Goal: Task Accomplishment & Management: Manage account settings

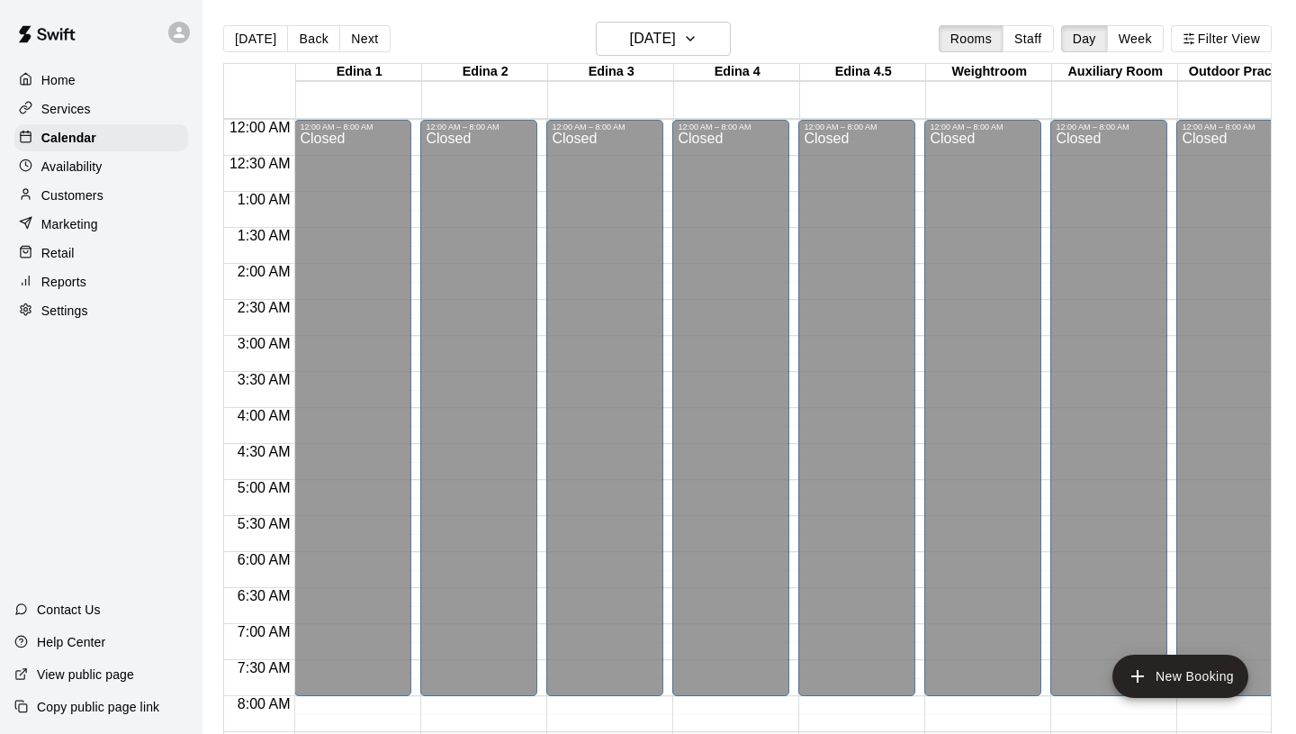
scroll to position [1031, 0]
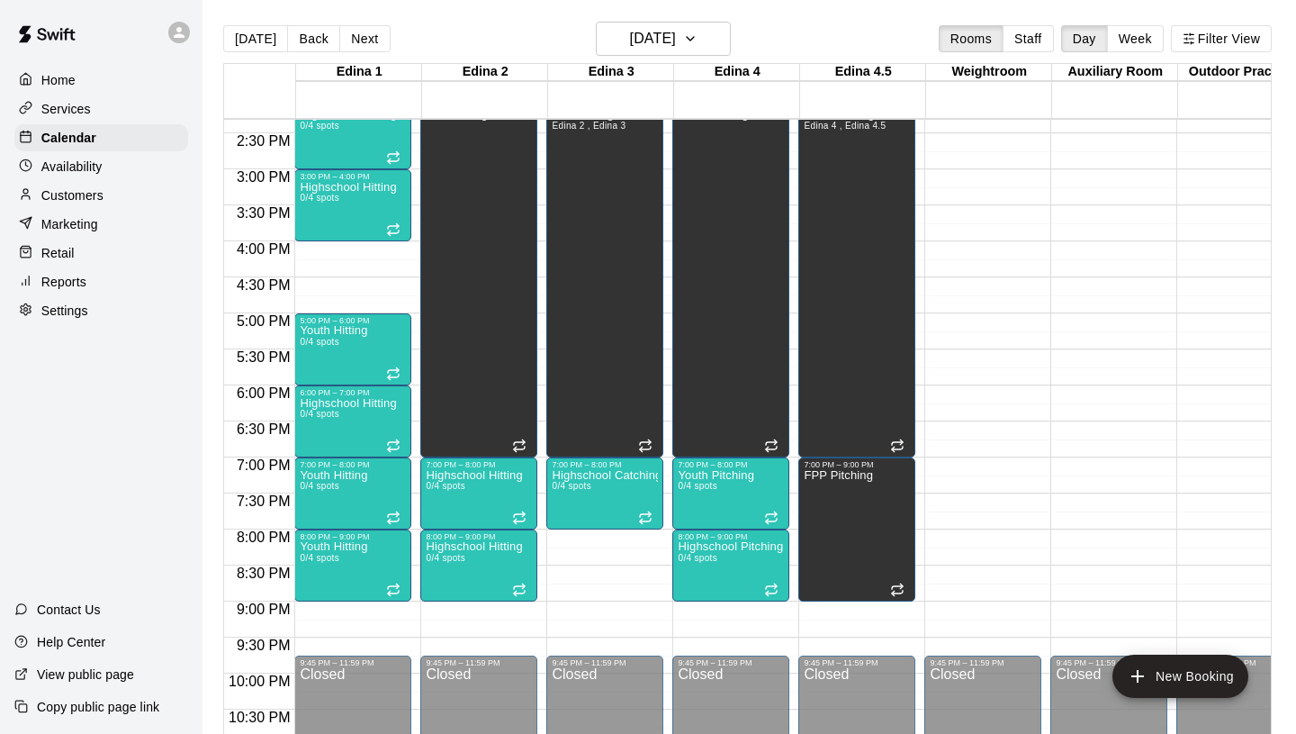
click at [68, 107] on p "Services" at bounding box center [66, 109] width 50 height 18
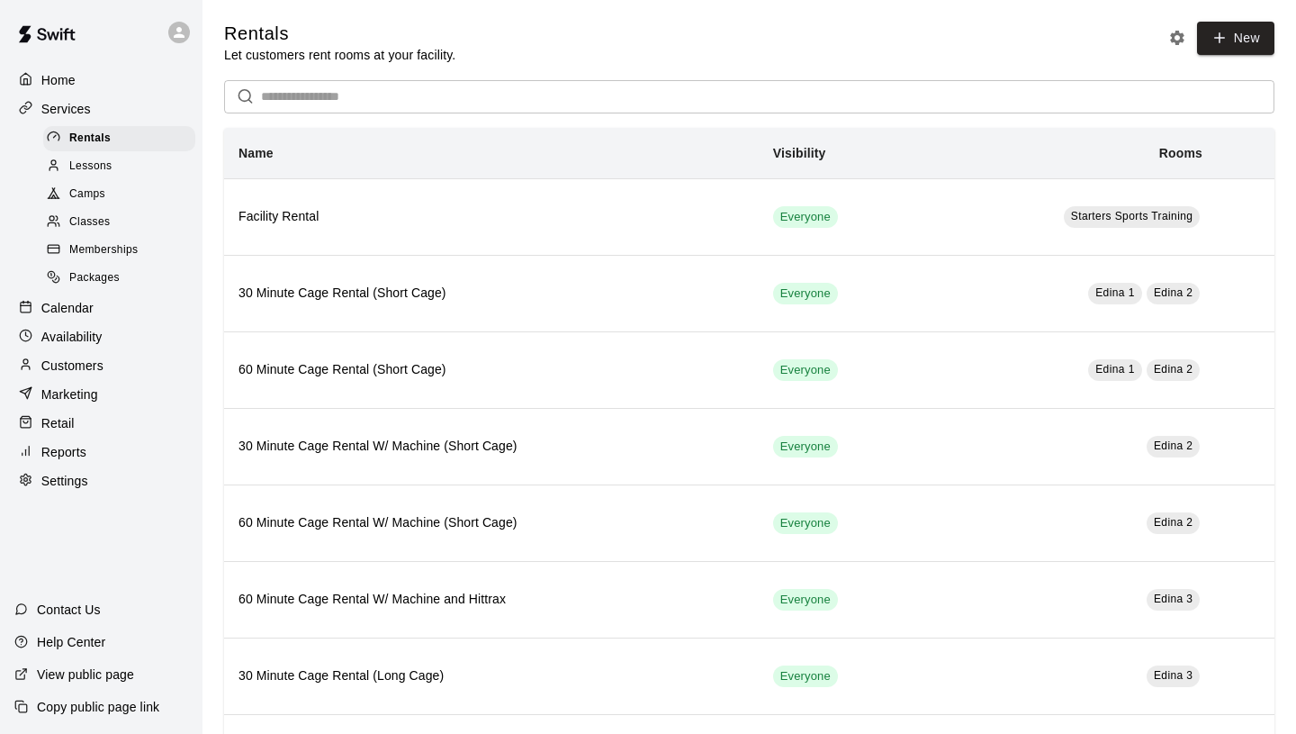
click at [86, 191] on span "Camps" at bounding box center [87, 194] width 36 height 18
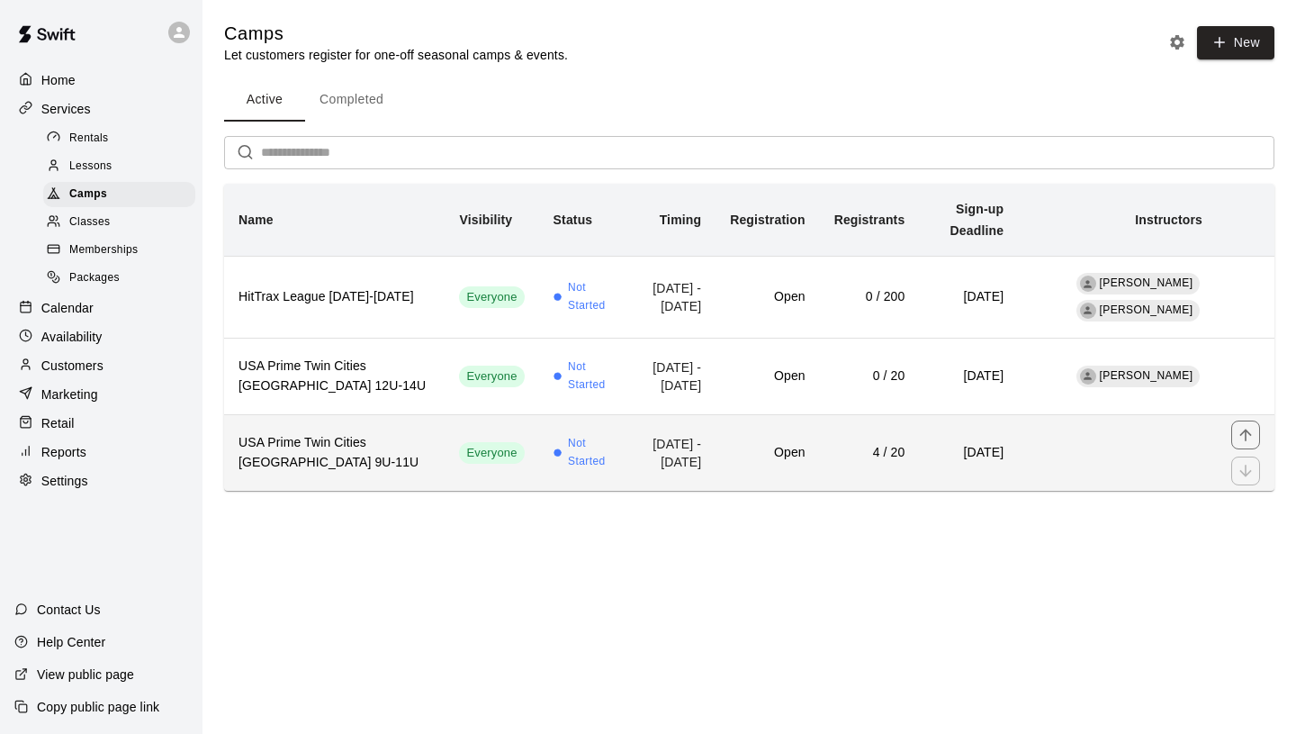
click at [716, 456] on td "Open" at bounding box center [768, 453] width 104 height 77
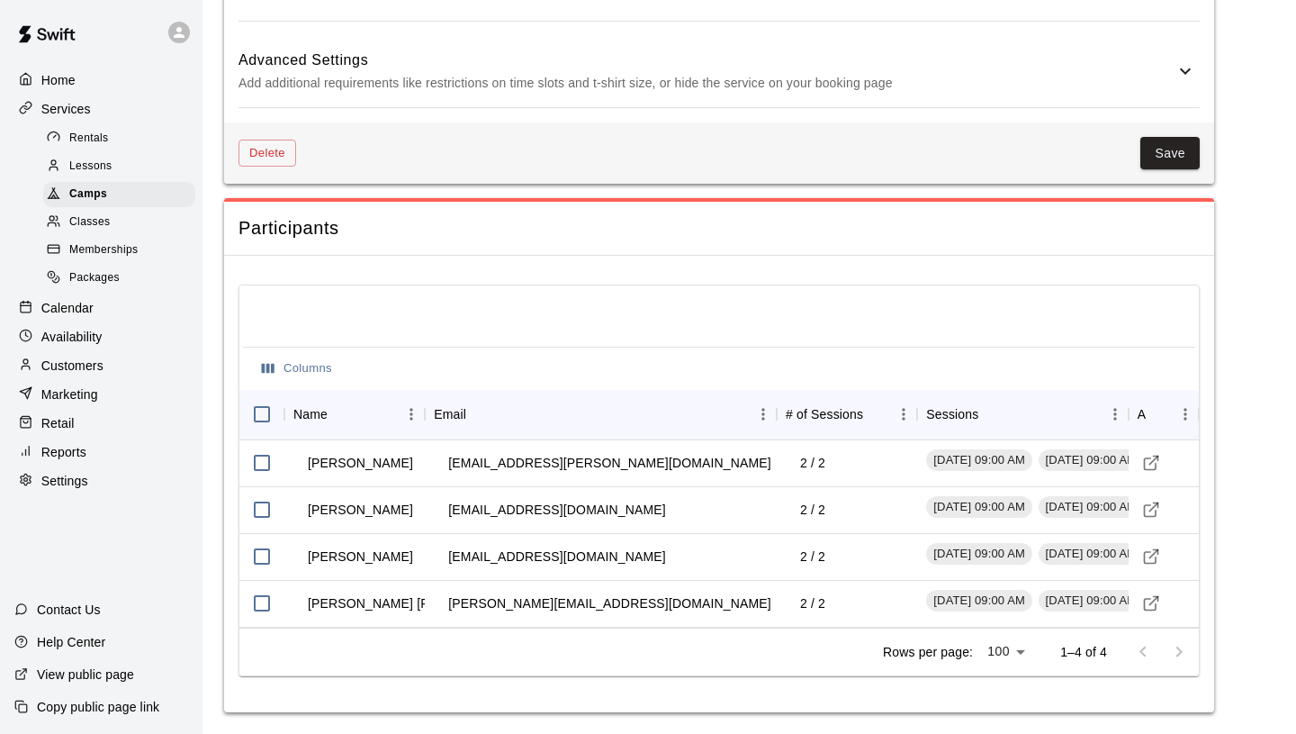
scroll to position [1775, 0]
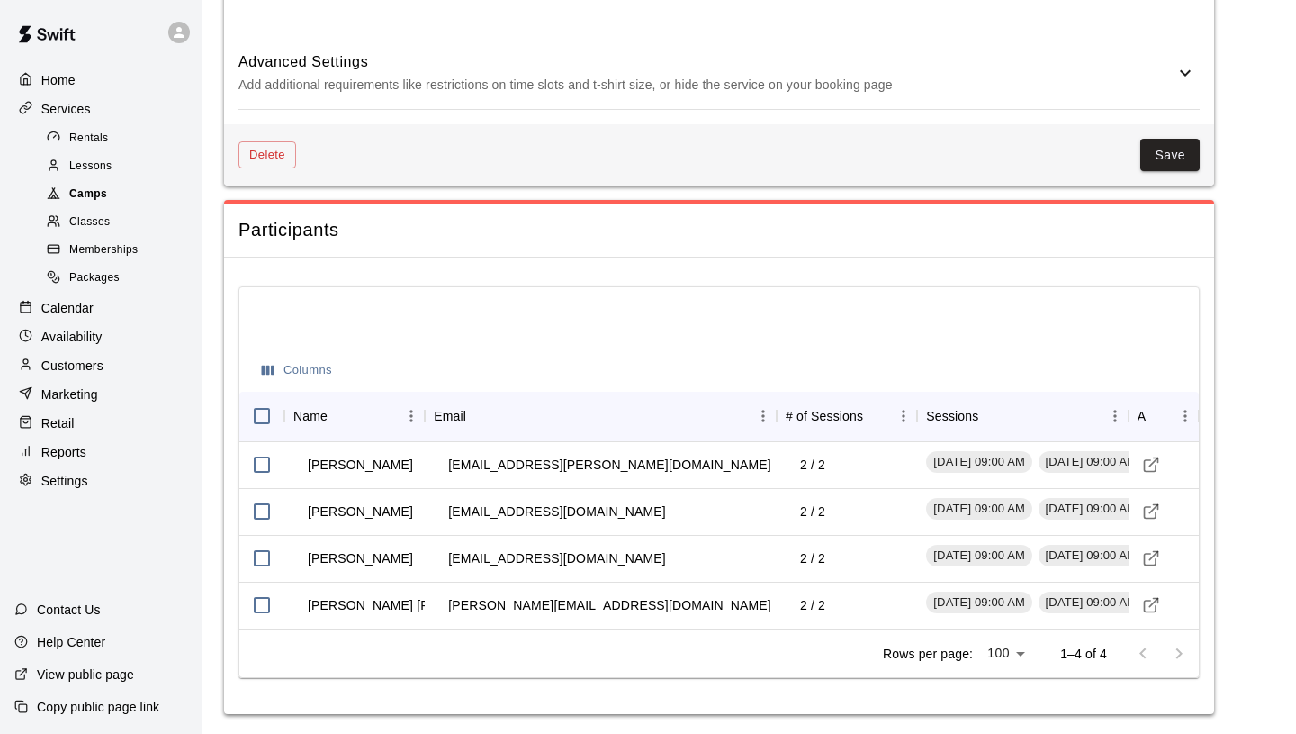
click at [105, 196] on span "Camps" at bounding box center [88, 194] width 38 height 18
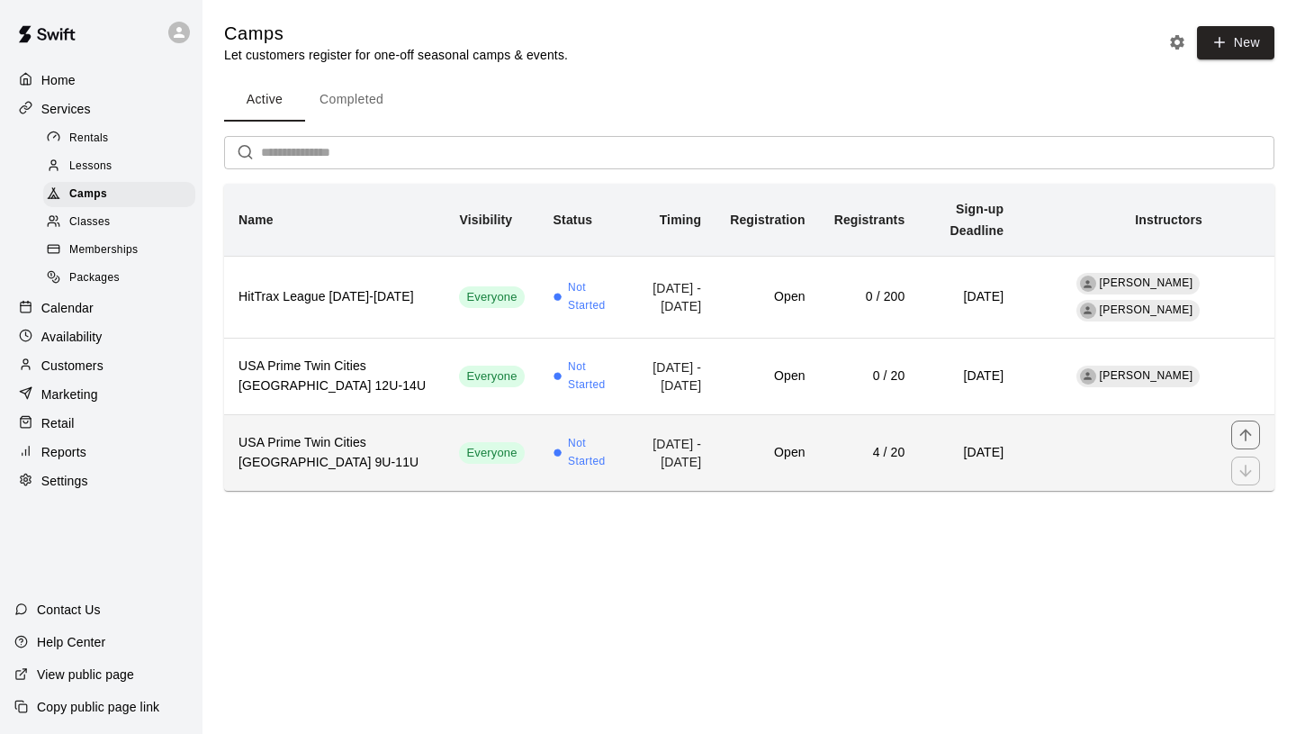
click at [1082, 481] on td "simple table" at bounding box center [1117, 453] width 199 height 77
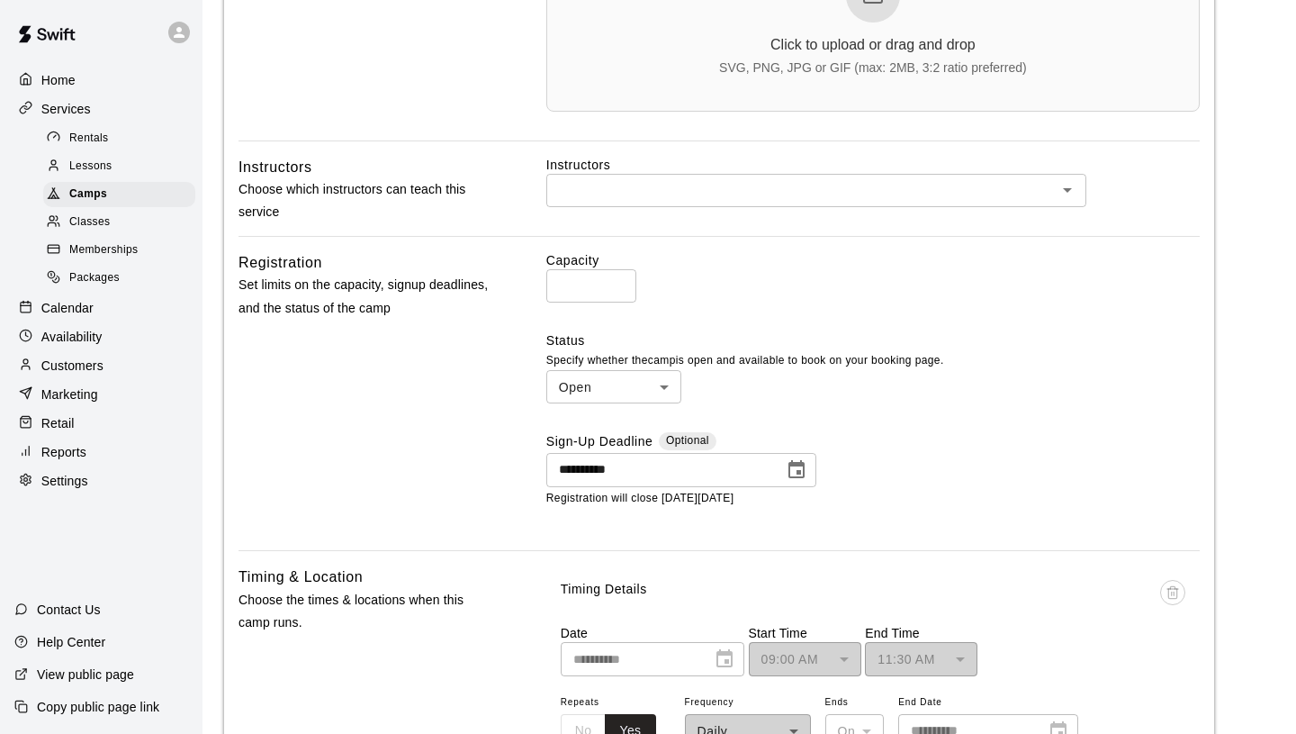
scroll to position [697, 0]
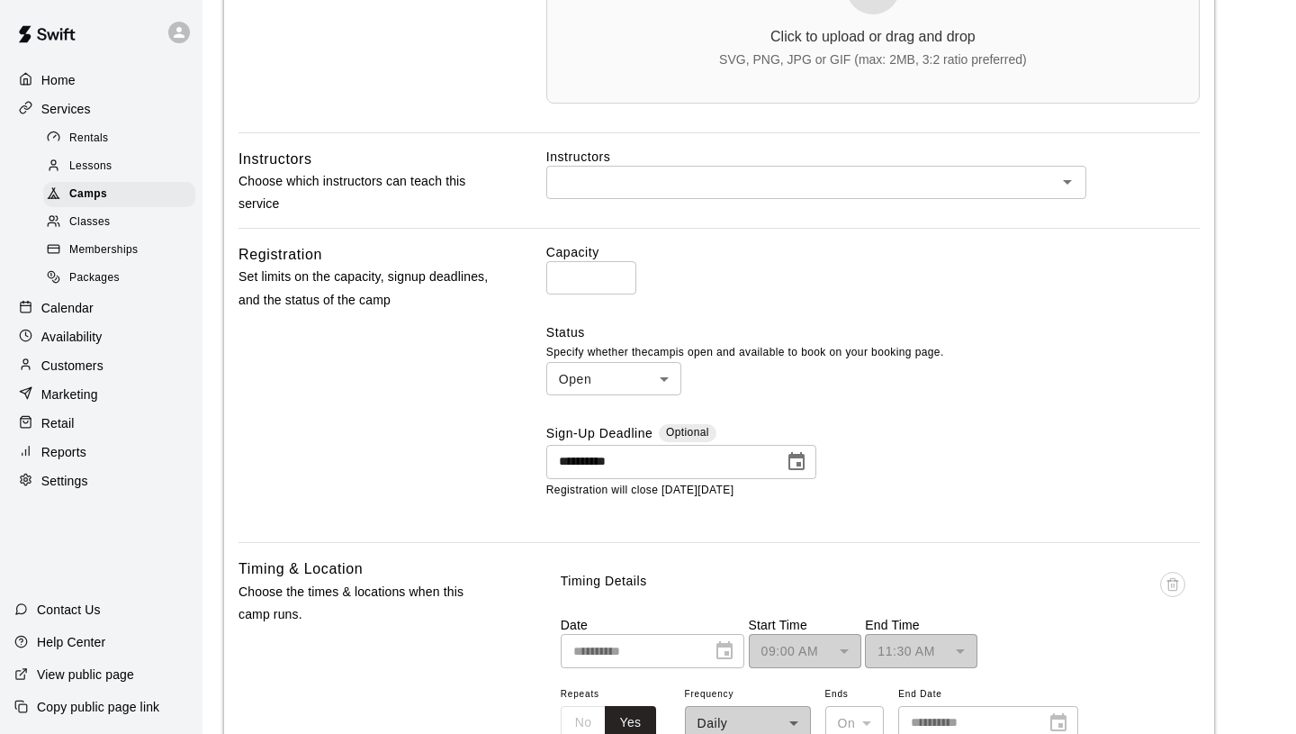
click at [450, 207] on p "Choose which instructors can teach this service" at bounding box center [364, 192] width 250 height 45
click at [119, 190] on div "Camps" at bounding box center [119, 194] width 152 height 25
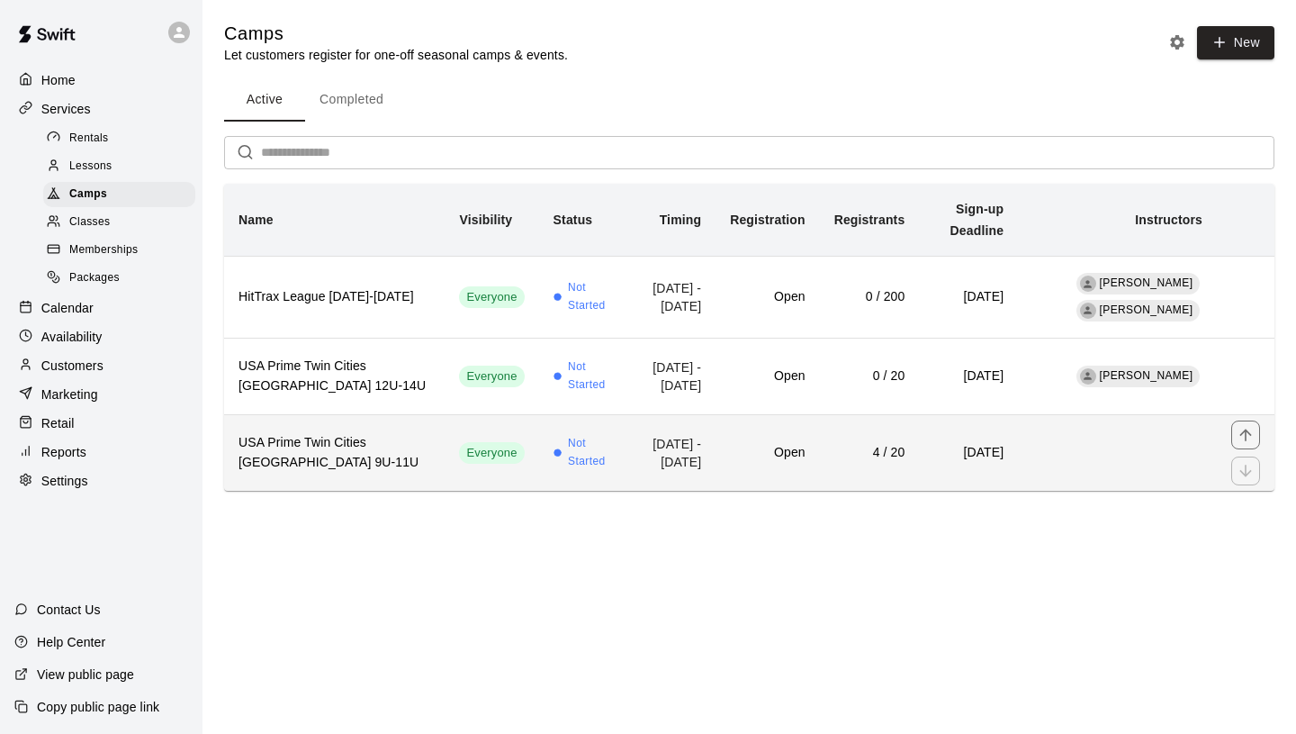
click at [629, 460] on td "[DATE] - [DATE]" at bounding box center [672, 453] width 87 height 77
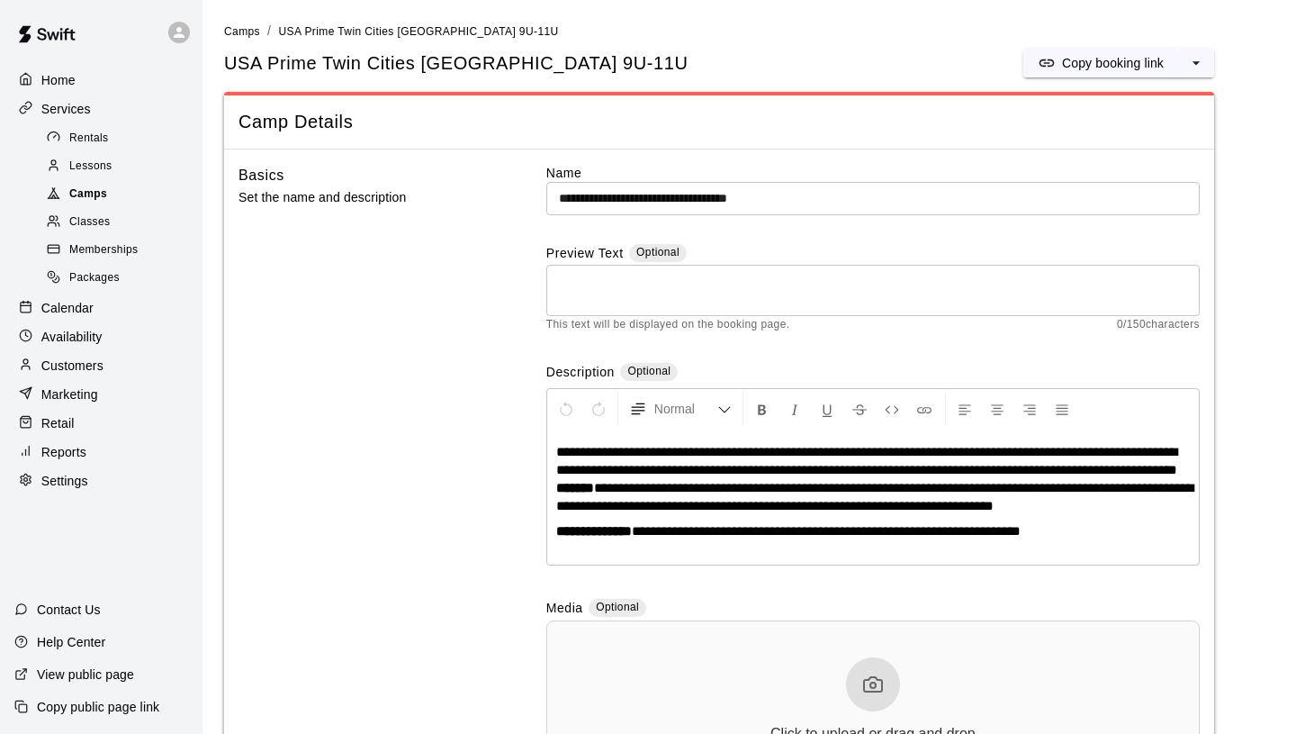
click at [131, 194] on div "Camps" at bounding box center [119, 194] width 152 height 25
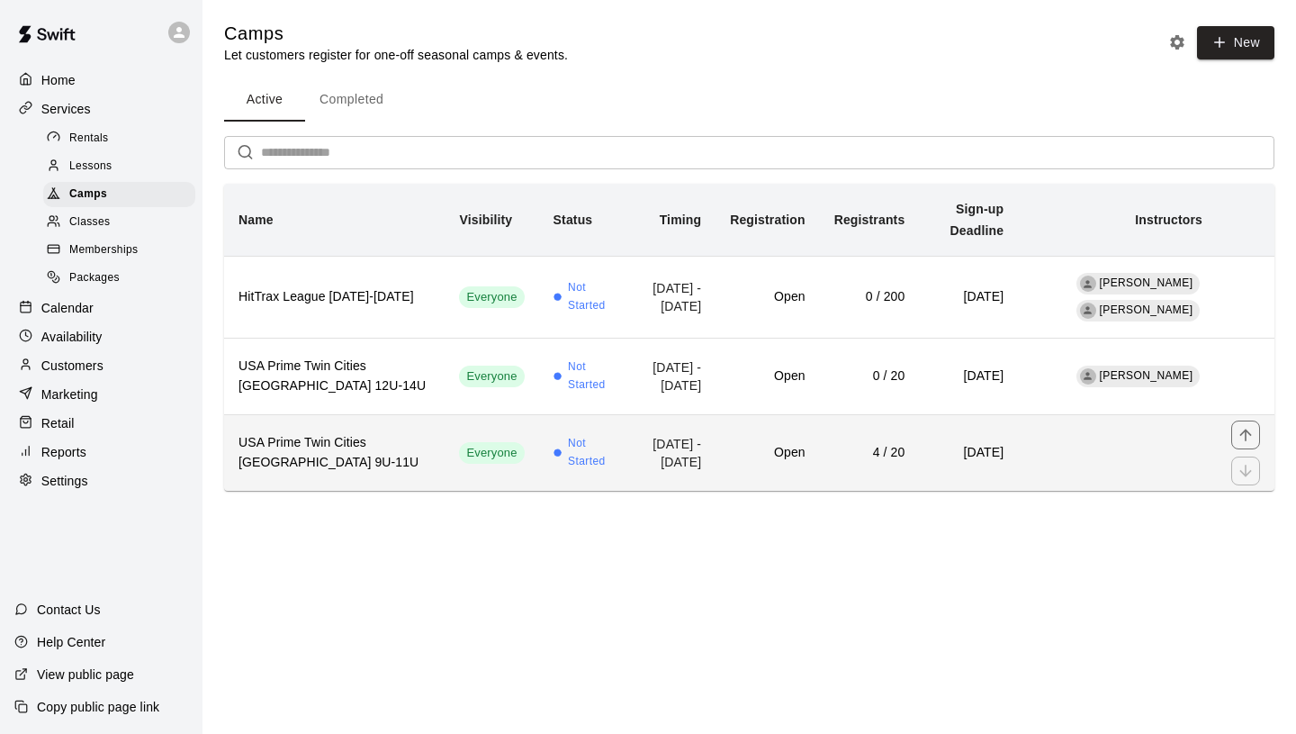
click at [568, 454] on span "Not Started" at bounding box center [591, 453] width 47 height 36
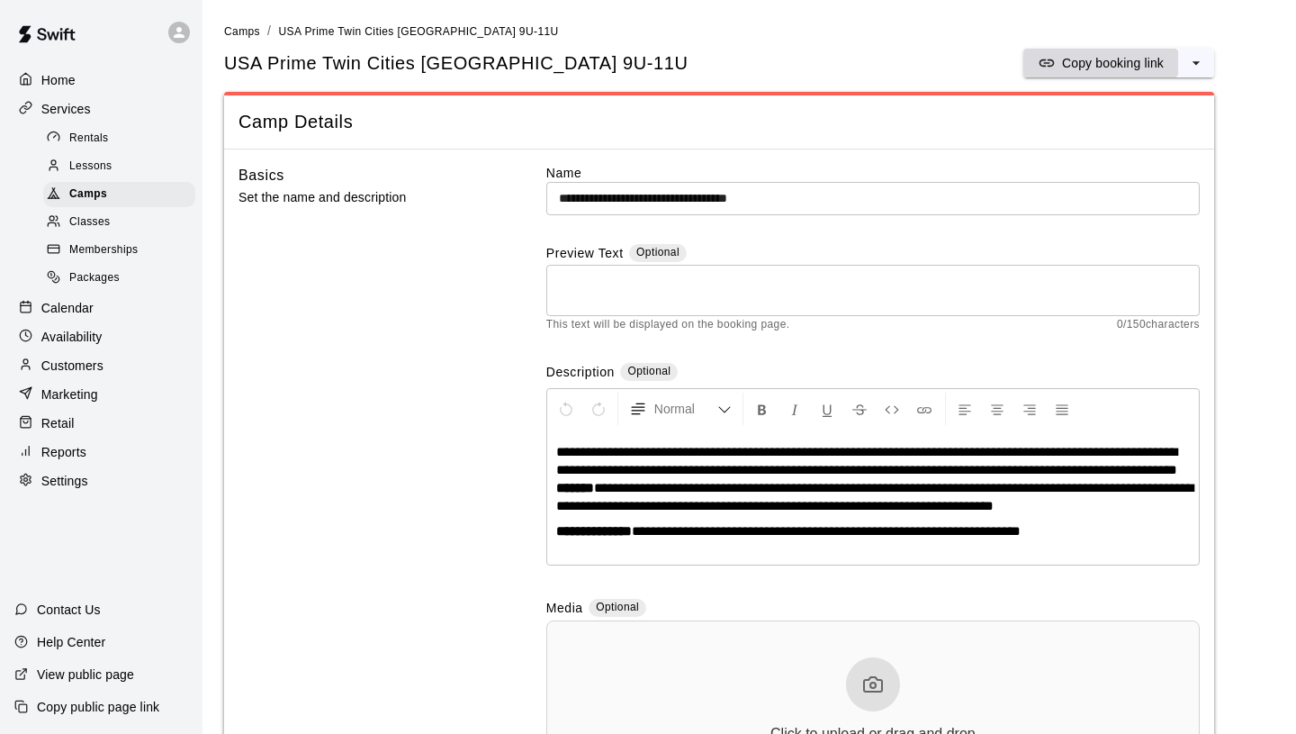
click at [1129, 62] on p "Copy booking link" at bounding box center [1113, 63] width 102 height 18
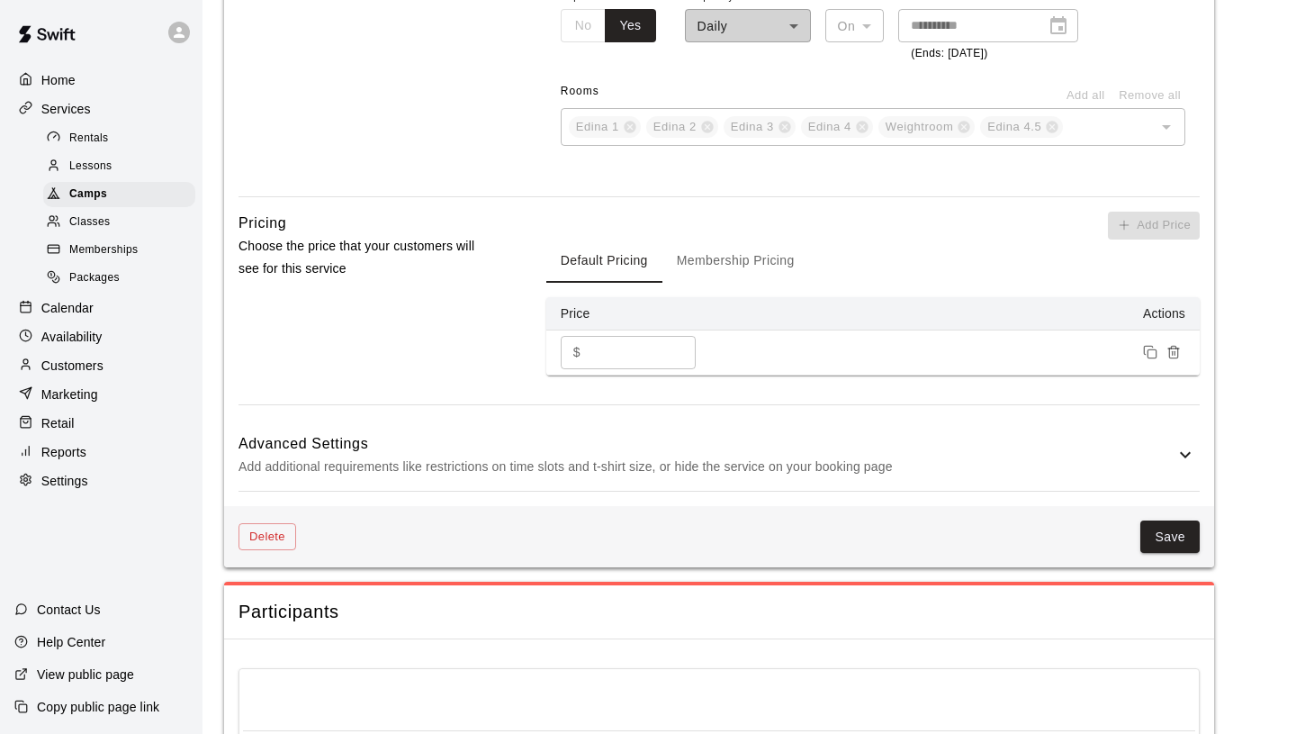
scroll to position [1391, 0]
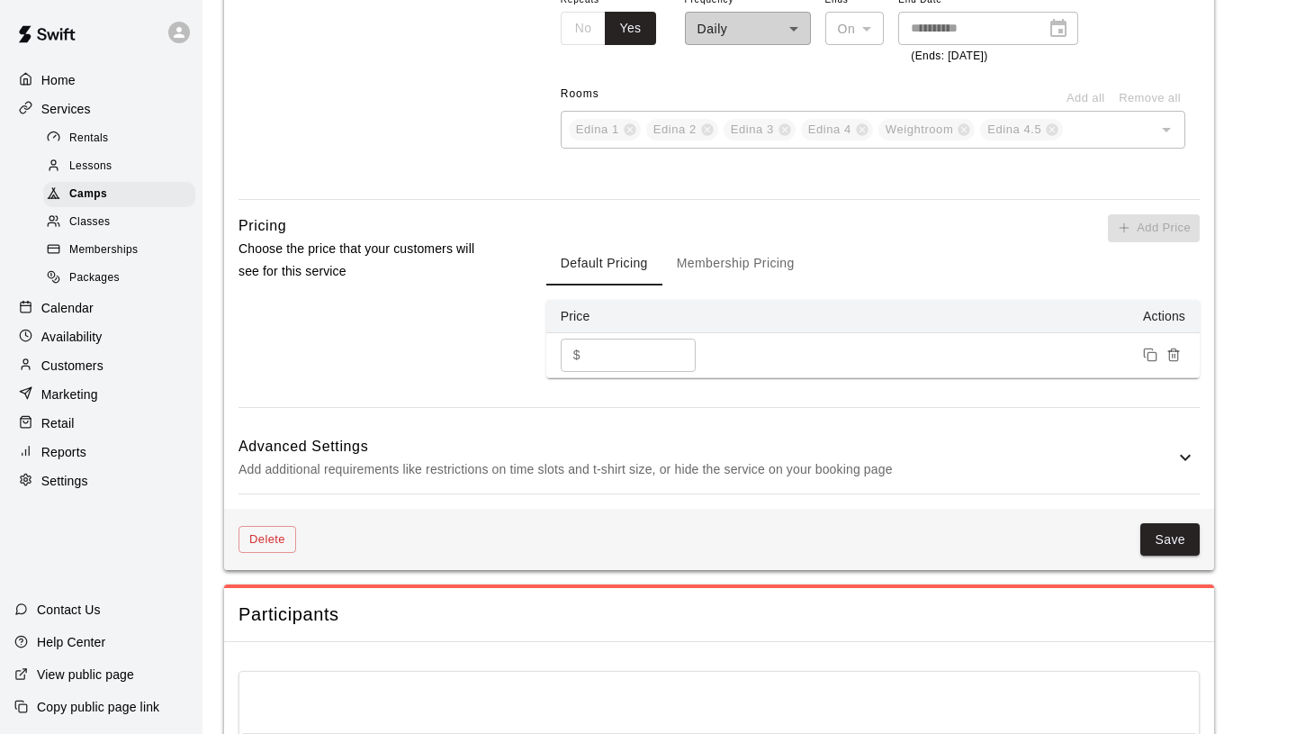
click at [510, 457] on h6 "Advanced Settings" at bounding box center [707, 446] width 936 height 23
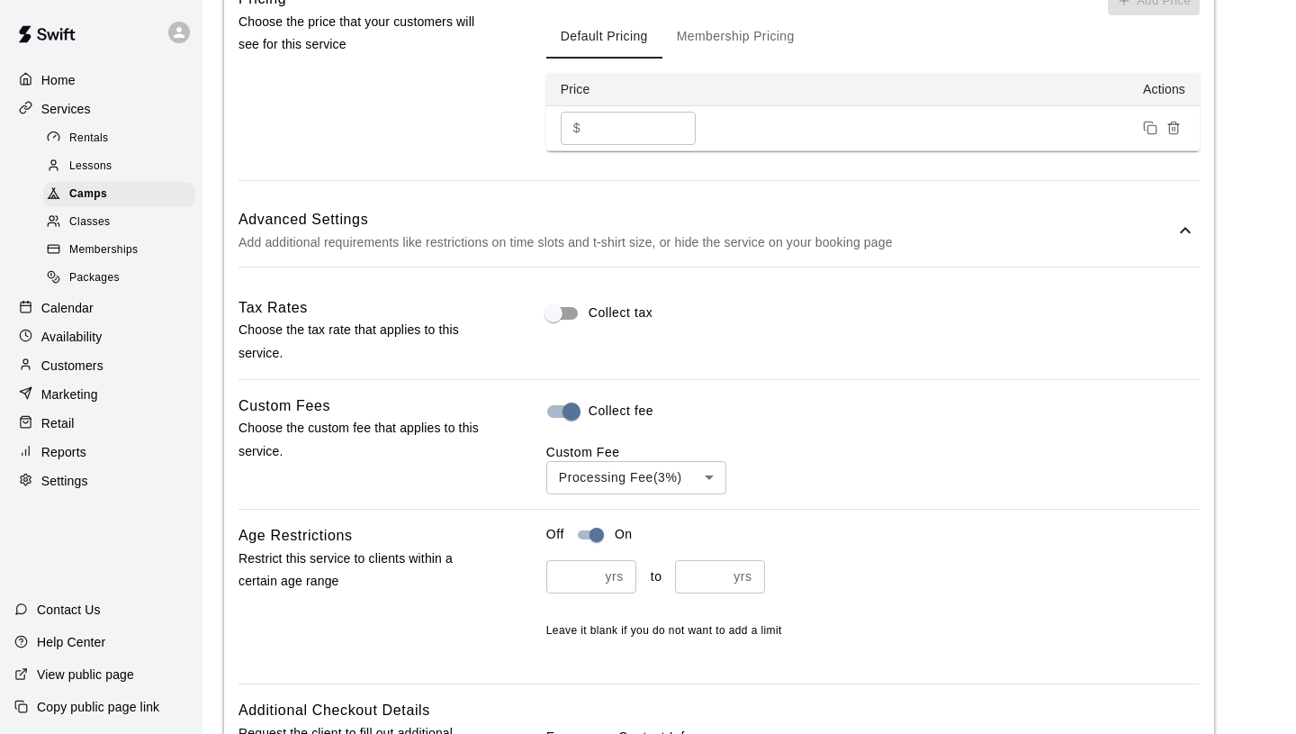
scroll to position [1623, 0]
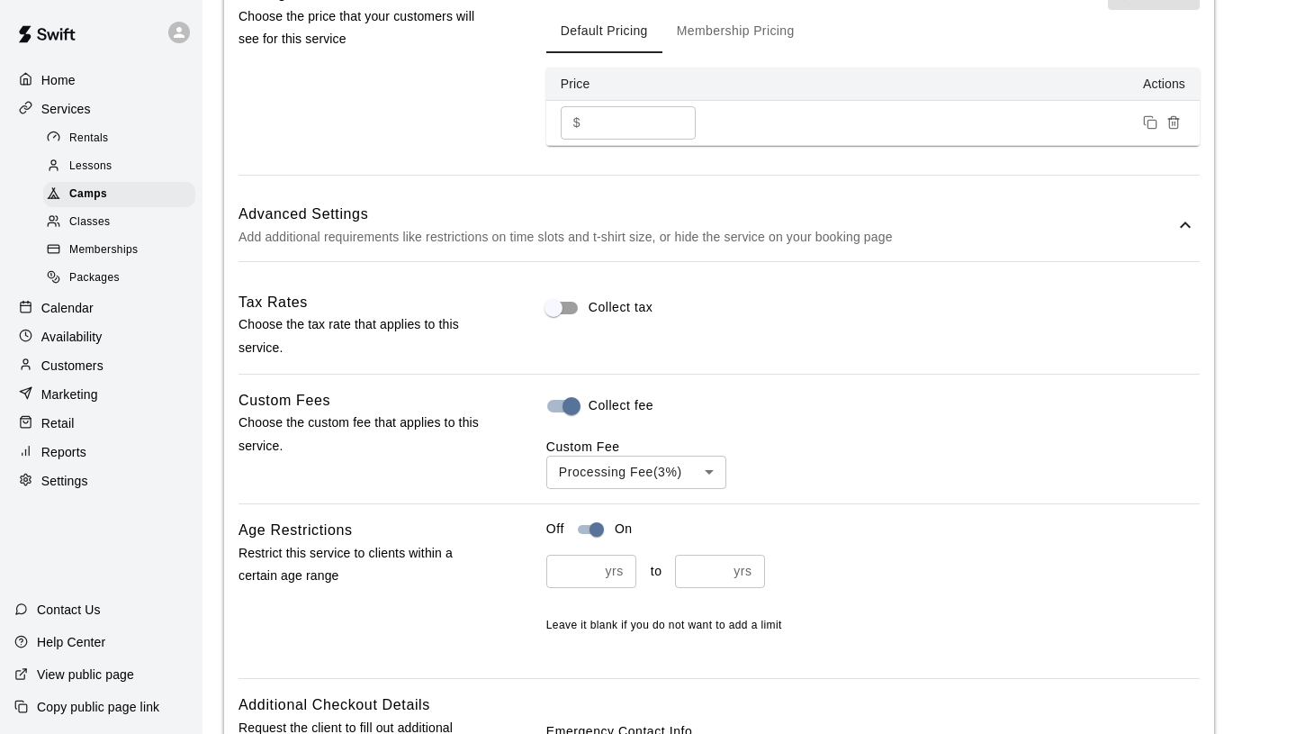
type input "**"
click at [717, 573] on input "**" at bounding box center [701, 571] width 52 height 33
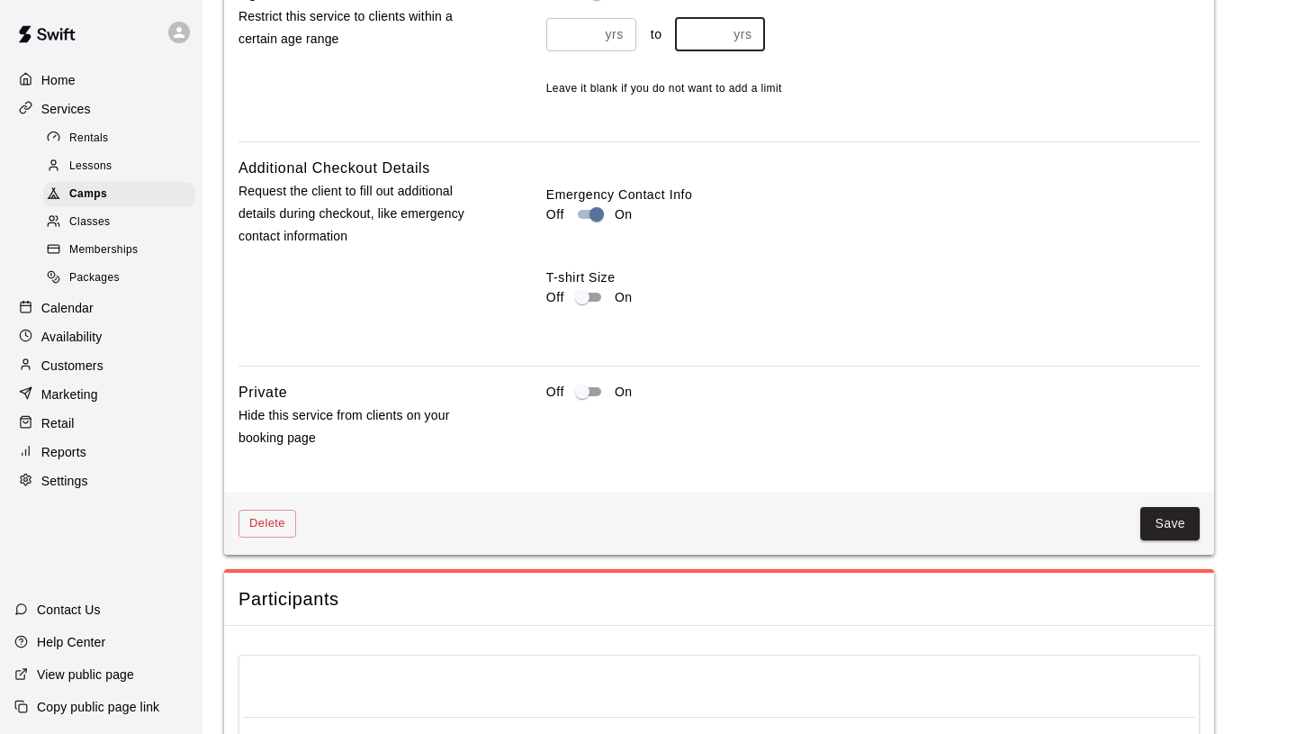
scroll to position [2174, 0]
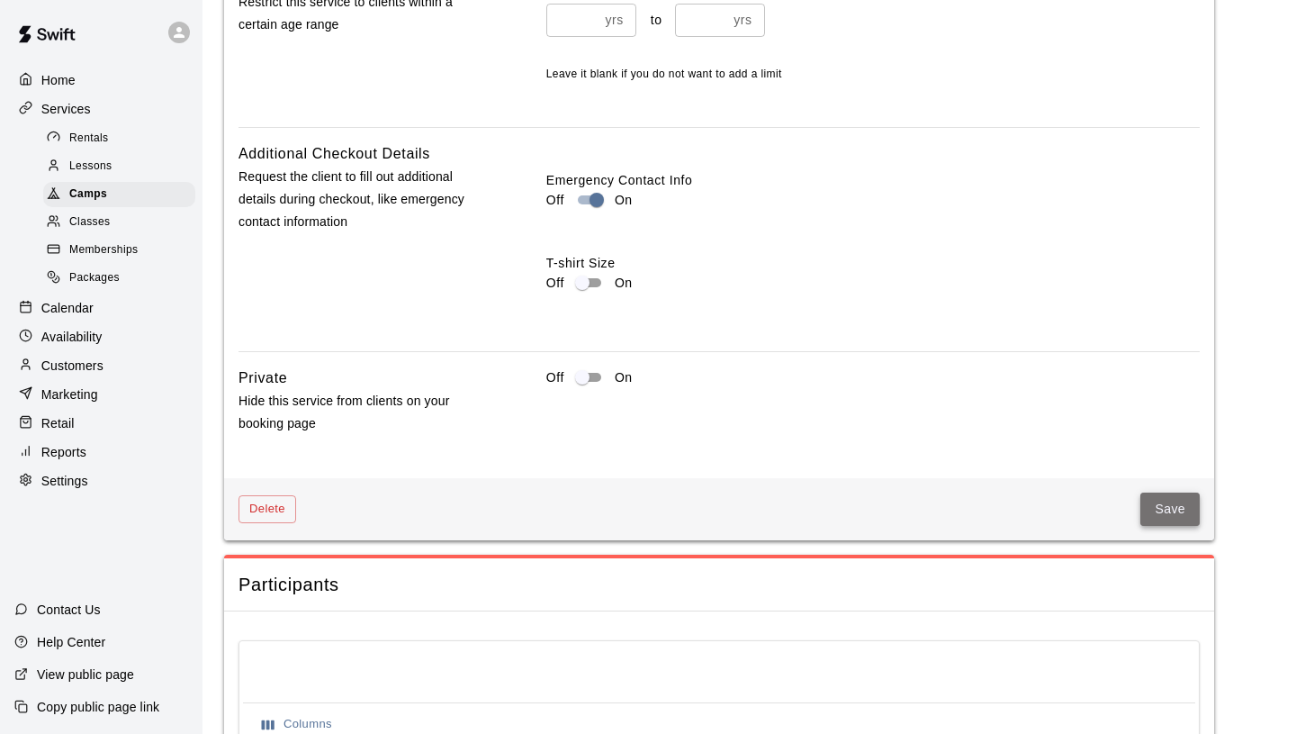
click at [1182, 519] on button "Save" at bounding box center [1170, 508] width 59 height 33
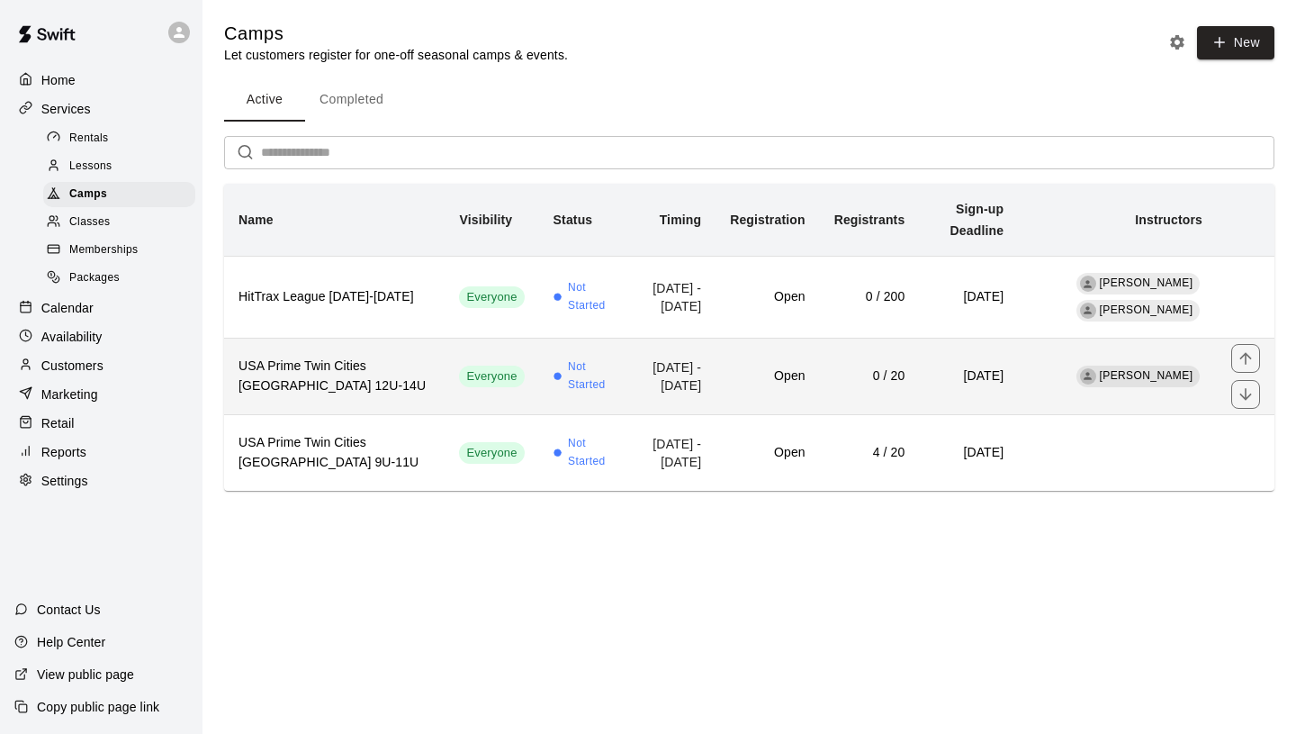
click at [568, 381] on span "Not Started" at bounding box center [591, 376] width 47 height 36
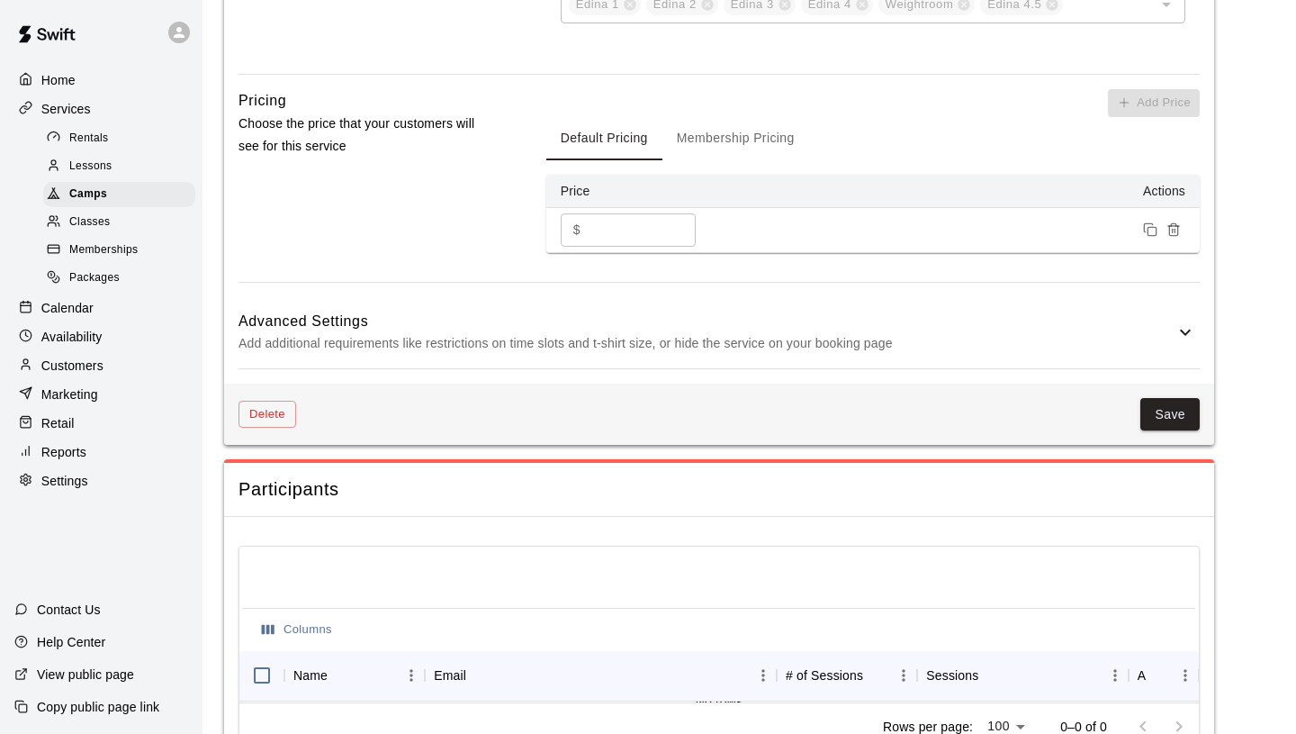
scroll to position [1525, 0]
click at [494, 327] on h6 "Advanced Settings" at bounding box center [707, 322] width 936 height 23
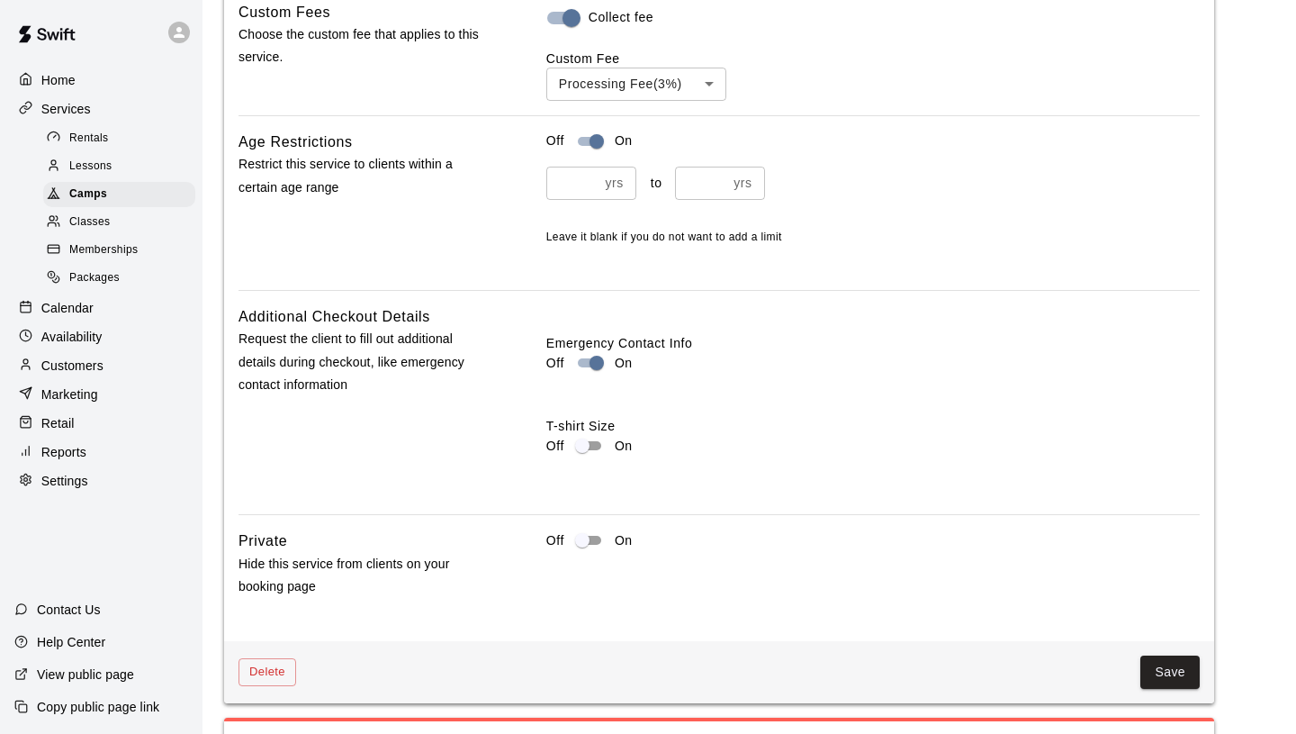
scroll to position [2034, 0]
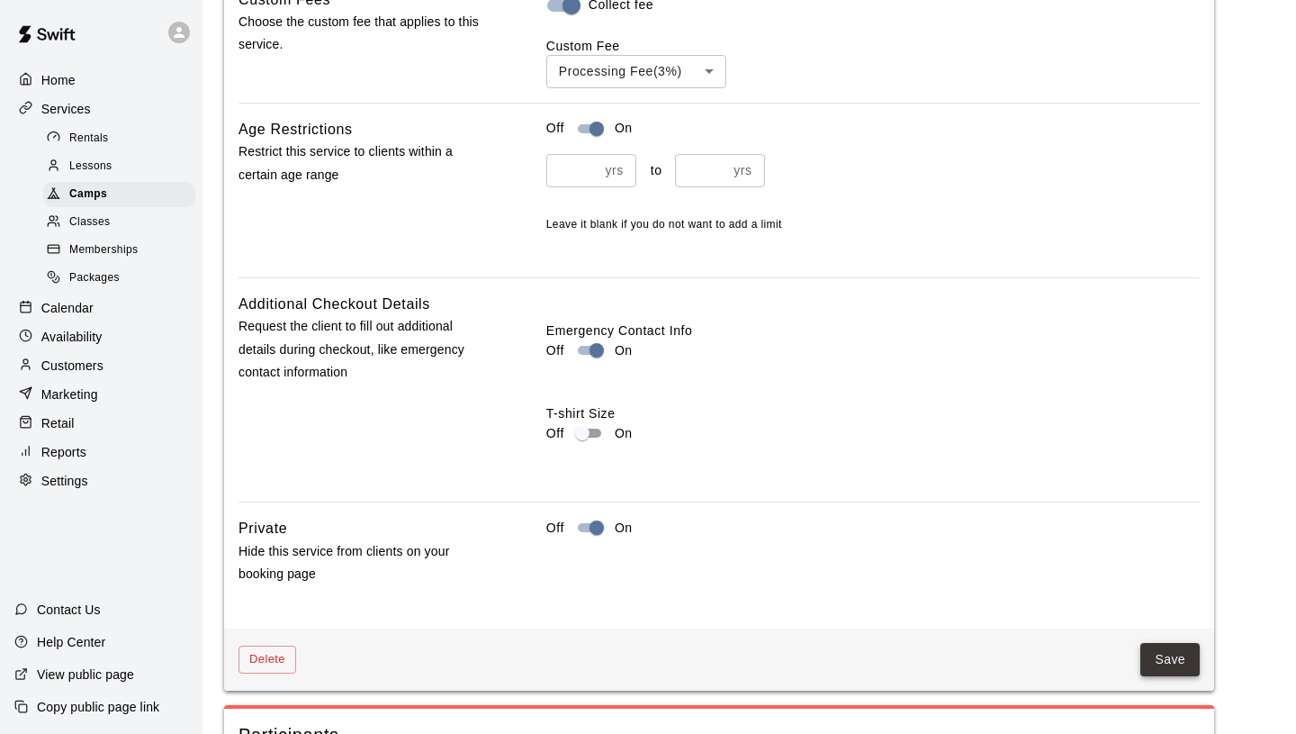
click at [1186, 659] on button "Save" at bounding box center [1170, 659] width 59 height 33
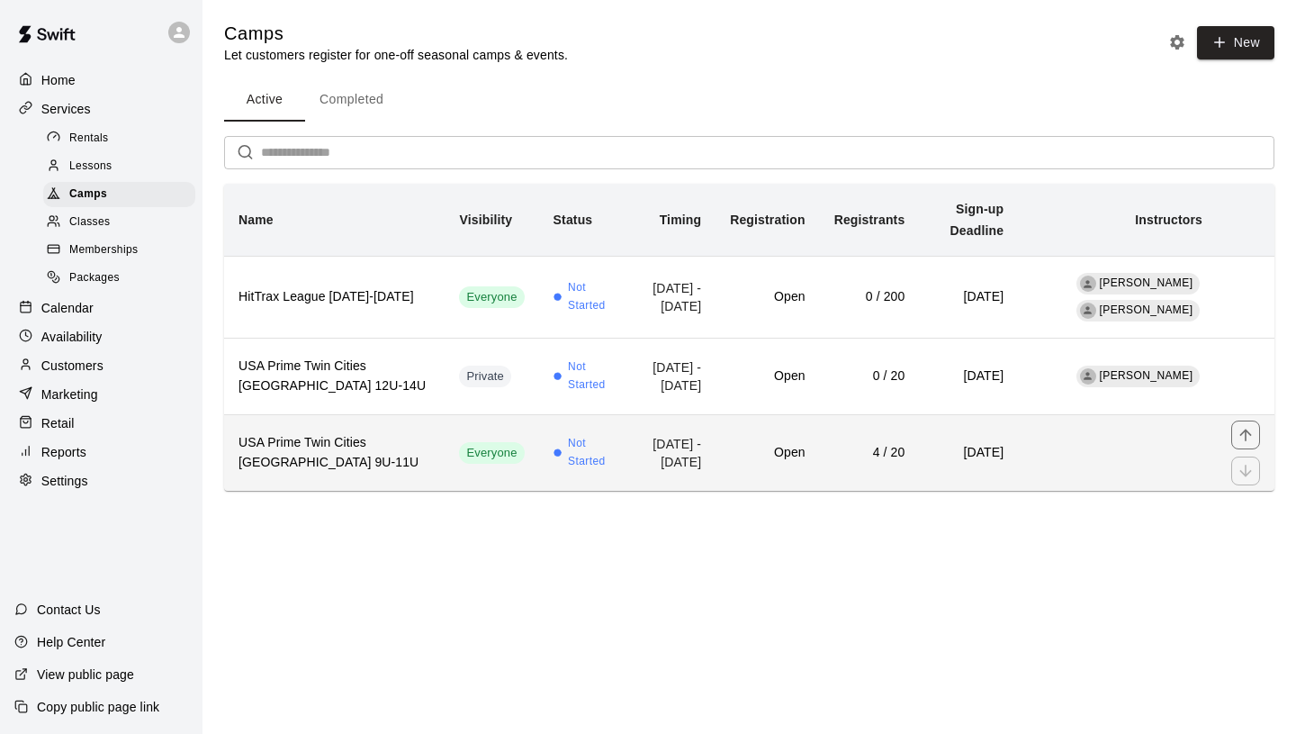
click at [384, 450] on th "USA Prime Twin Cities [GEOGRAPHIC_DATA] 9U-11U" at bounding box center [334, 453] width 221 height 77
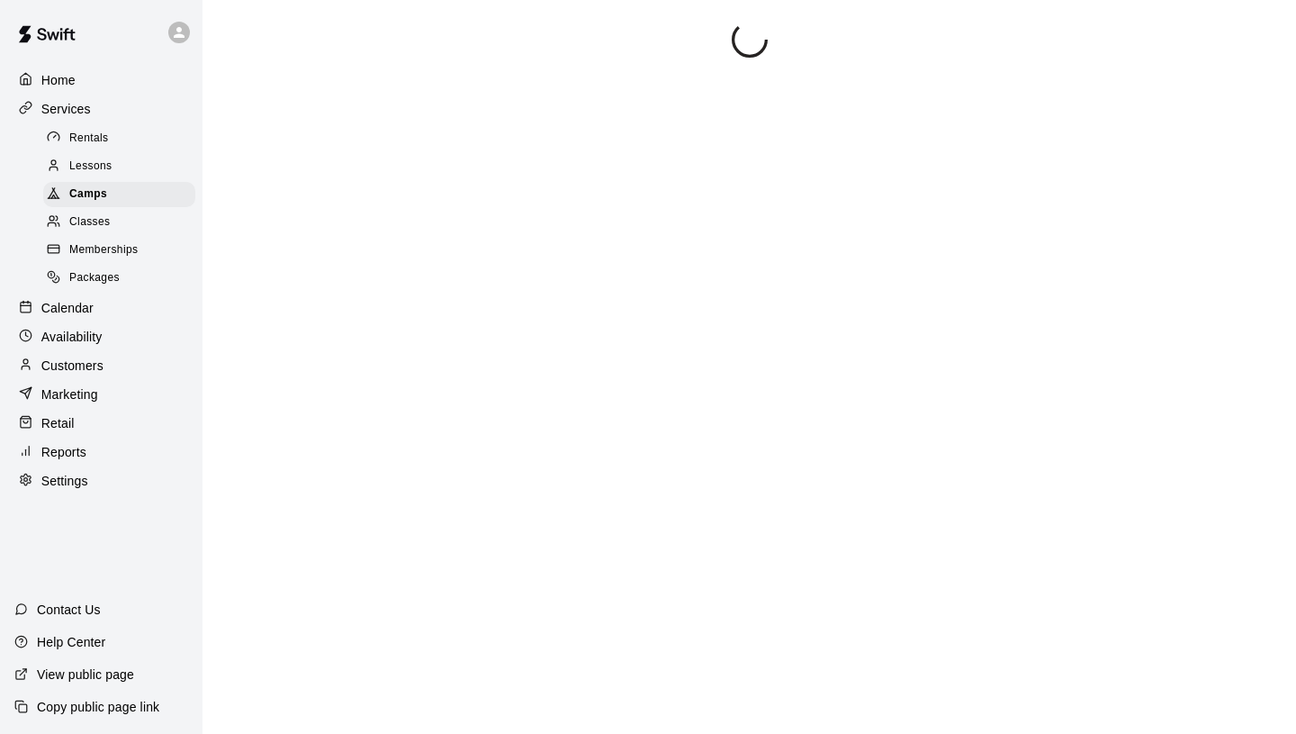
click at [145, 197] on div "Camps" at bounding box center [119, 194] width 152 height 25
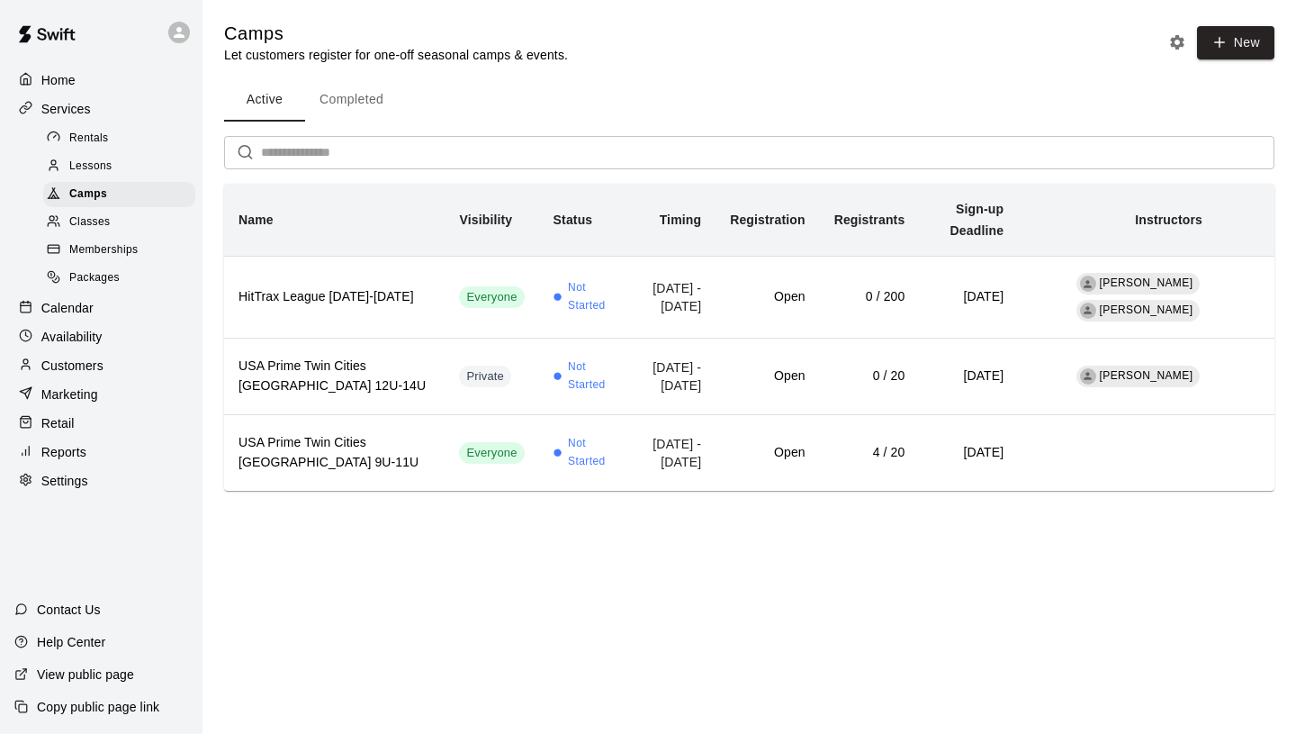
click at [93, 315] on p "Calendar" at bounding box center [67, 308] width 52 height 18
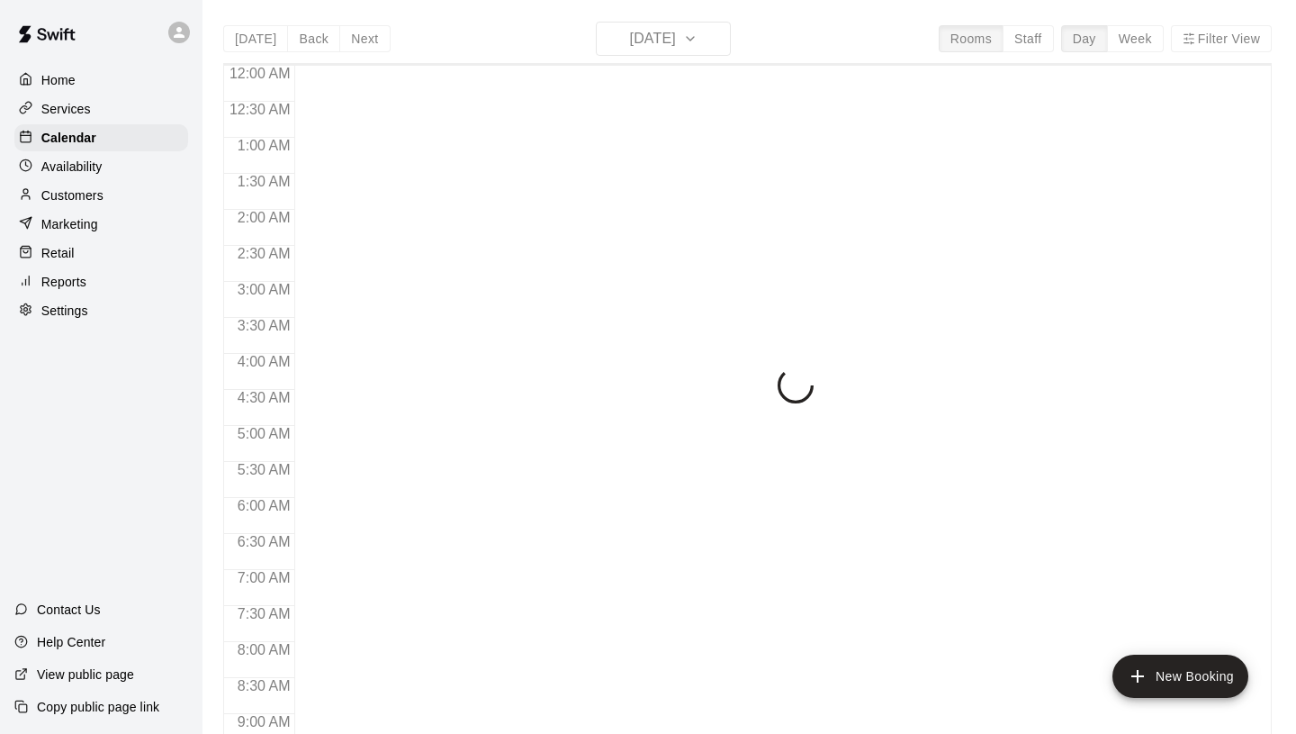
scroll to position [944, 0]
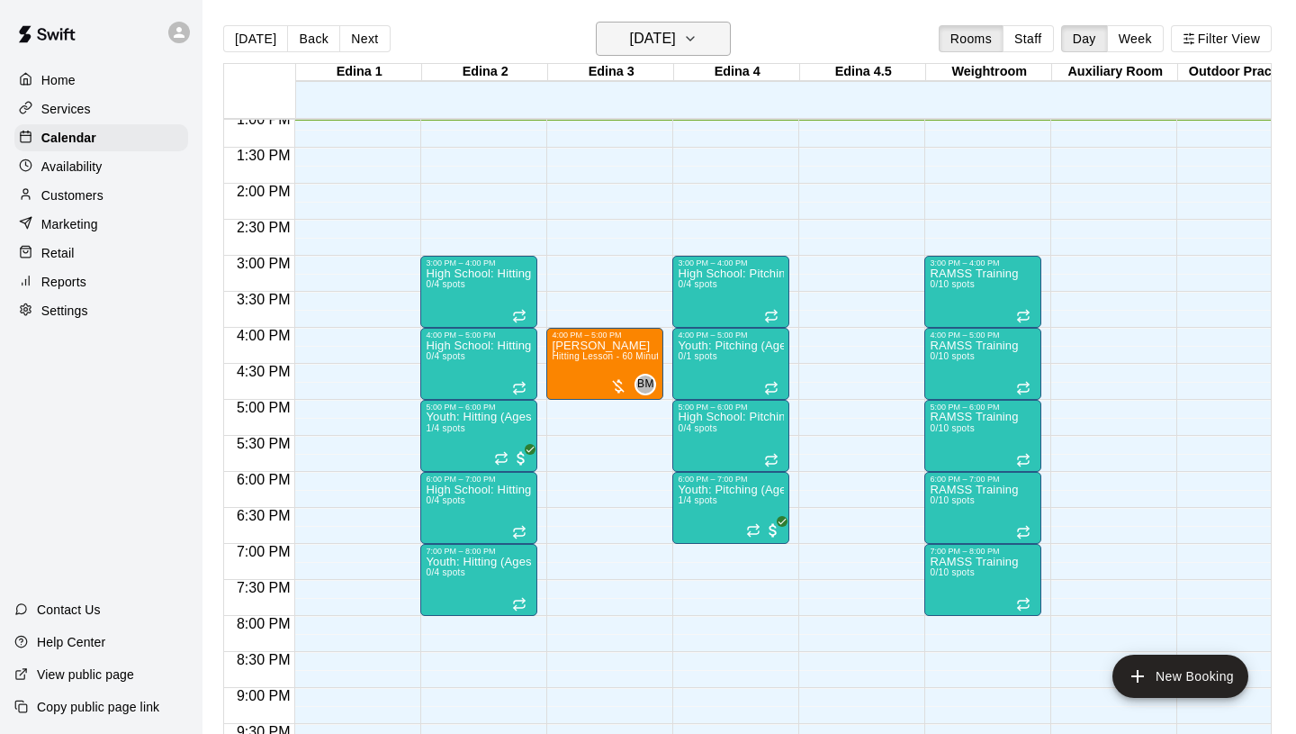
click at [687, 51] on button "[DATE]" at bounding box center [663, 39] width 135 height 34
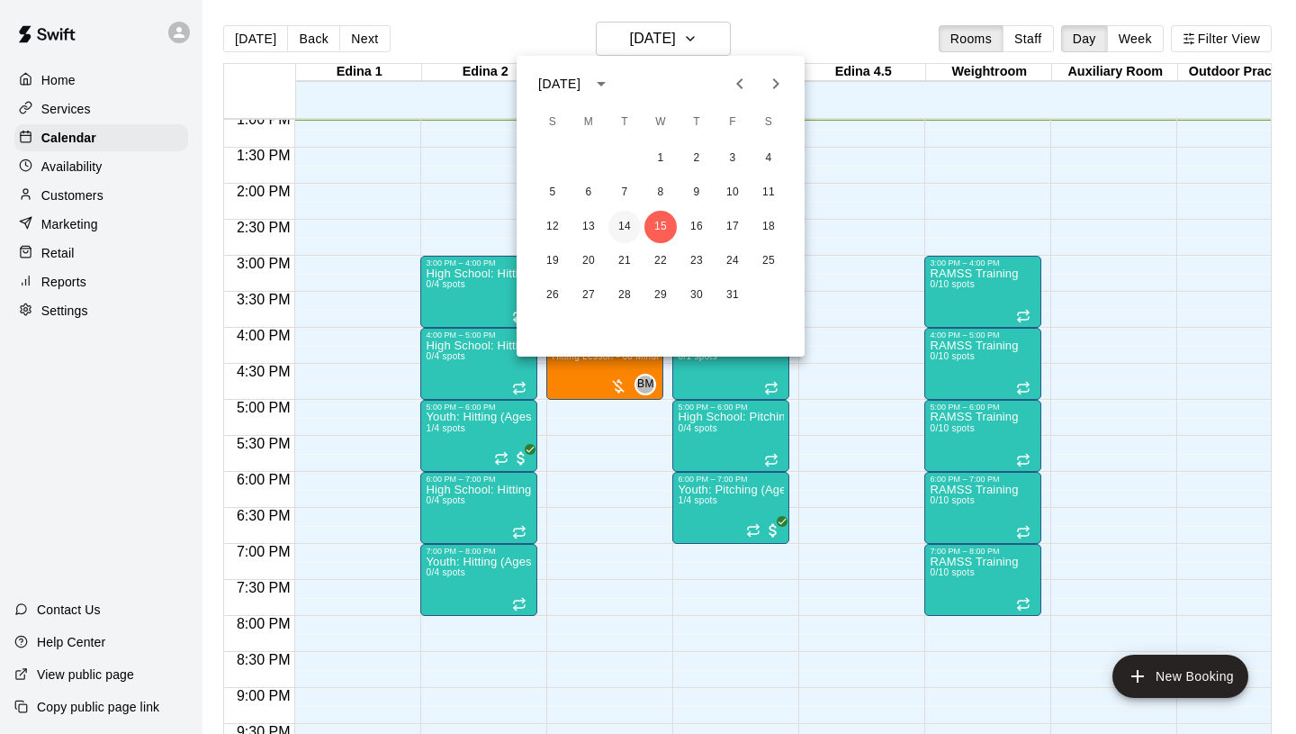
click at [629, 225] on button "14" at bounding box center [625, 227] width 32 height 32
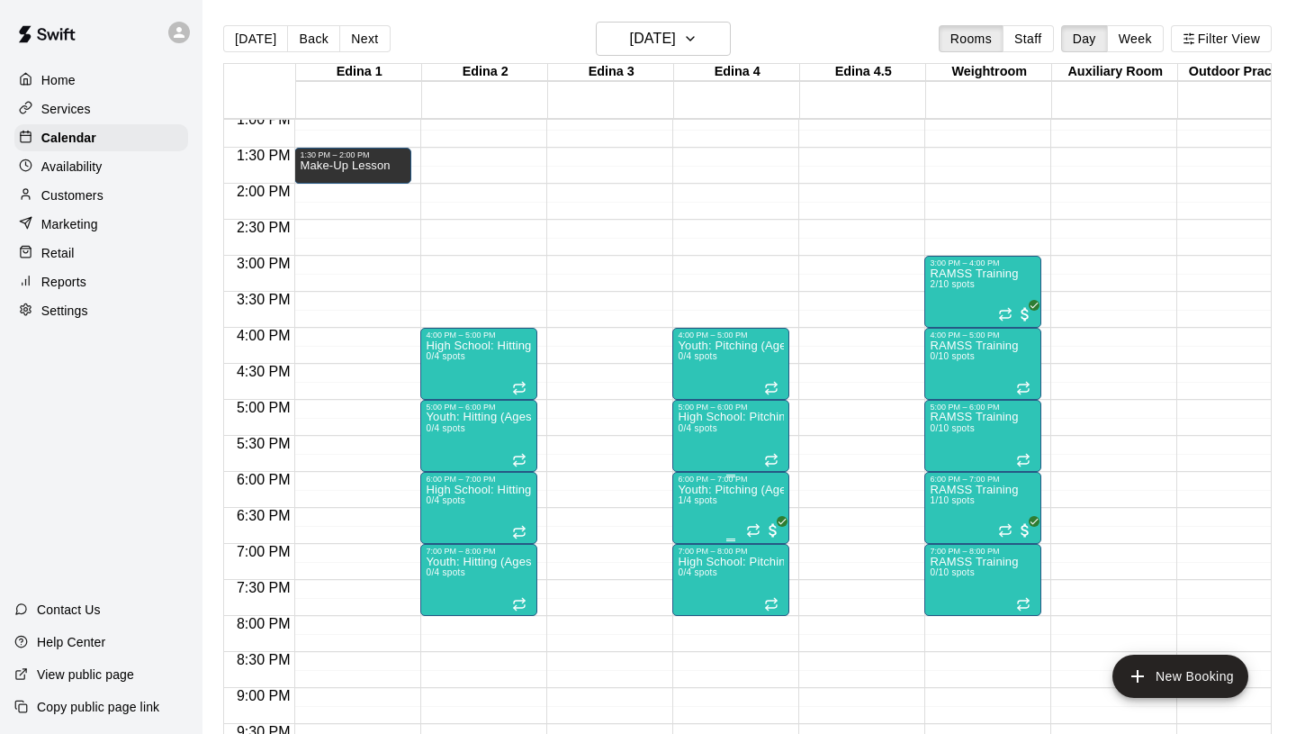
click at [700, 550] on img "edit" at bounding box center [697, 545] width 21 height 21
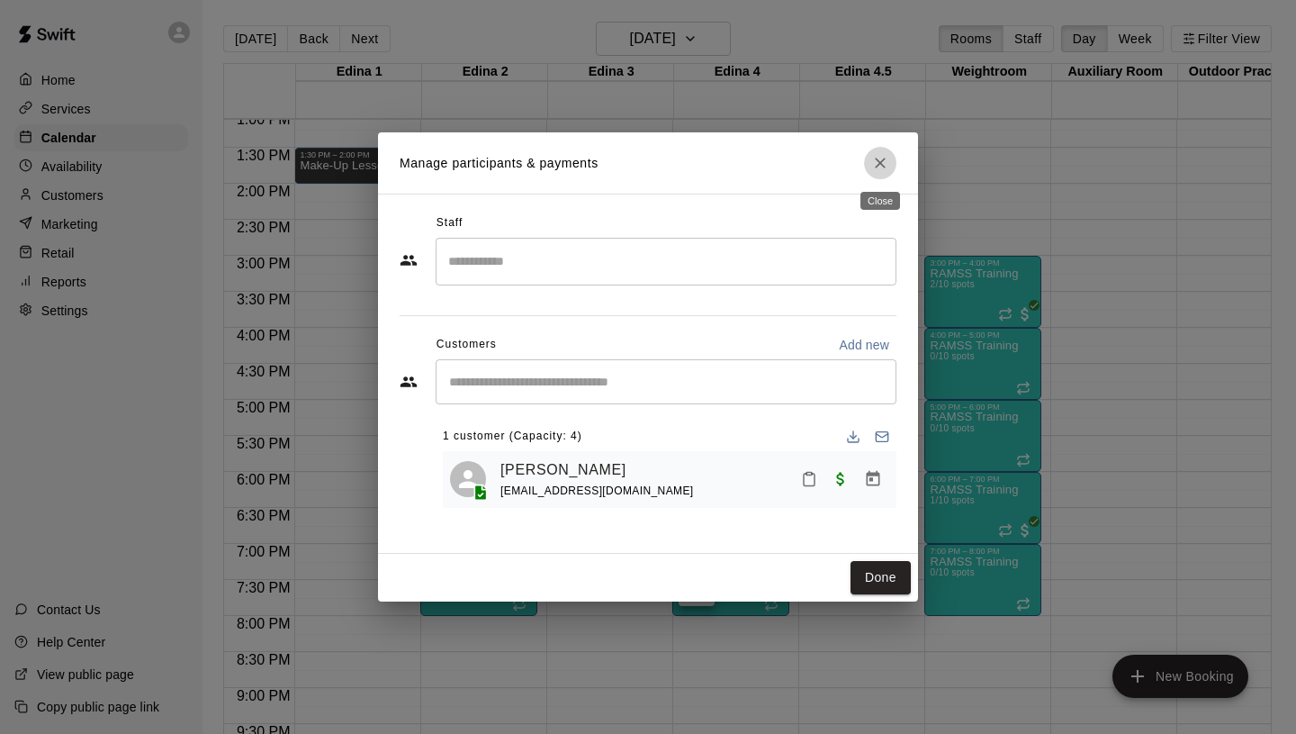
click at [886, 159] on icon "Close" at bounding box center [880, 163] width 18 height 18
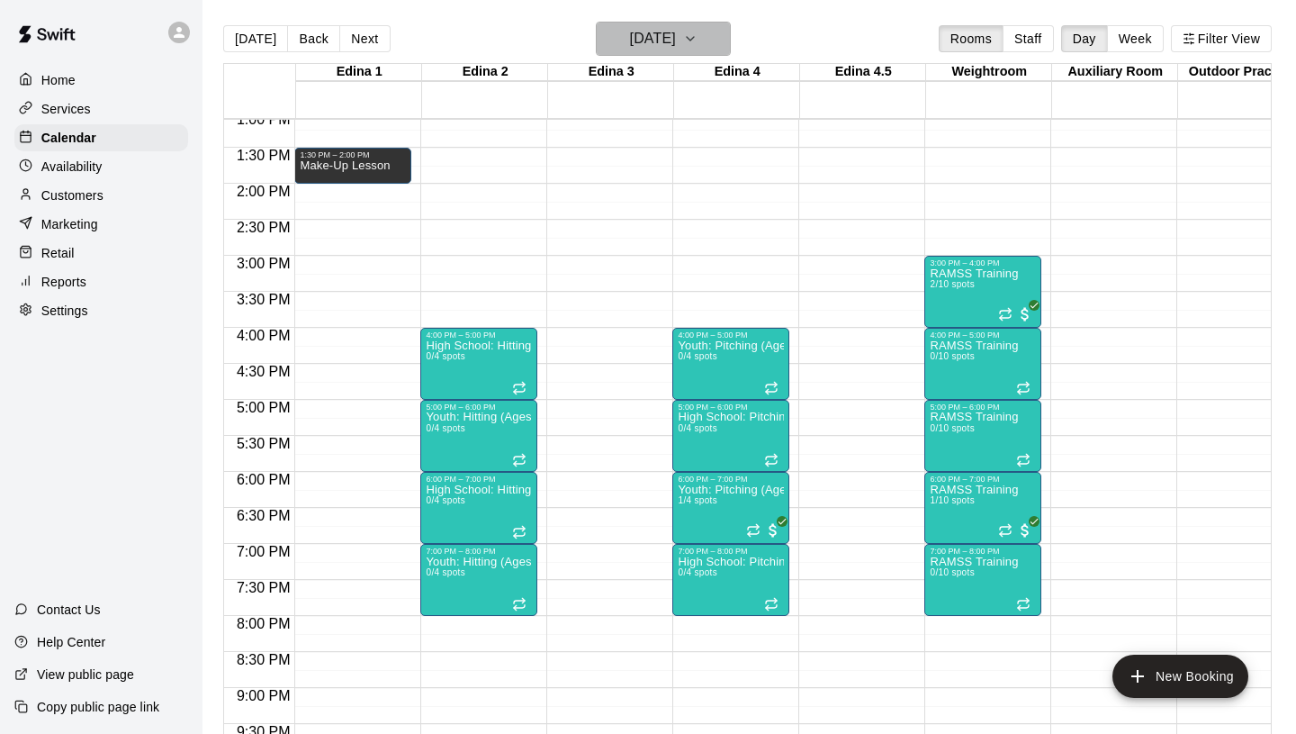
click at [668, 30] on h6 "[DATE]" at bounding box center [653, 38] width 46 height 25
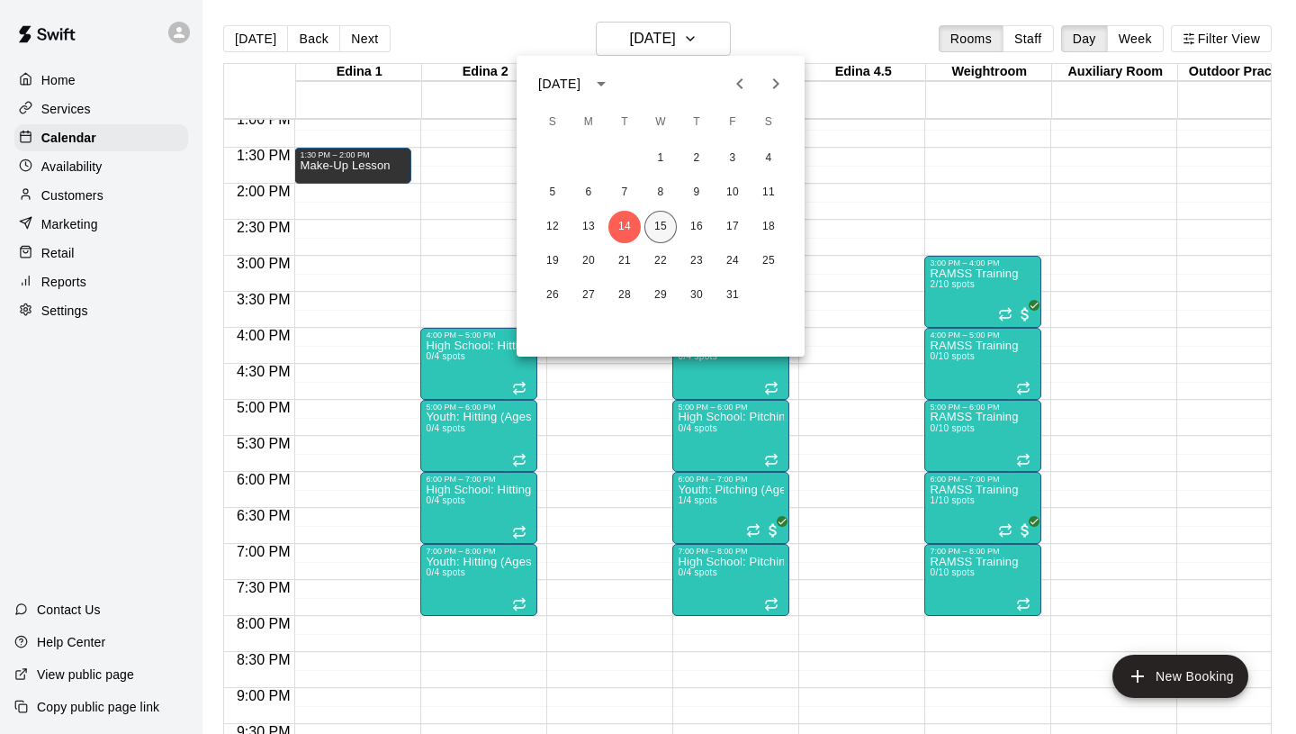
click at [668, 223] on button "15" at bounding box center [661, 227] width 32 height 32
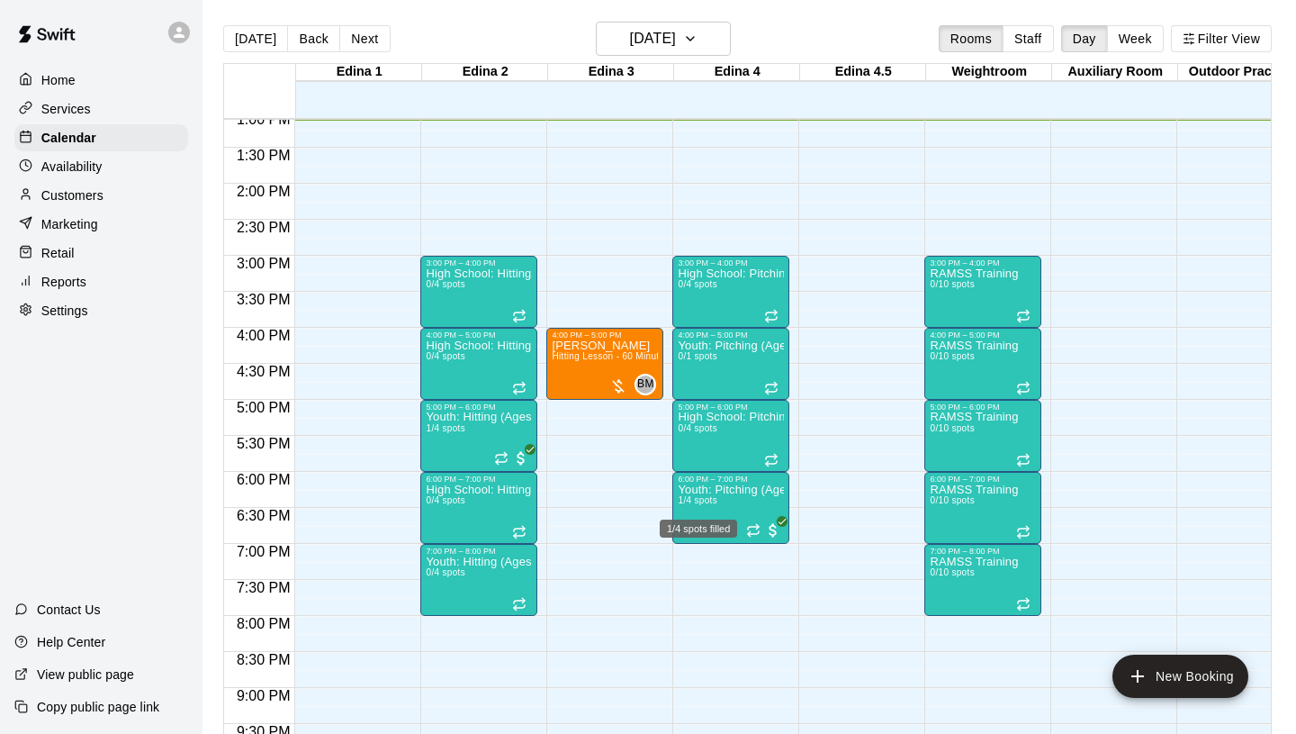
click at [718, 513] on div "1/4 spots filled" at bounding box center [698, 523] width 81 height 32
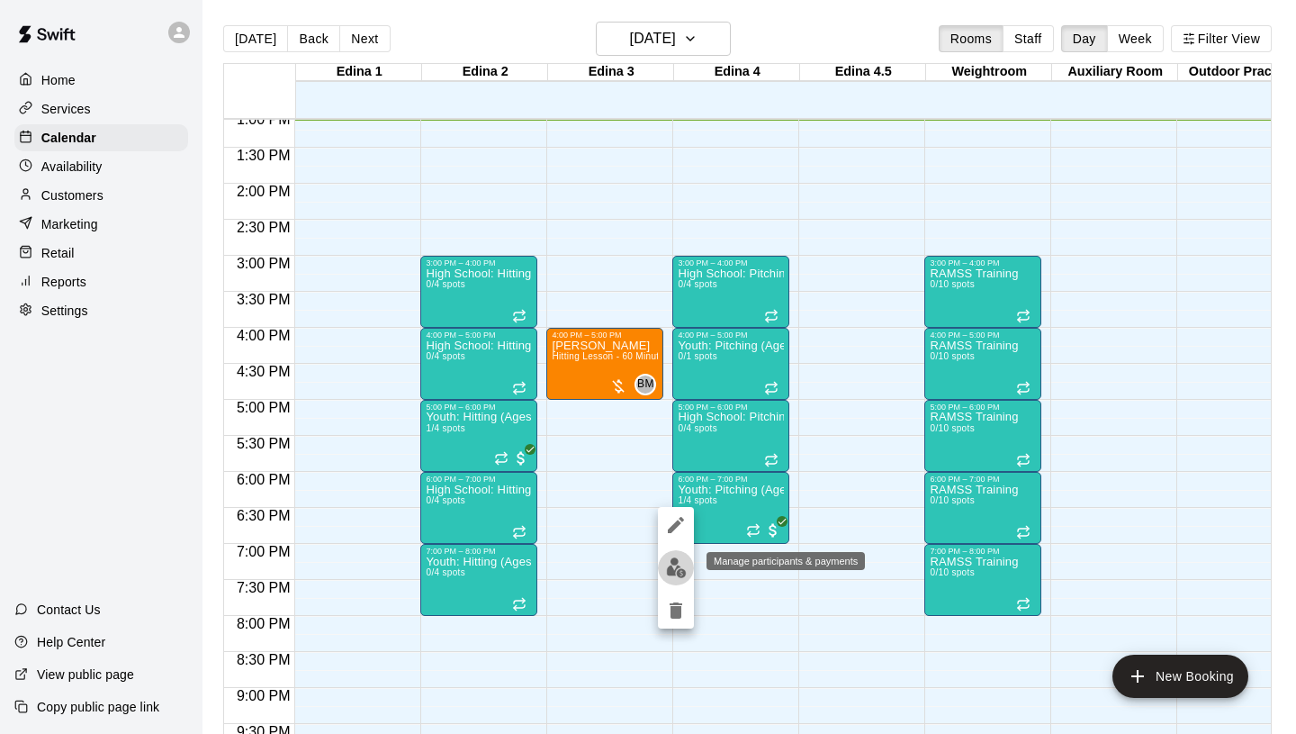
click at [672, 557] on img "edit" at bounding box center [676, 567] width 21 height 21
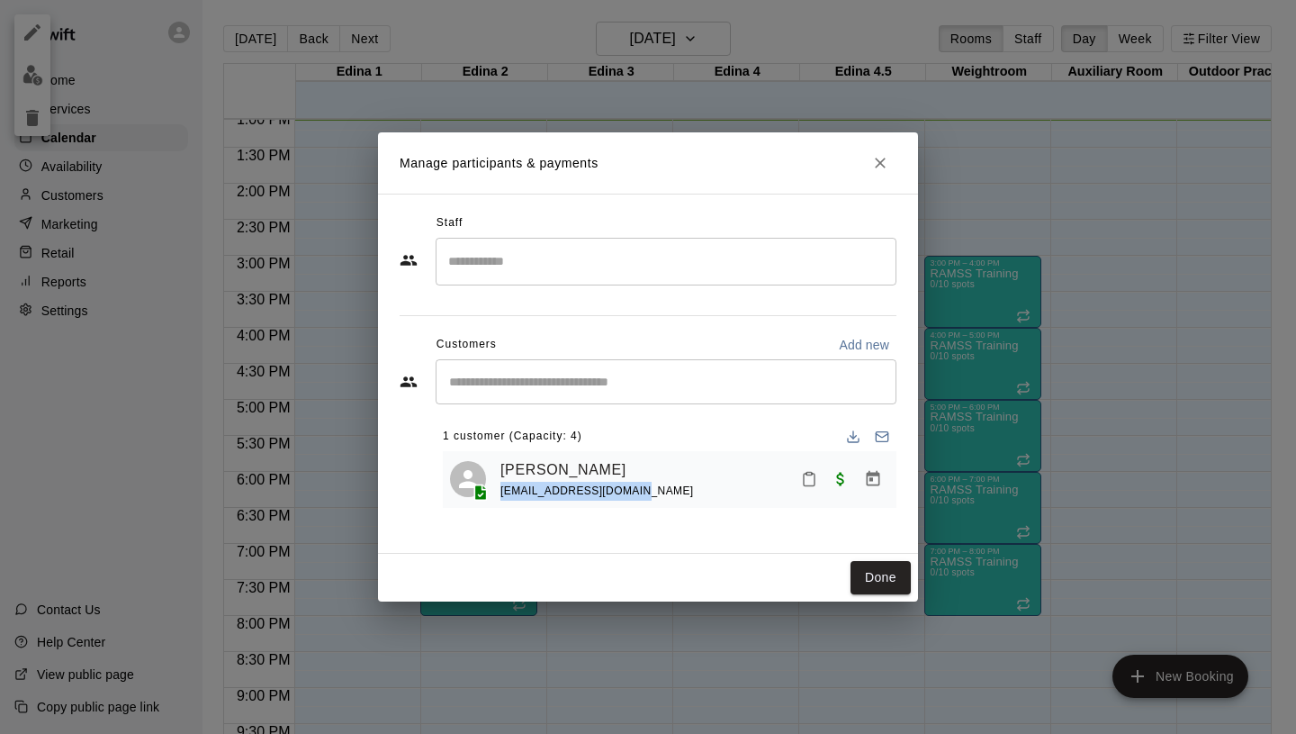
drag, startPoint x: 633, startPoint y: 492, endPoint x: 503, endPoint y: 494, distance: 129.7
click at [503, 494] on span "[EMAIL_ADDRESS][DOMAIN_NAME]" at bounding box center [598, 490] width 194 height 13
copy span "[EMAIL_ADDRESS][DOMAIN_NAME]"
click at [882, 161] on icon "Close" at bounding box center [880, 163] width 11 height 11
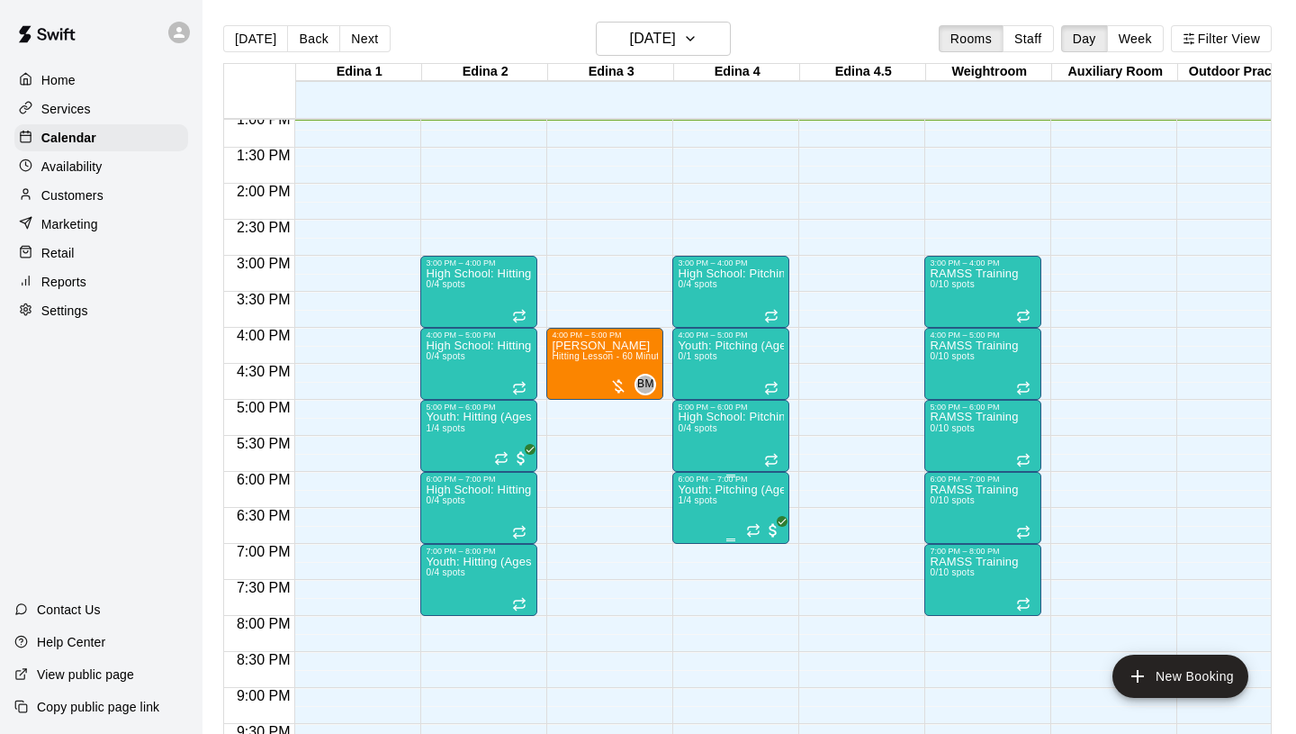
click at [696, 544] on img "edit" at bounding box center [697, 545] width 21 height 21
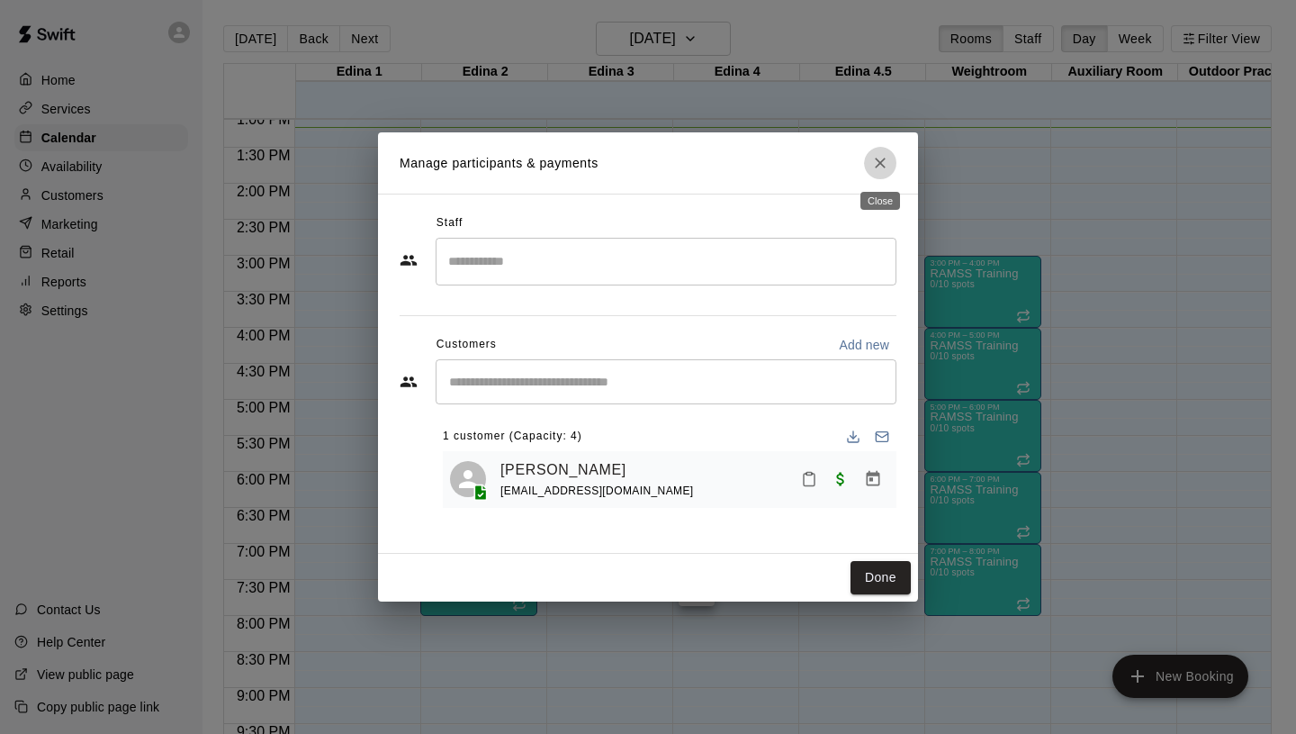
click at [879, 158] on icon "Close" at bounding box center [880, 163] width 18 height 18
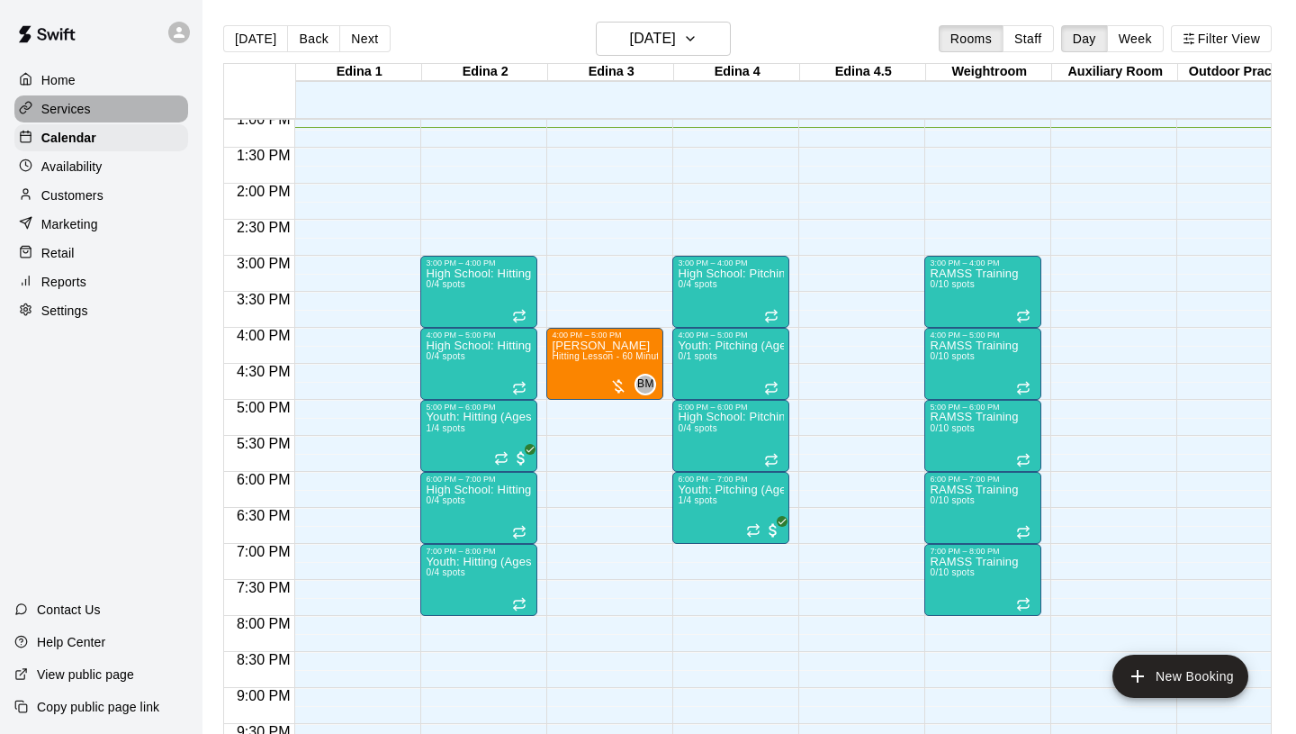
click at [89, 107] on p "Services" at bounding box center [66, 109] width 50 height 18
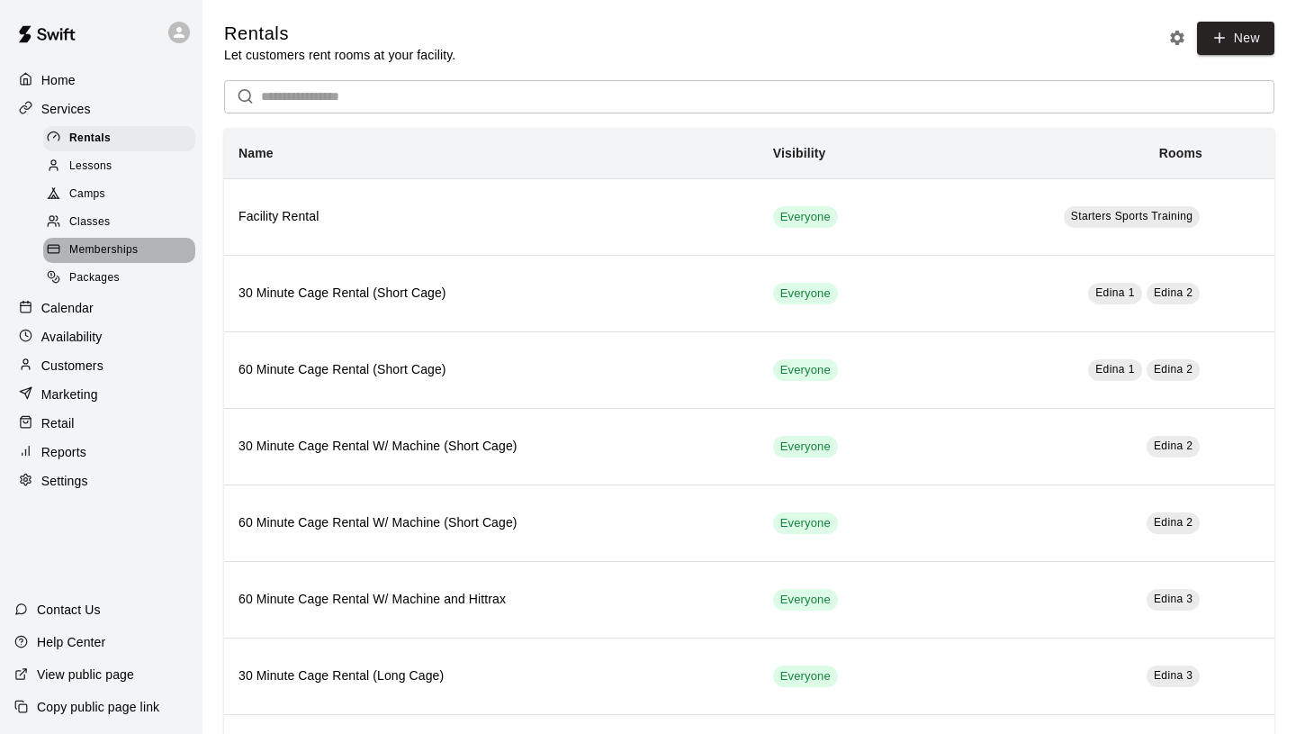
click at [104, 241] on span "Memberships" at bounding box center [103, 250] width 68 height 18
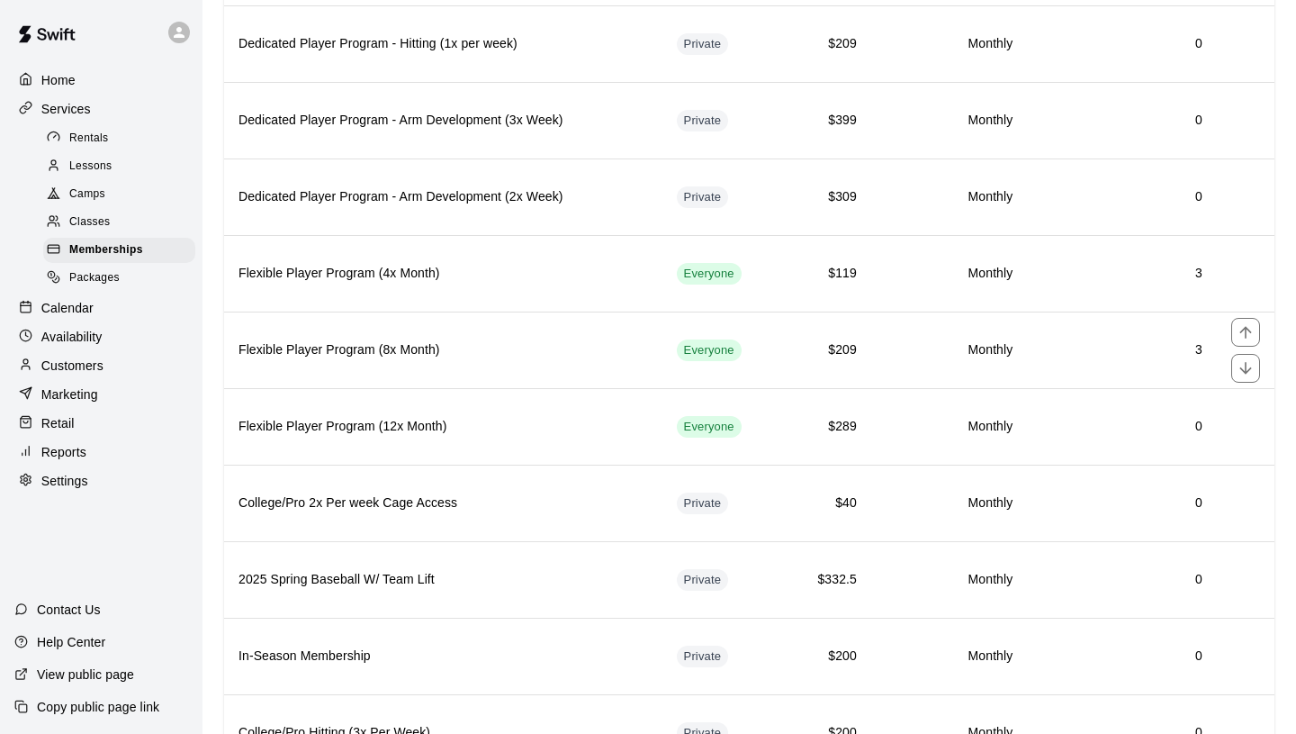
scroll to position [854, 0]
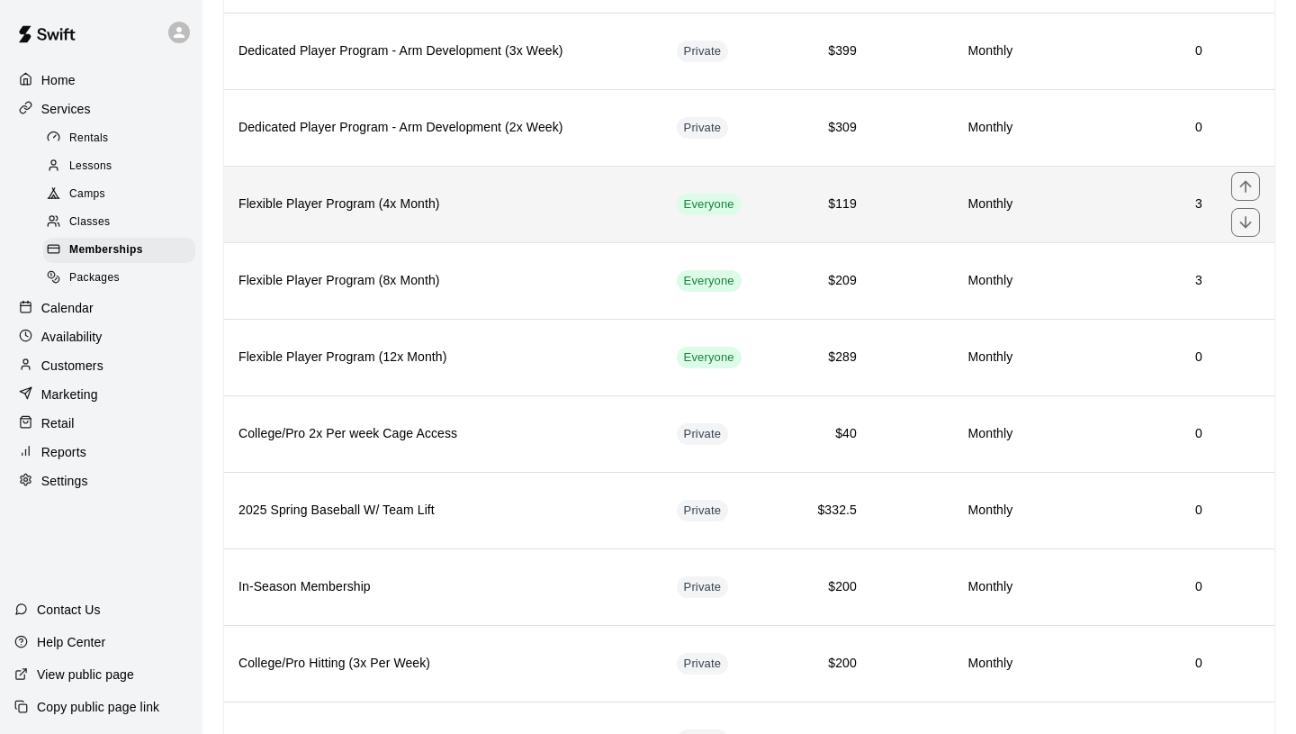
click at [378, 221] on th "Flexible Player Program (4x Month)" at bounding box center [443, 204] width 438 height 77
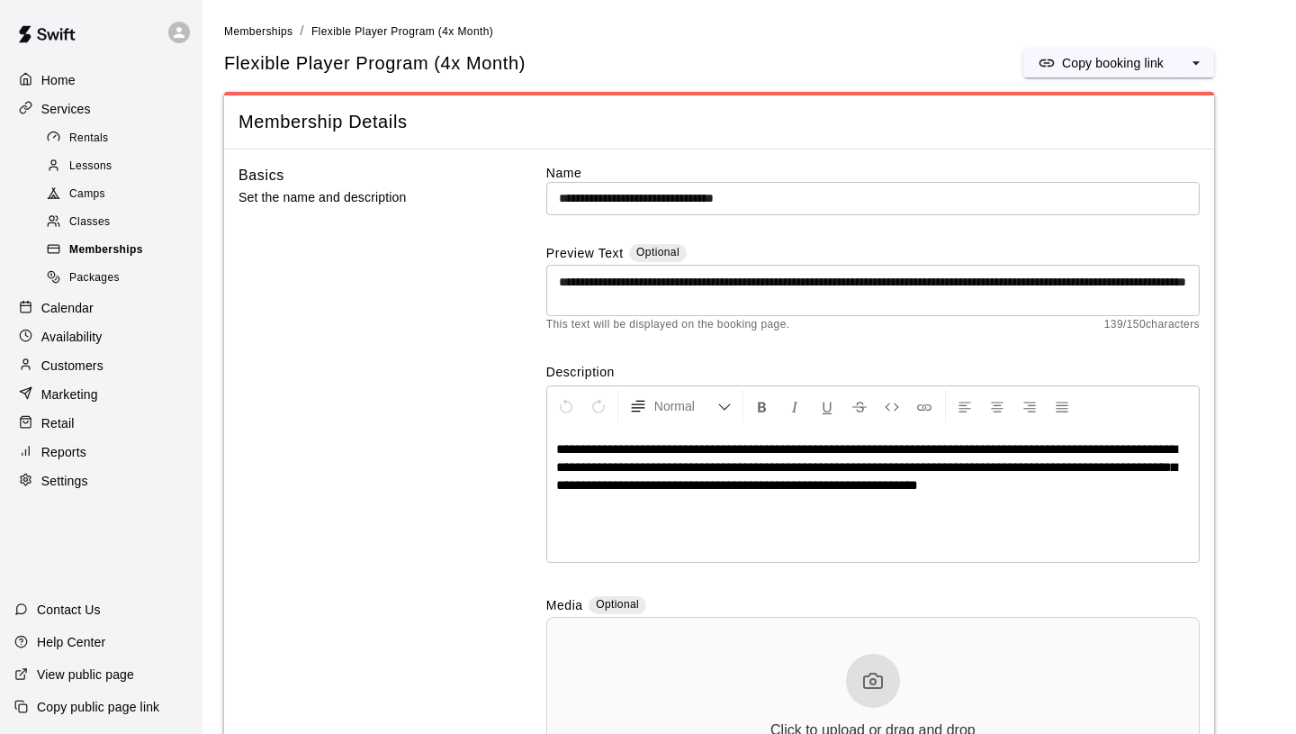
click at [139, 246] on span "Memberships" at bounding box center [106, 250] width 74 height 18
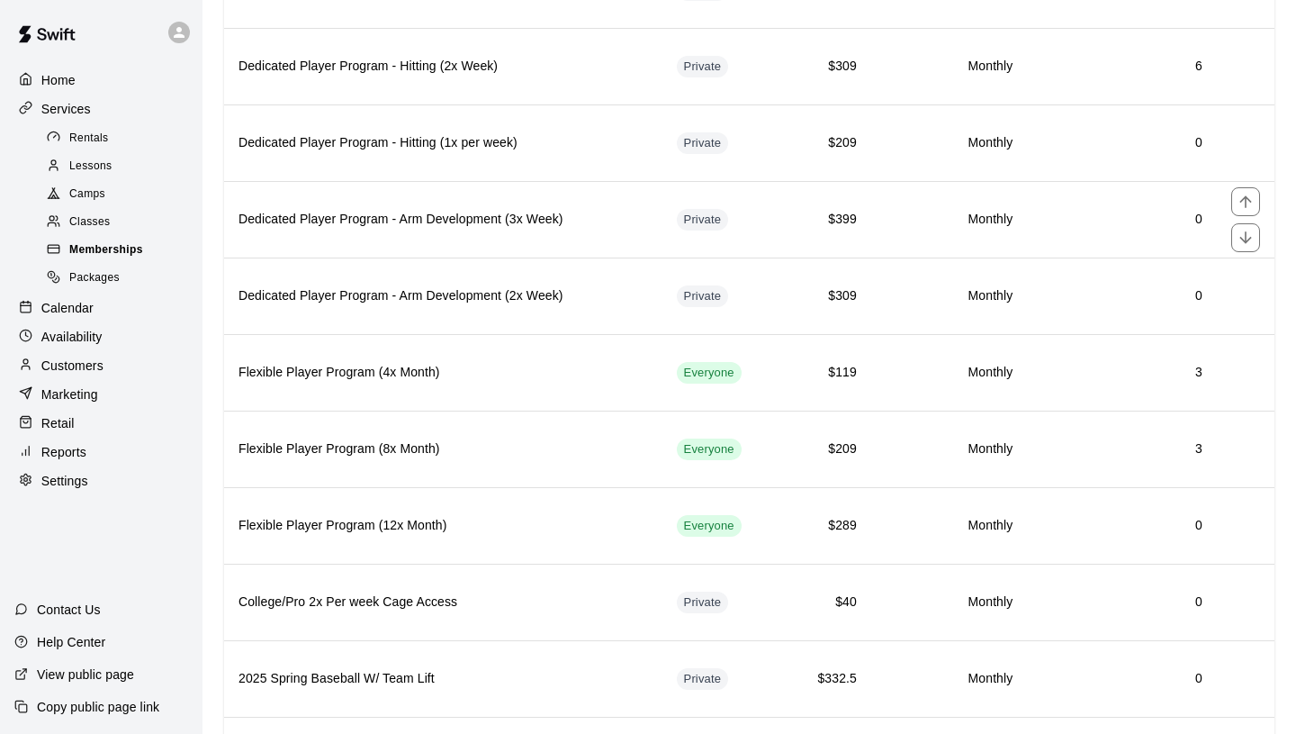
scroll to position [619, 0]
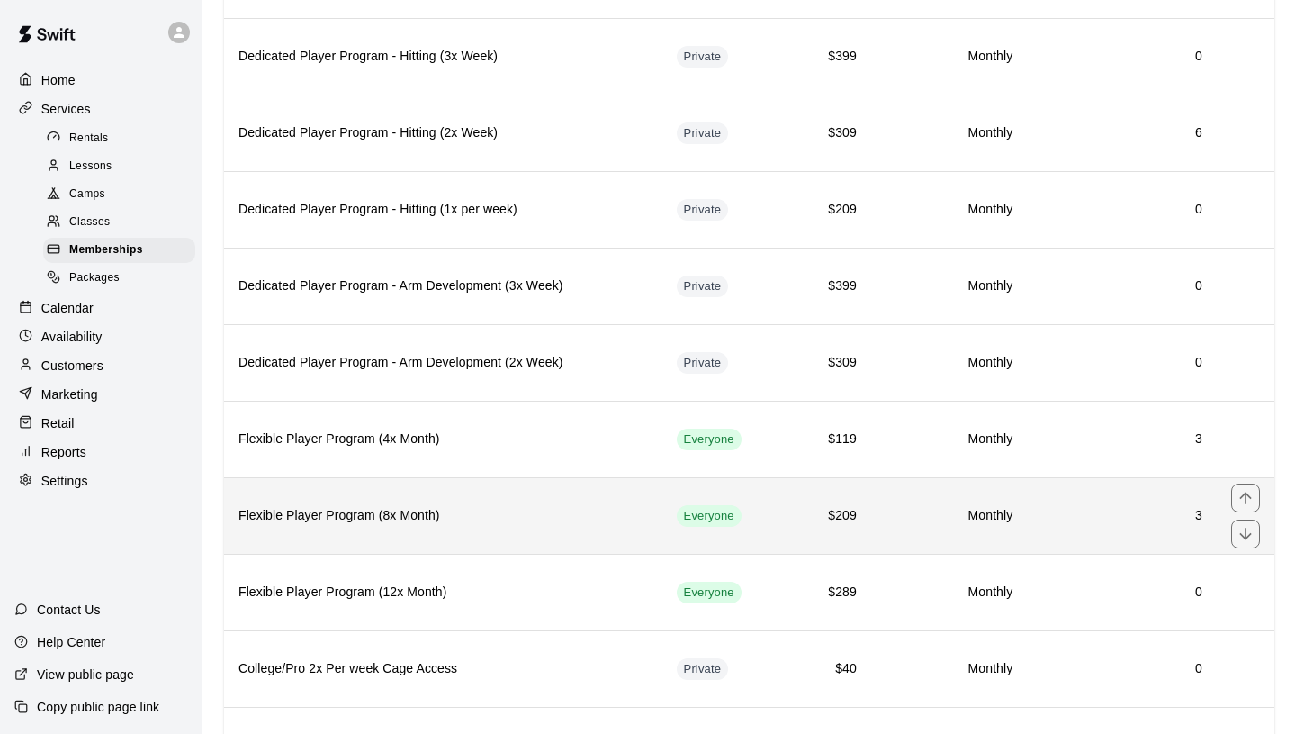
click at [420, 506] on h6 "Flexible Player Program (8x Month)" at bounding box center [444, 516] width 410 height 20
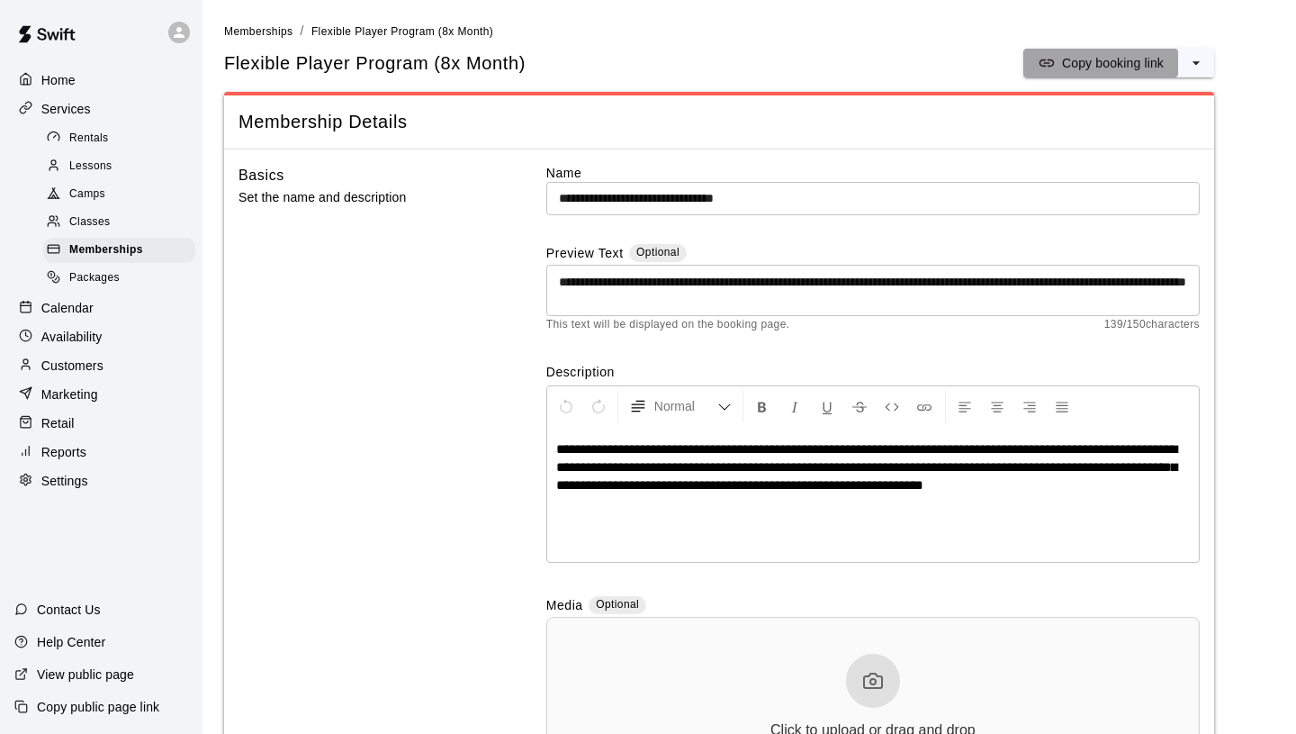
click at [1132, 68] on p "Copy booking link" at bounding box center [1113, 63] width 102 height 18
click at [130, 246] on span "Memberships" at bounding box center [106, 250] width 74 height 18
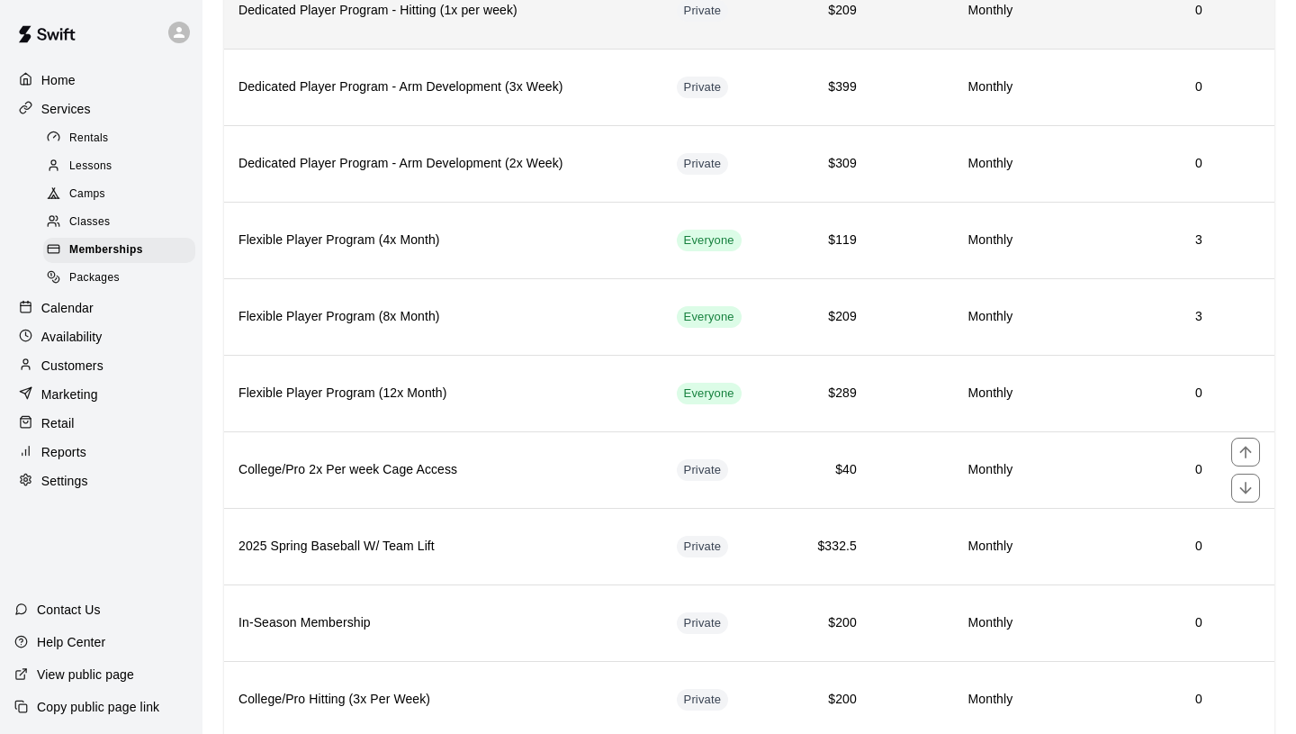
scroll to position [817, 0]
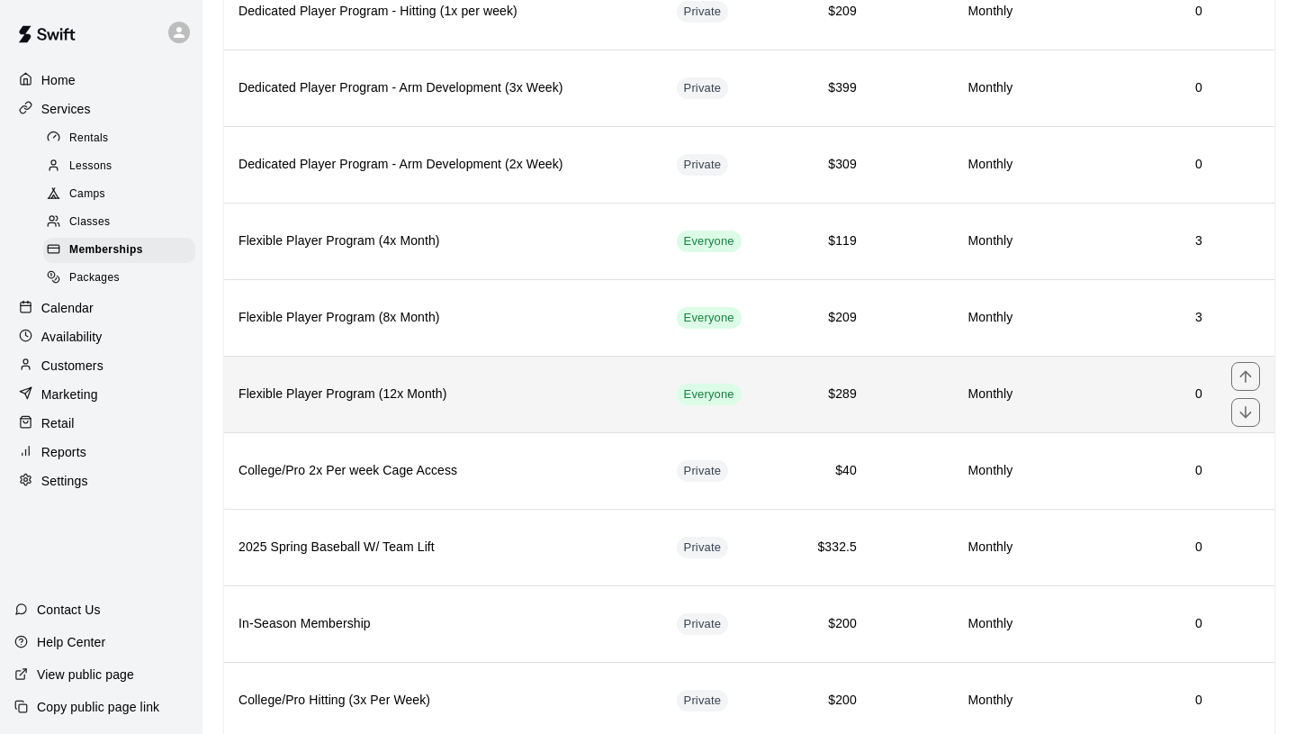
click at [416, 399] on h6 "Flexible Player Program (12x Month)" at bounding box center [444, 394] width 410 height 20
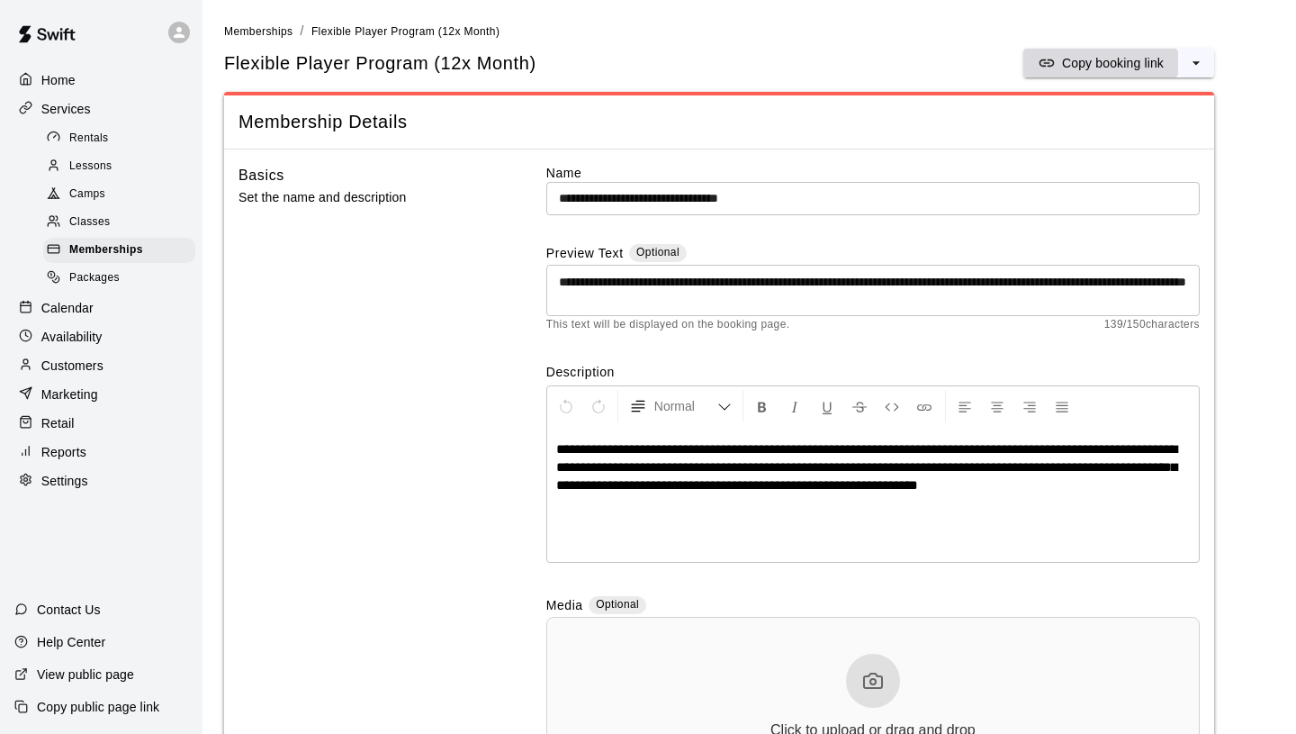
click at [1096, 62] on p "Copy booking link" at bounding box center [1113, 63] width 102 height 18
click at [100, 357] on p "Customers" at bounding box center [72, 366] width 62 height 18
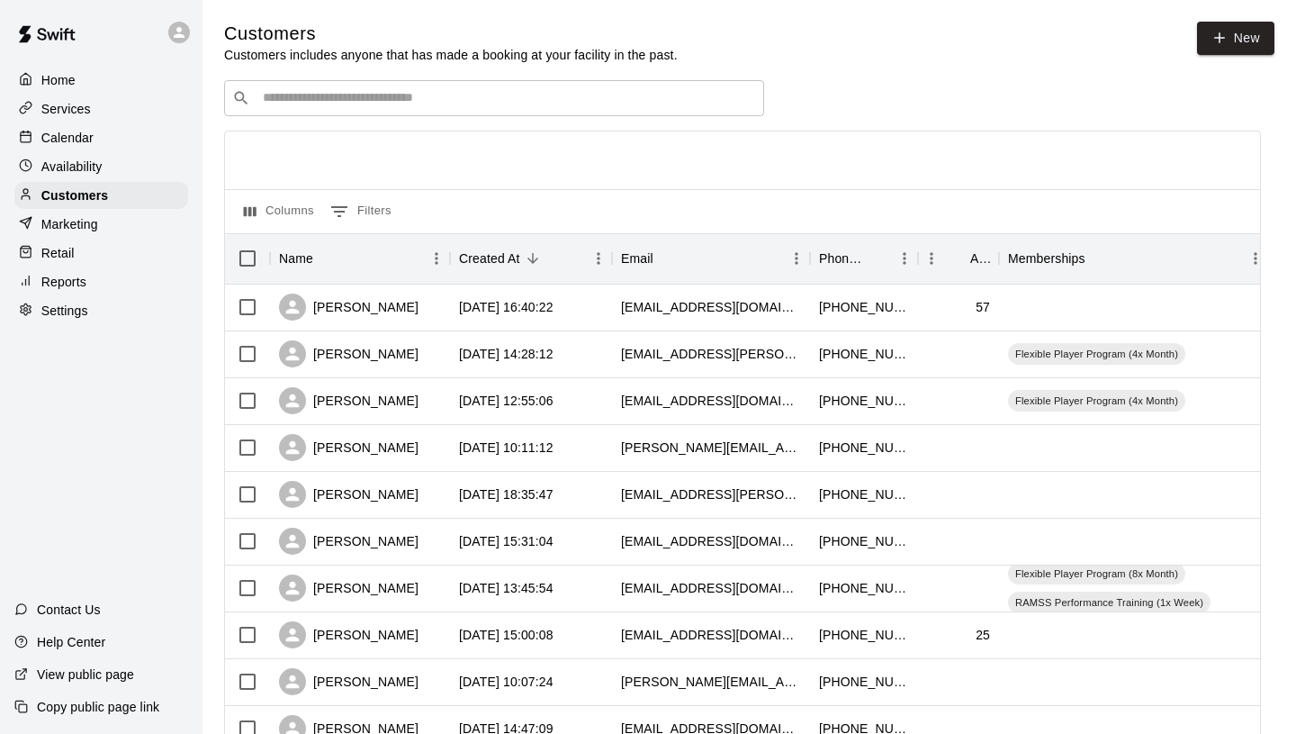
click at [371, 87] on div "​ ​" at bounding box center [494, 98] width 540 height 36
click at [366, 398] on div "[PERSON_NAME]" at bounding box center [349, 400] width 140 height 27
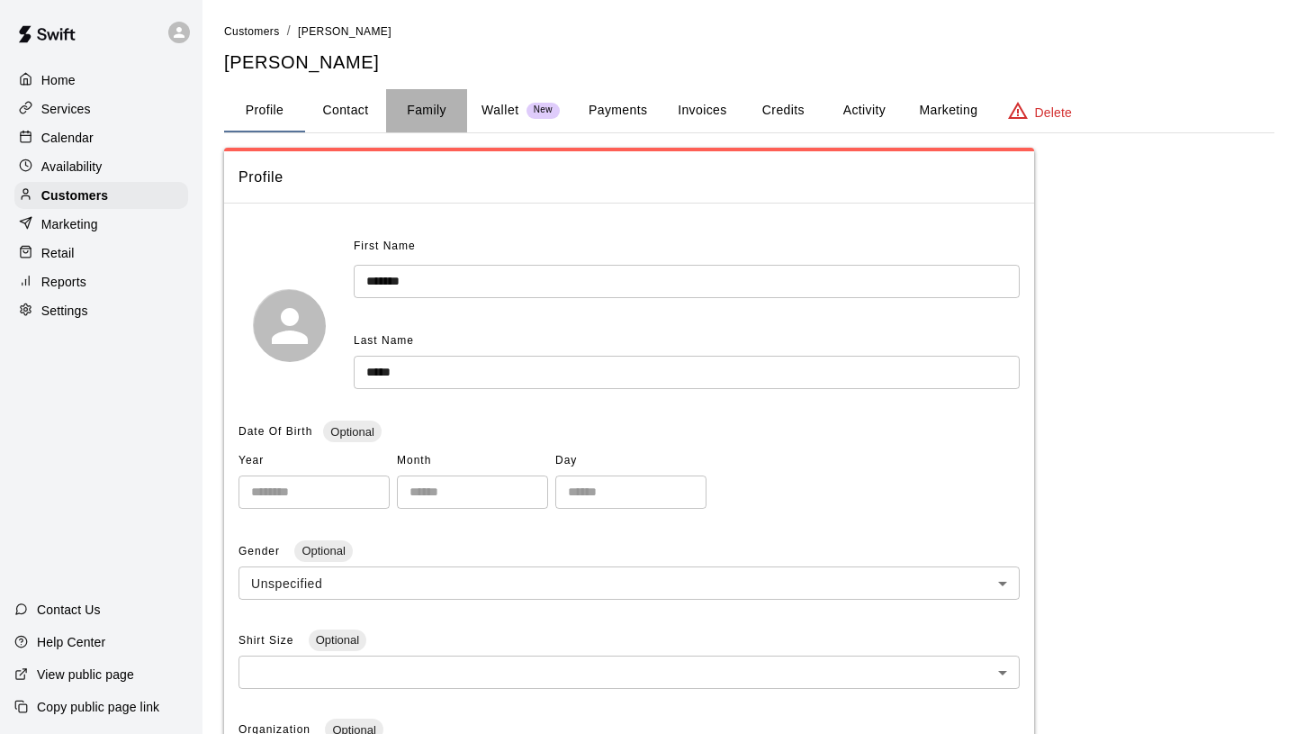
click at [433, 122] on button "Family" at bounding box center [426, 110] width 81 height 43
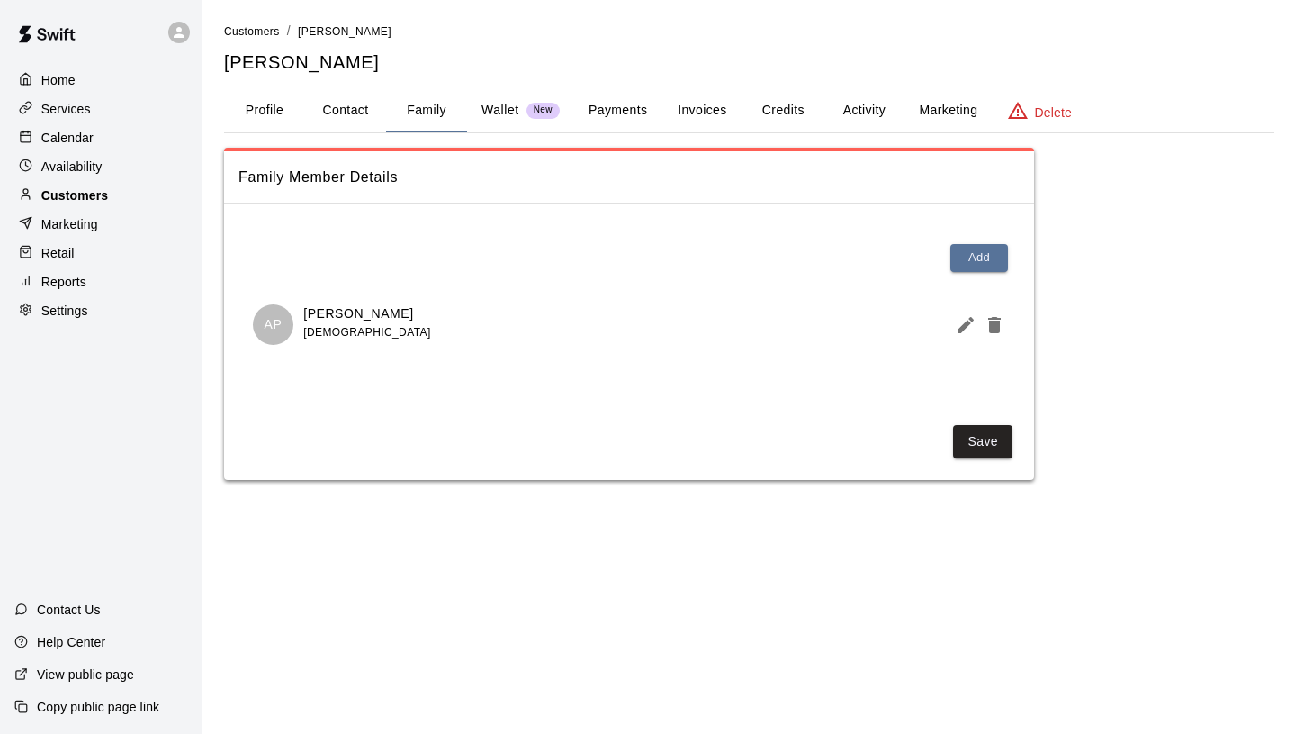
click at [128, 203] on div "Customers" at bounding box center [101, 195] width 174 height 27
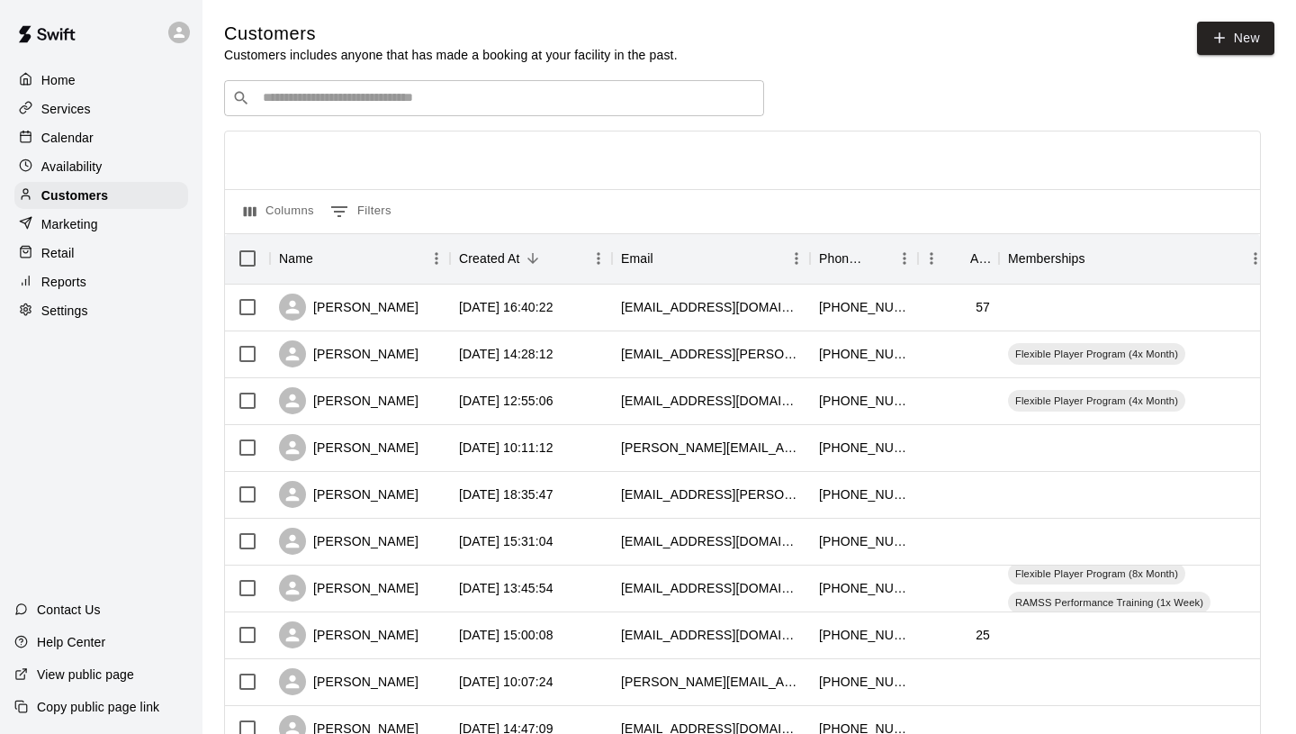
click at [462, 99] on input "Search customers by name or email" at bounding box center [506, 98] width 499 height 18
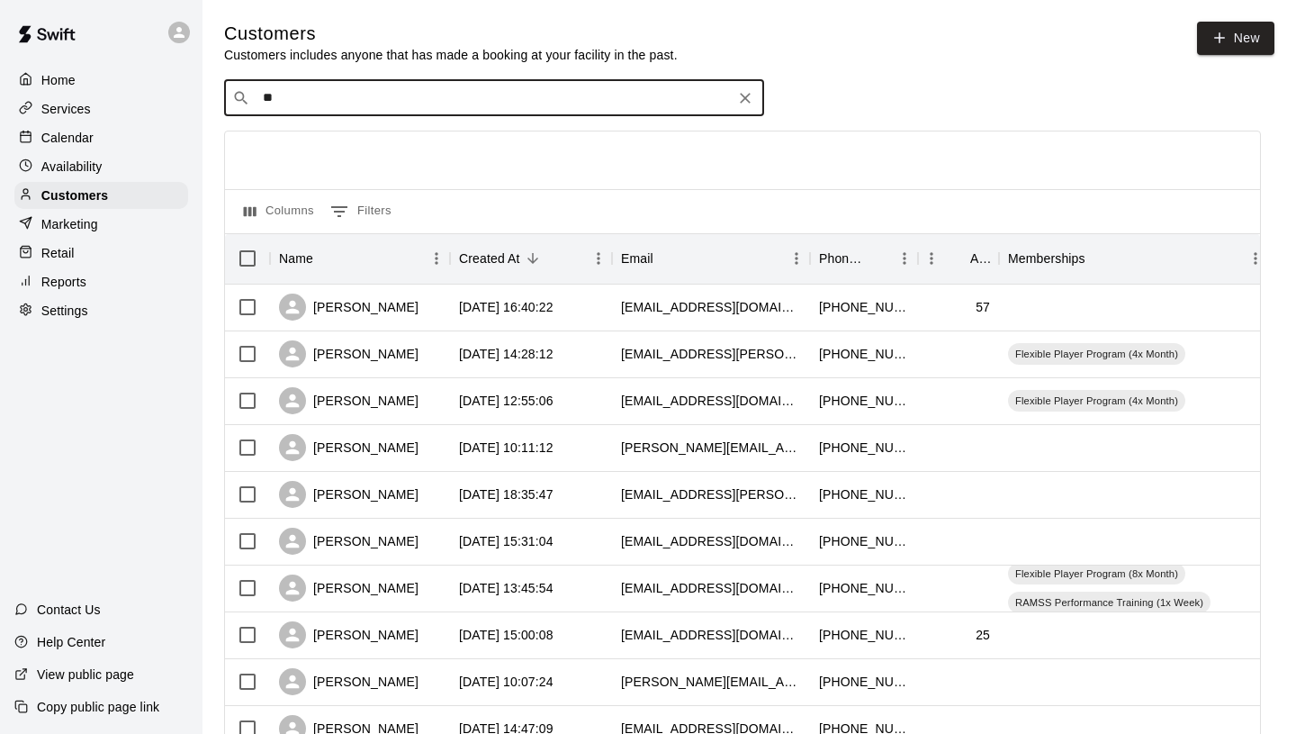
type input "***"
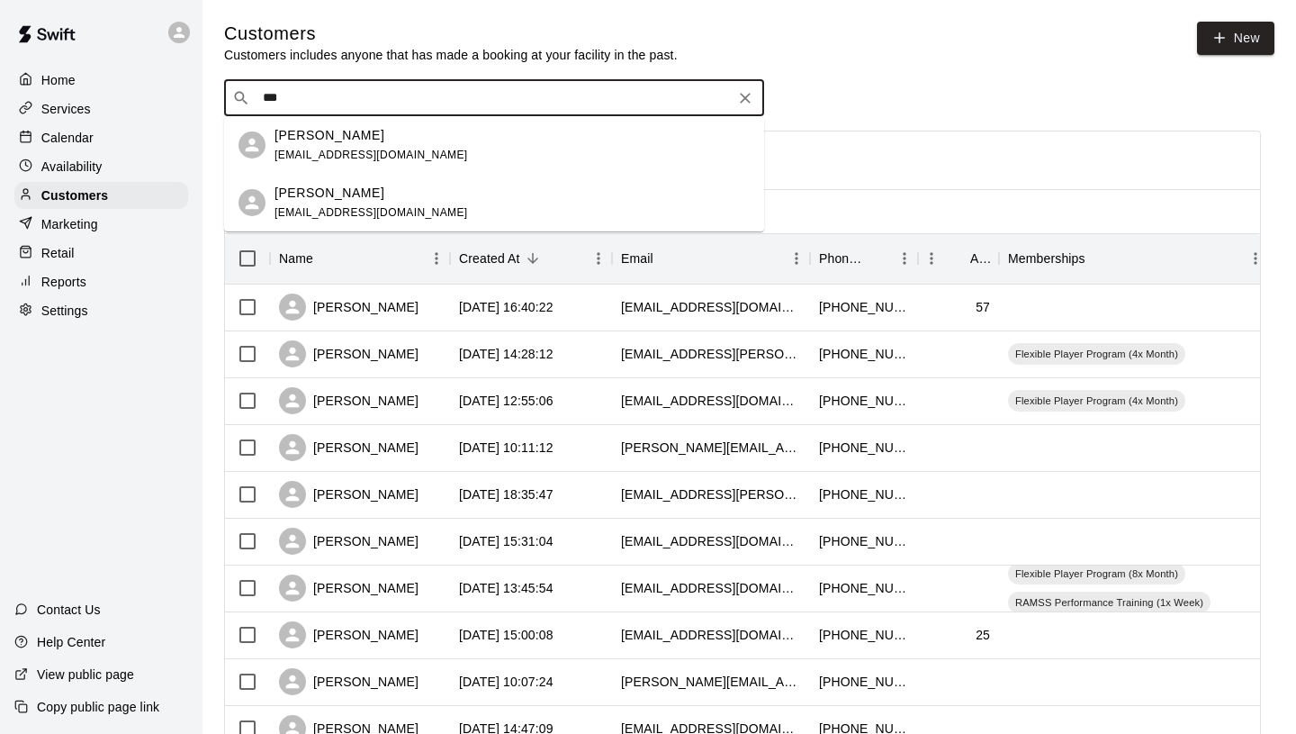
click at [350, 152] on span "[EMAIL_ADDRESS][DOMAIN_NAME]" at bounding box center [372, 155] width 194 height 13
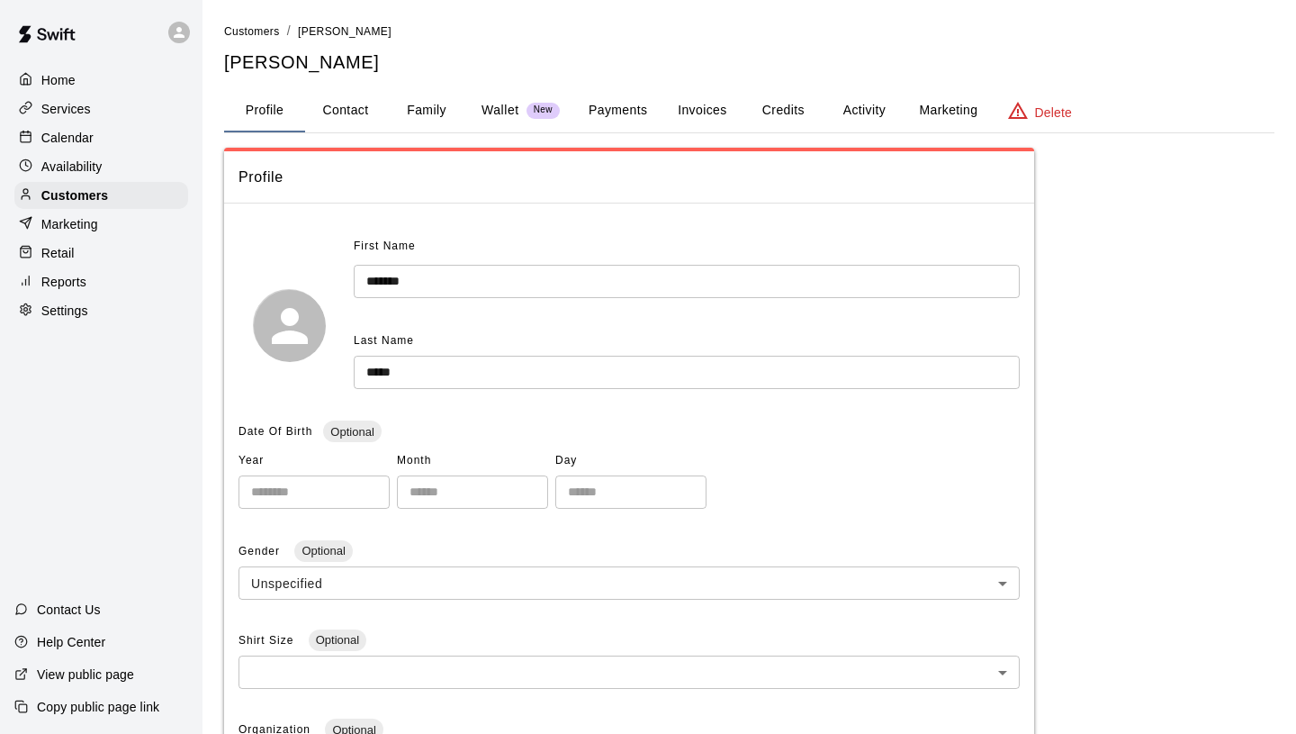
click at [366, 119] on button "Contact" at bounding box center [345, 110] width 81 height 43
select select "**"
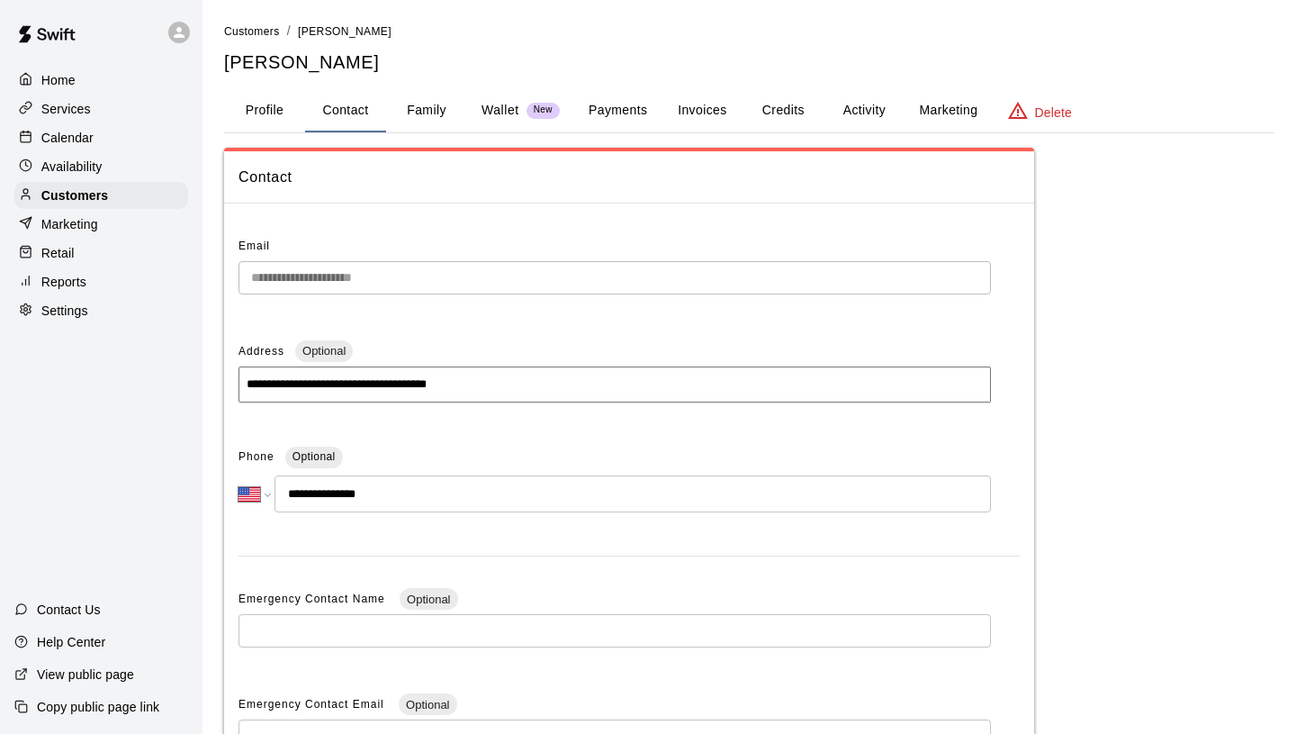
scroll to position [22, 0]
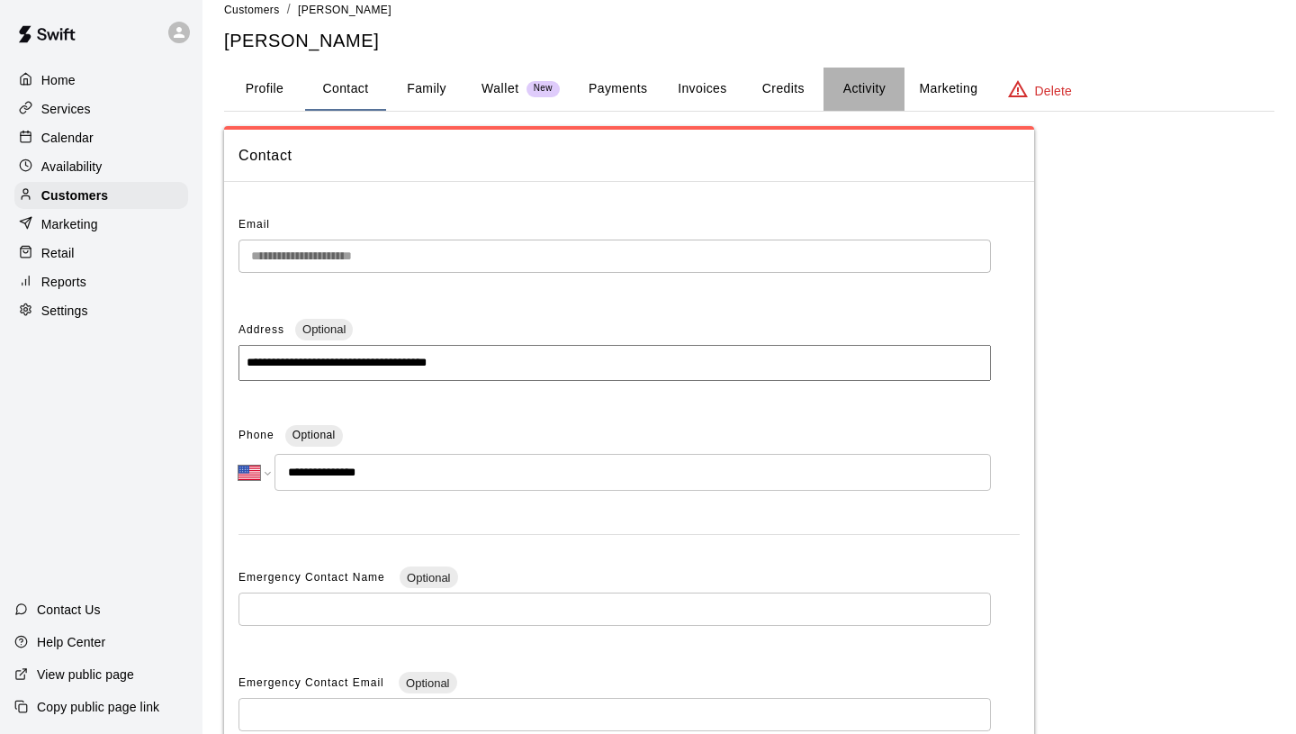
click at [877, 87] on button "Activity" at bounding box center [864, 89] width 81 height 43
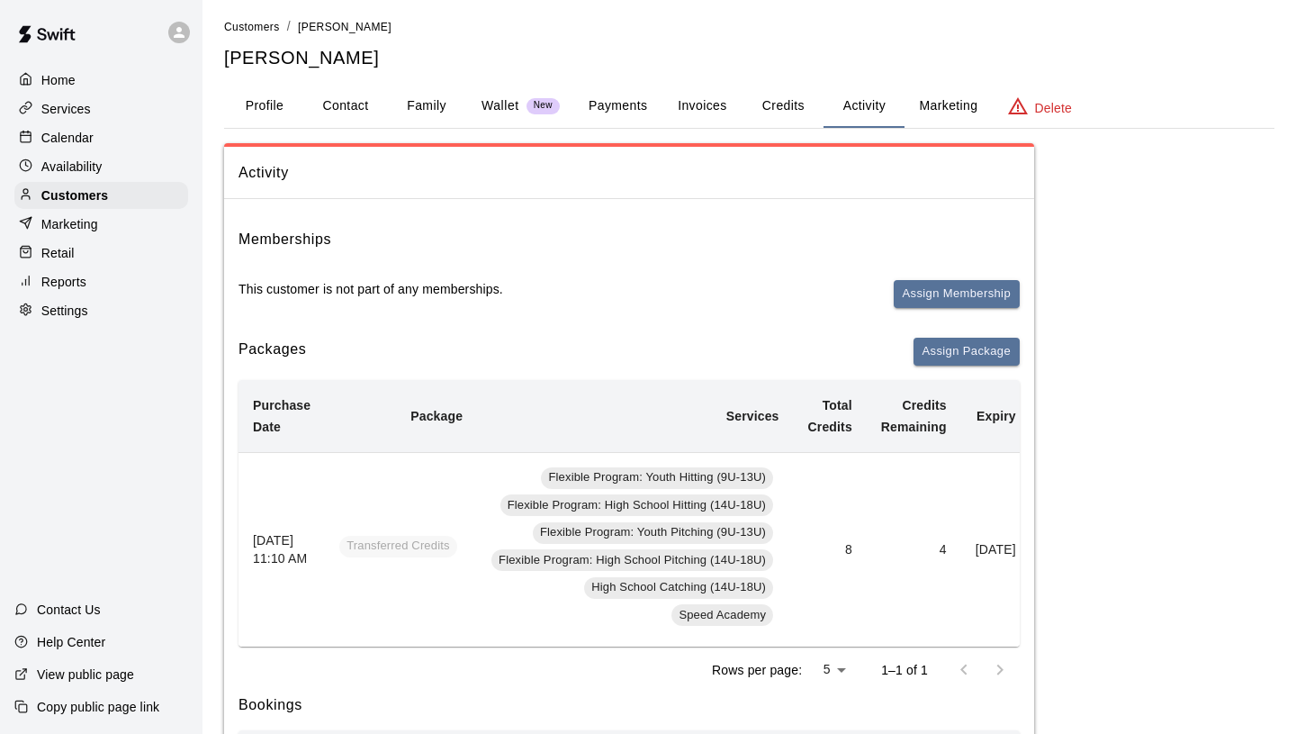
scroll to position [3, 0]
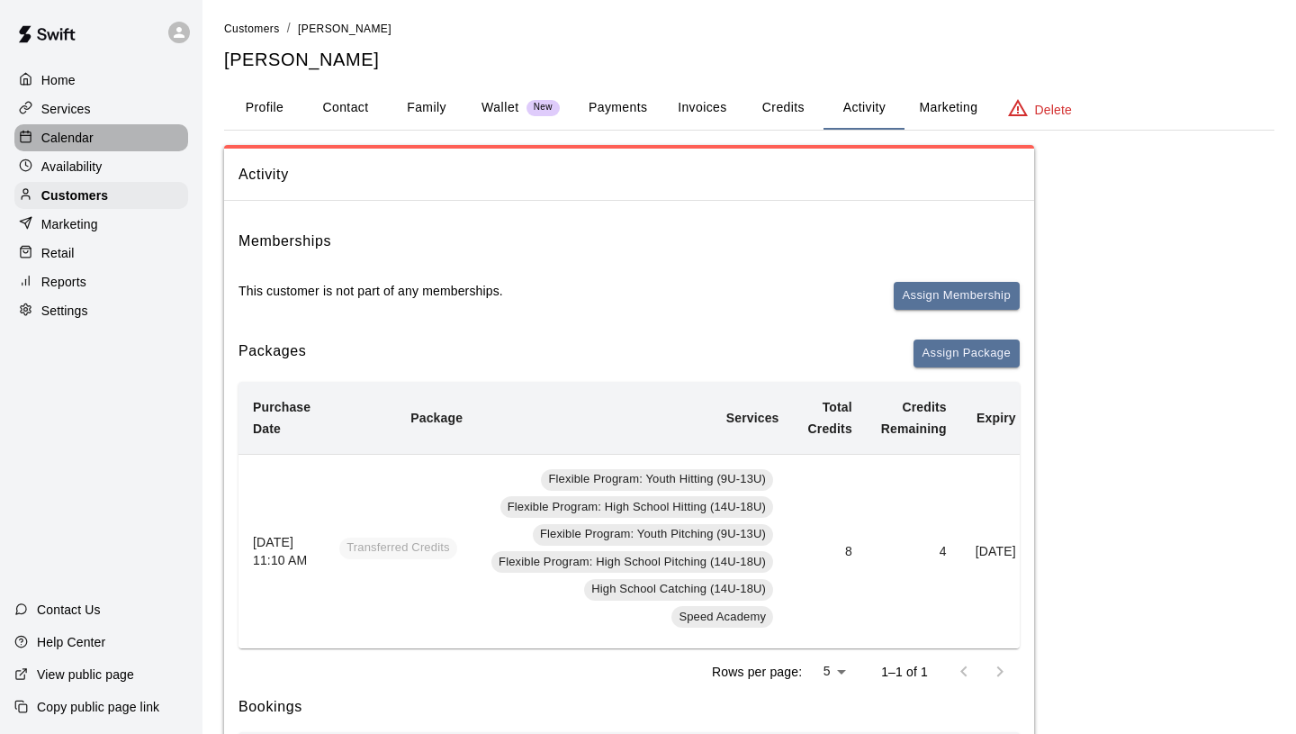
click at [111, 141] on div "Calendar" at bounding box center [101, 137] width 174 height 27
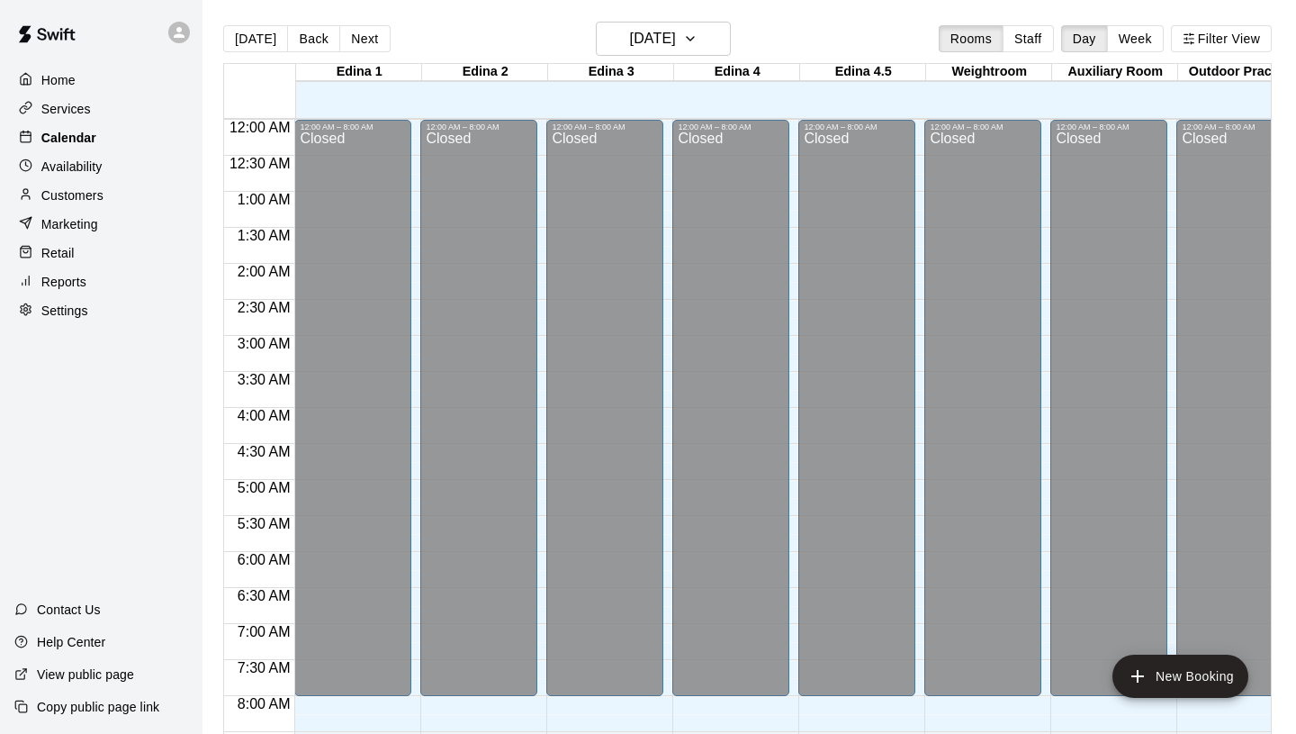
scroll to position [957, 0]
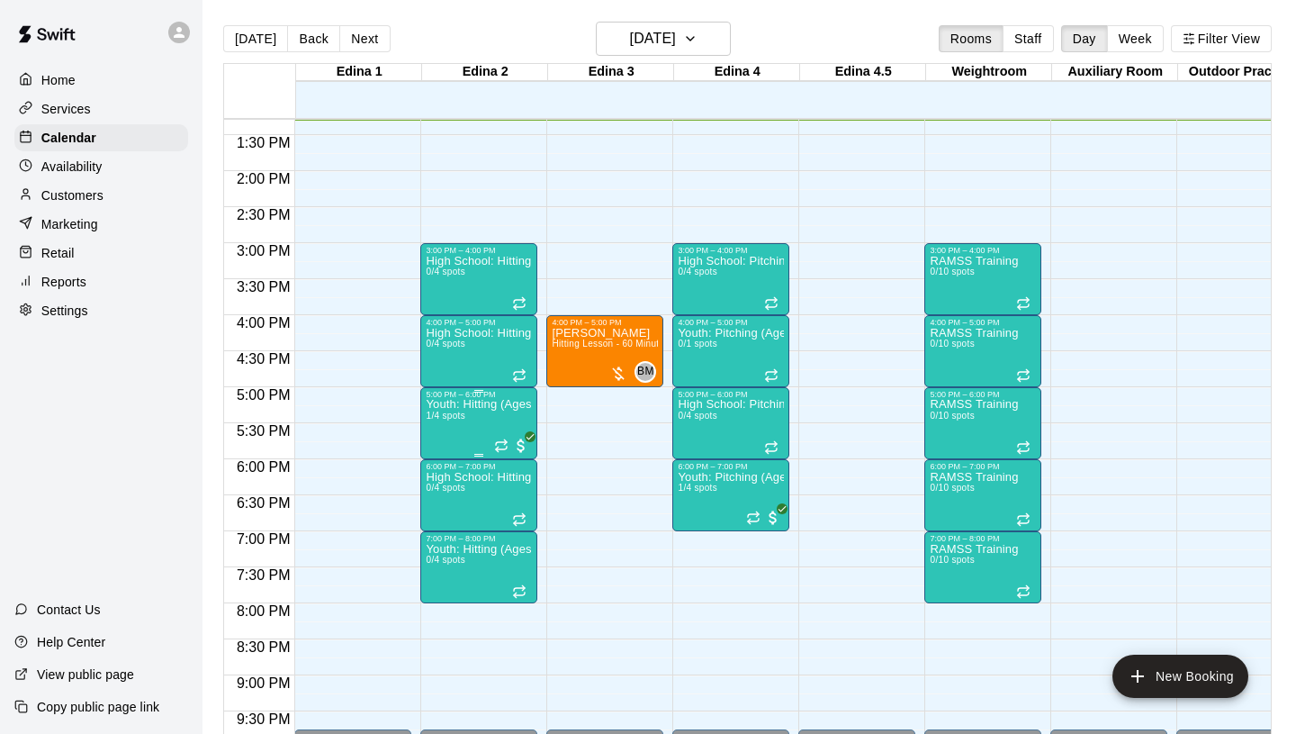
click at [394, 417] on div at bounding box center [648, 367] width 1296 height 734
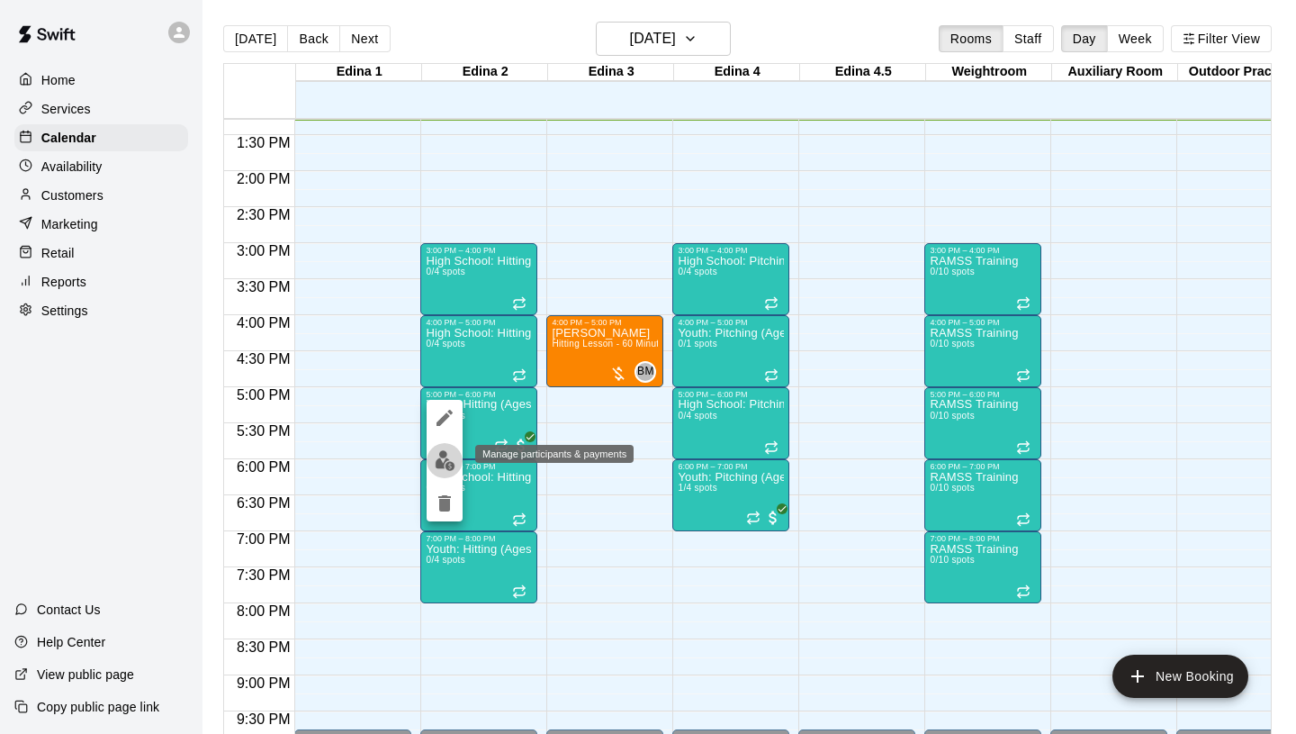
click at [446, 456] on img "edit" at bounding box center [445, 460] width 21 height 21
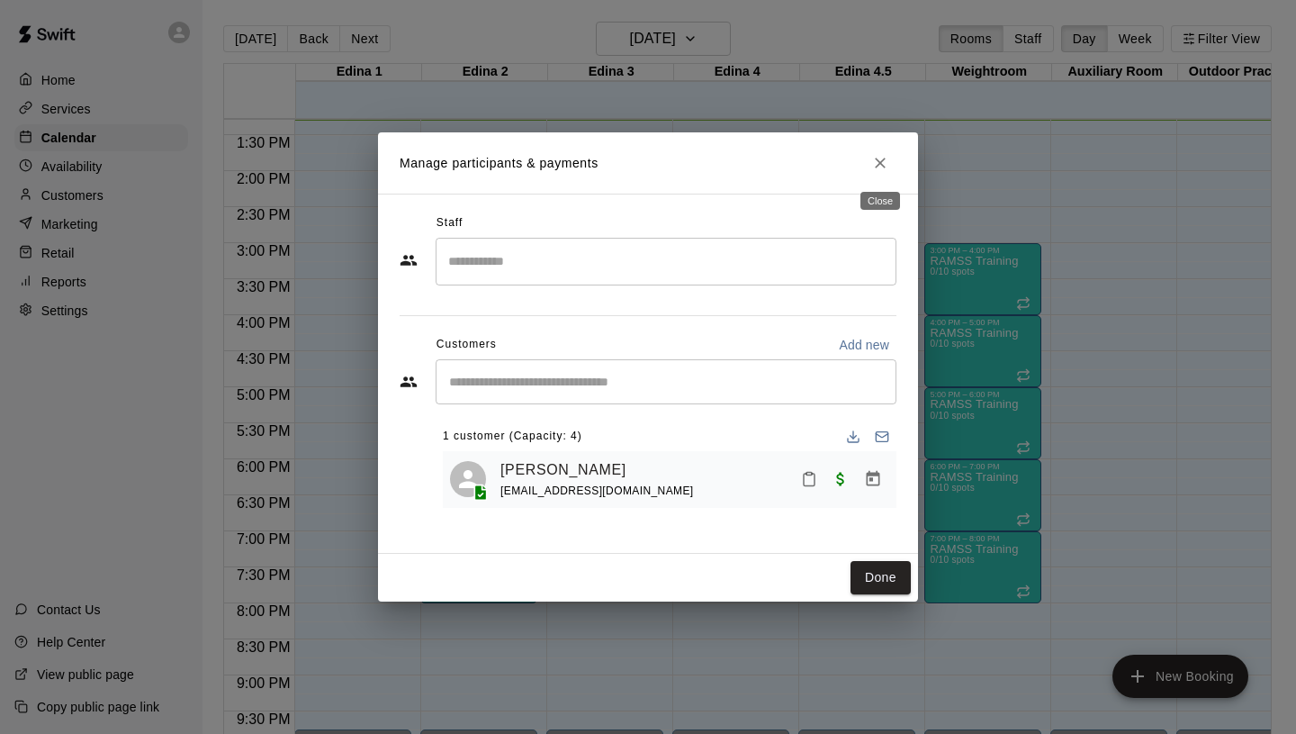
click at [879, 167] on icon "Close" at bounding box center [880, 163] width 18 height 18
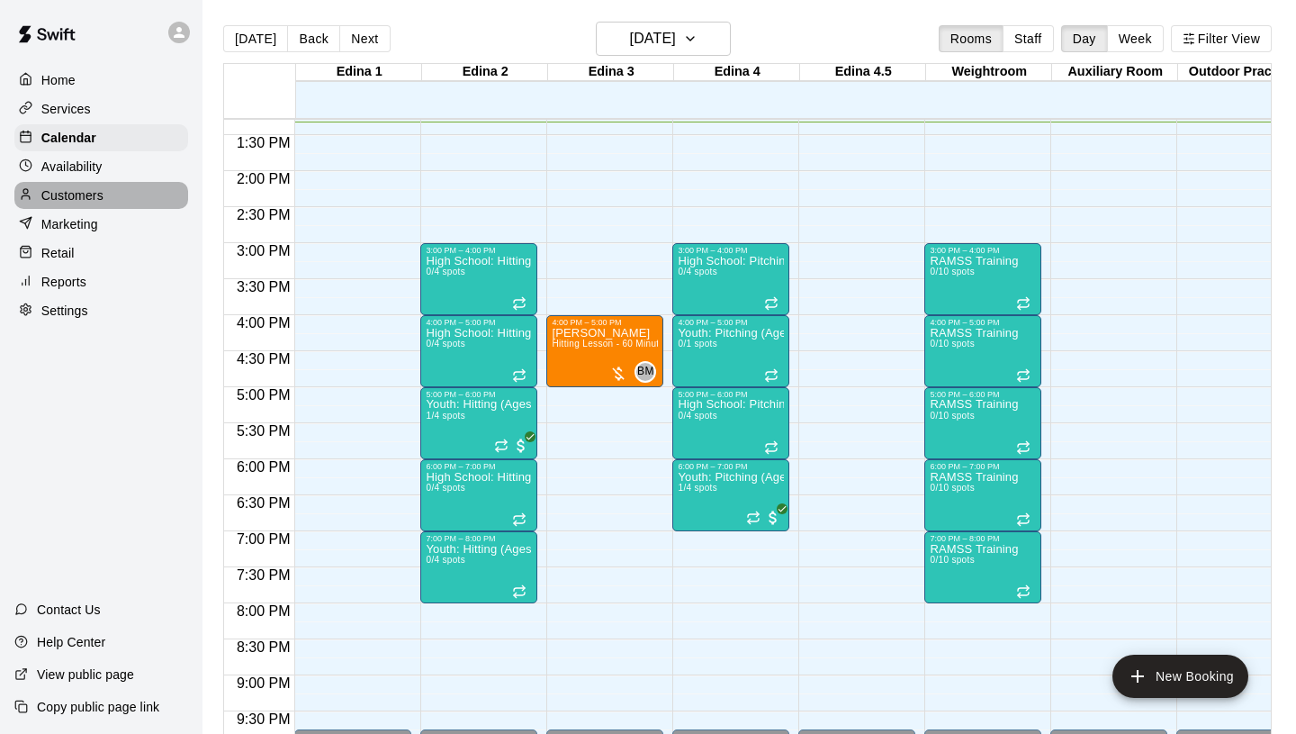
click at [89, 196] on p "Customers" at bounding box center [72, 195] width 62 height 18
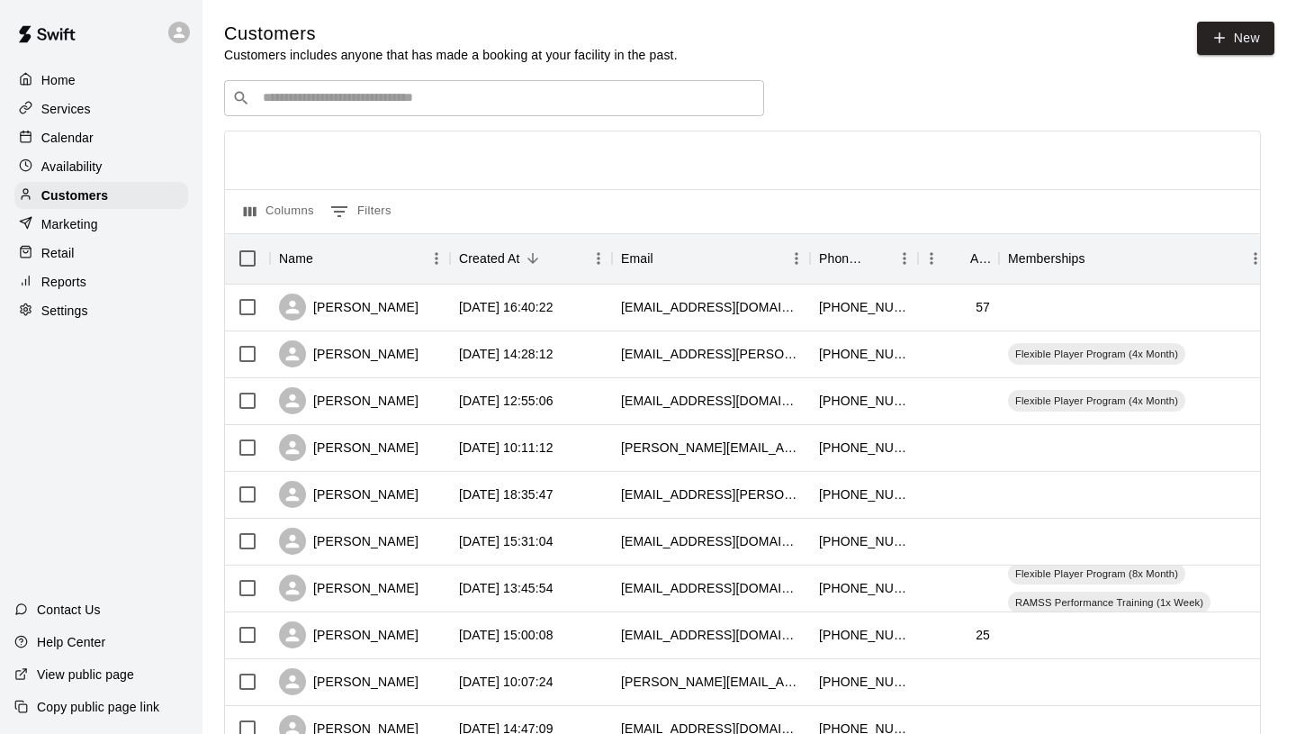
click at [639, 108] on div "​ ​" at bounding box center [494, 98] width 540 height 36
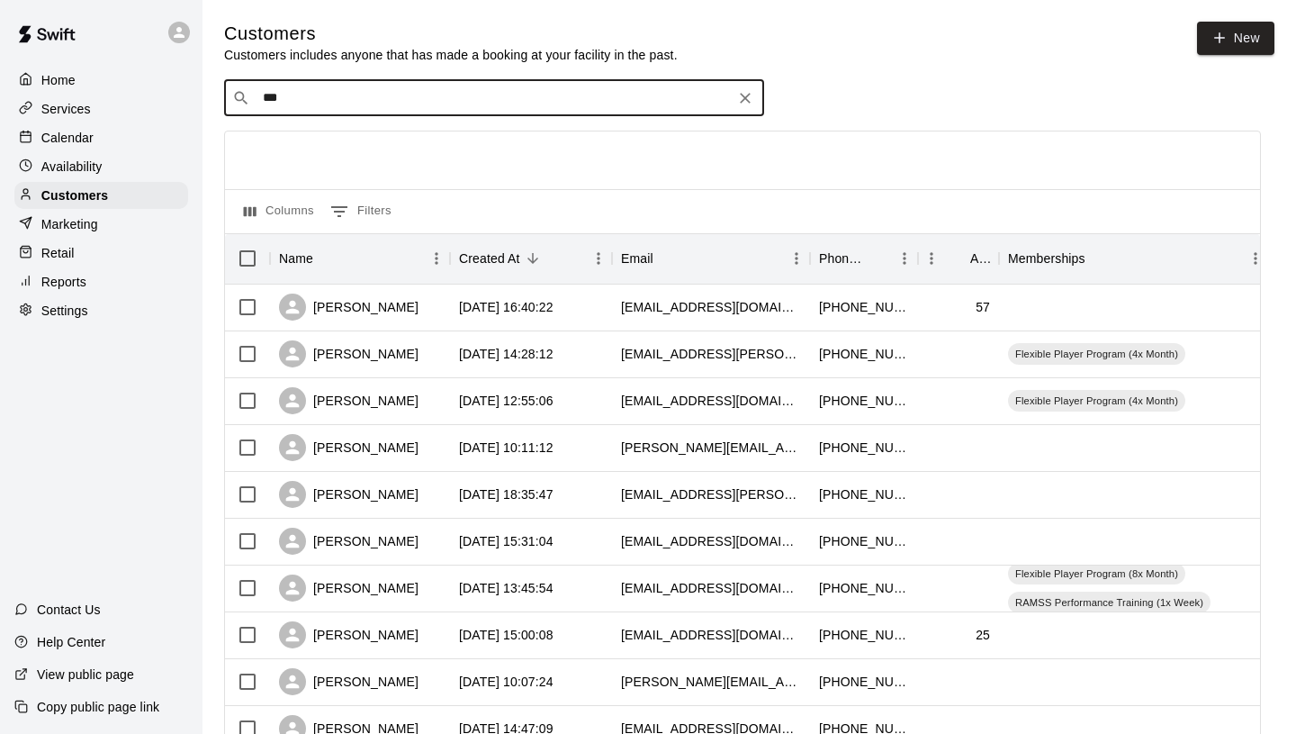
type input "****"
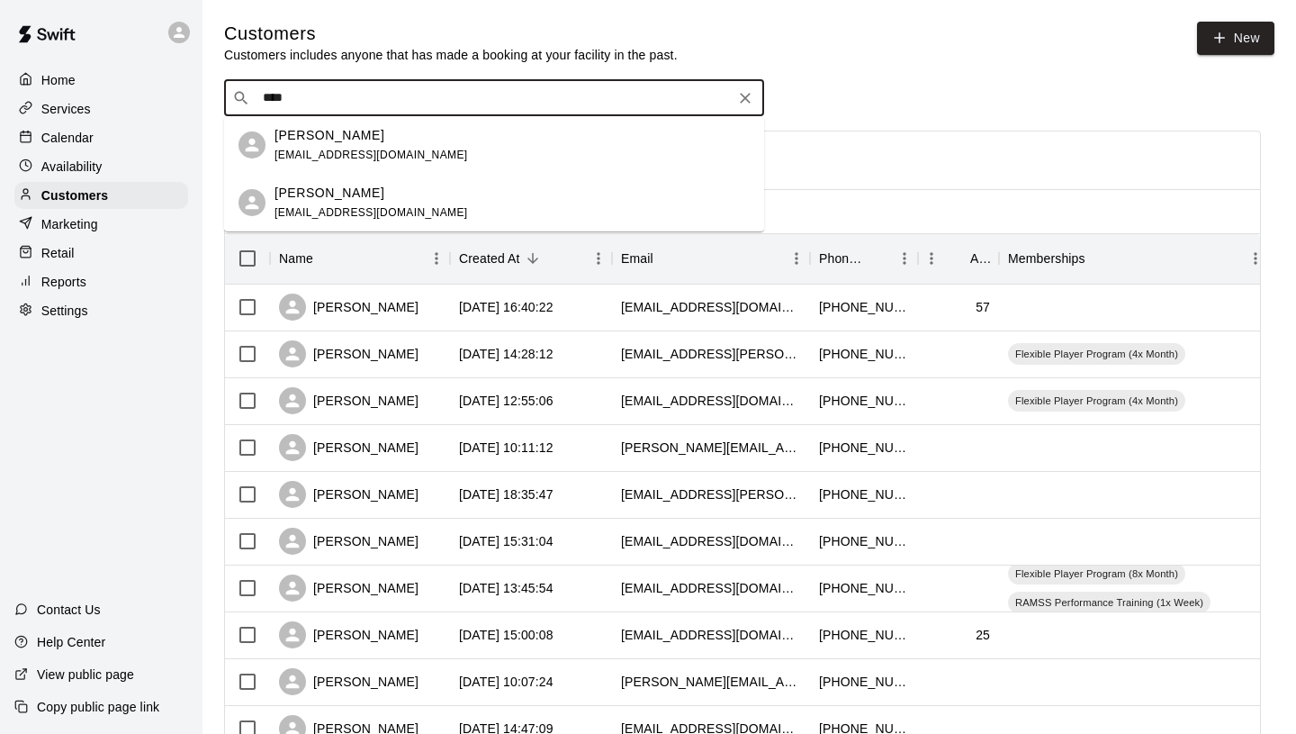
click at [442, 137] on div "[PERSON_NAME] [EMAIL_ADDRESS][DOMAIN_NAME]" at bounding box center [512, 145] width 475 height 39
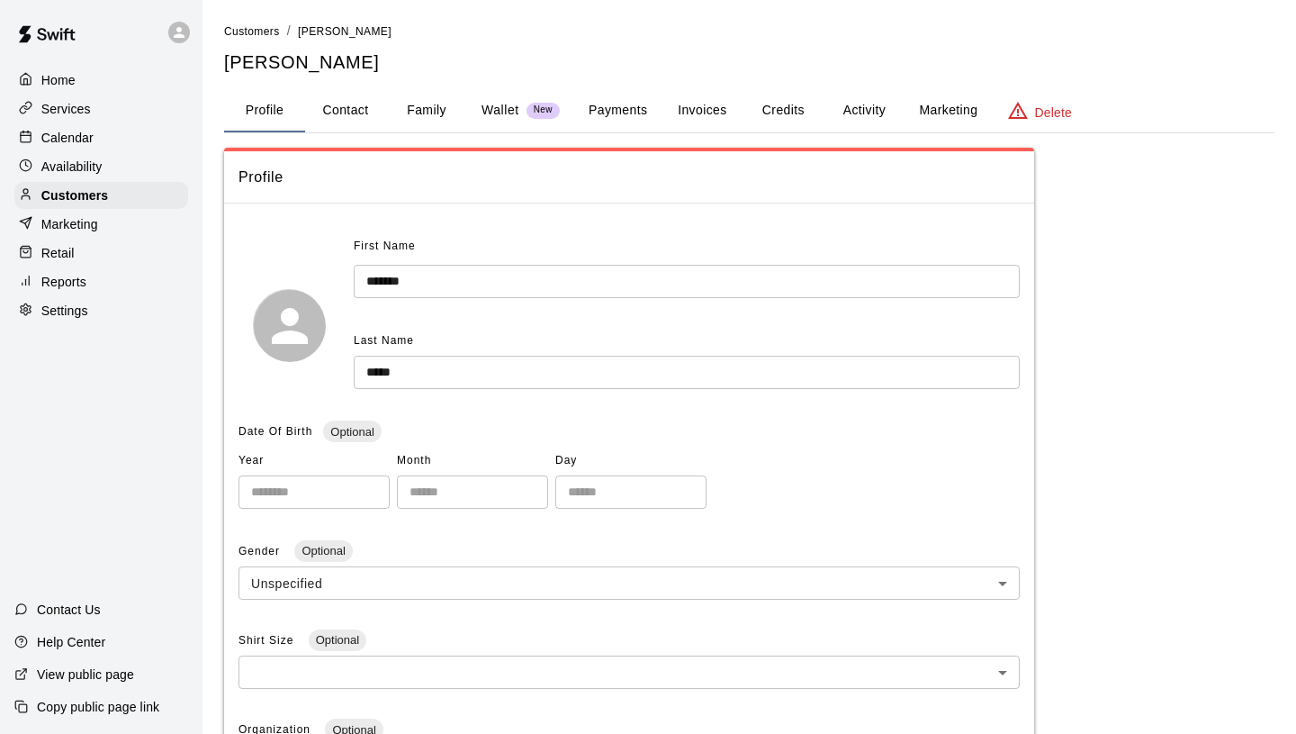
click at [866, 143] on div "**********" at bounding box center [749, 631] width 1051 height 1218
click at [866, 116] on button "Activity" at bounding box center [864, 110] width 81 height 43
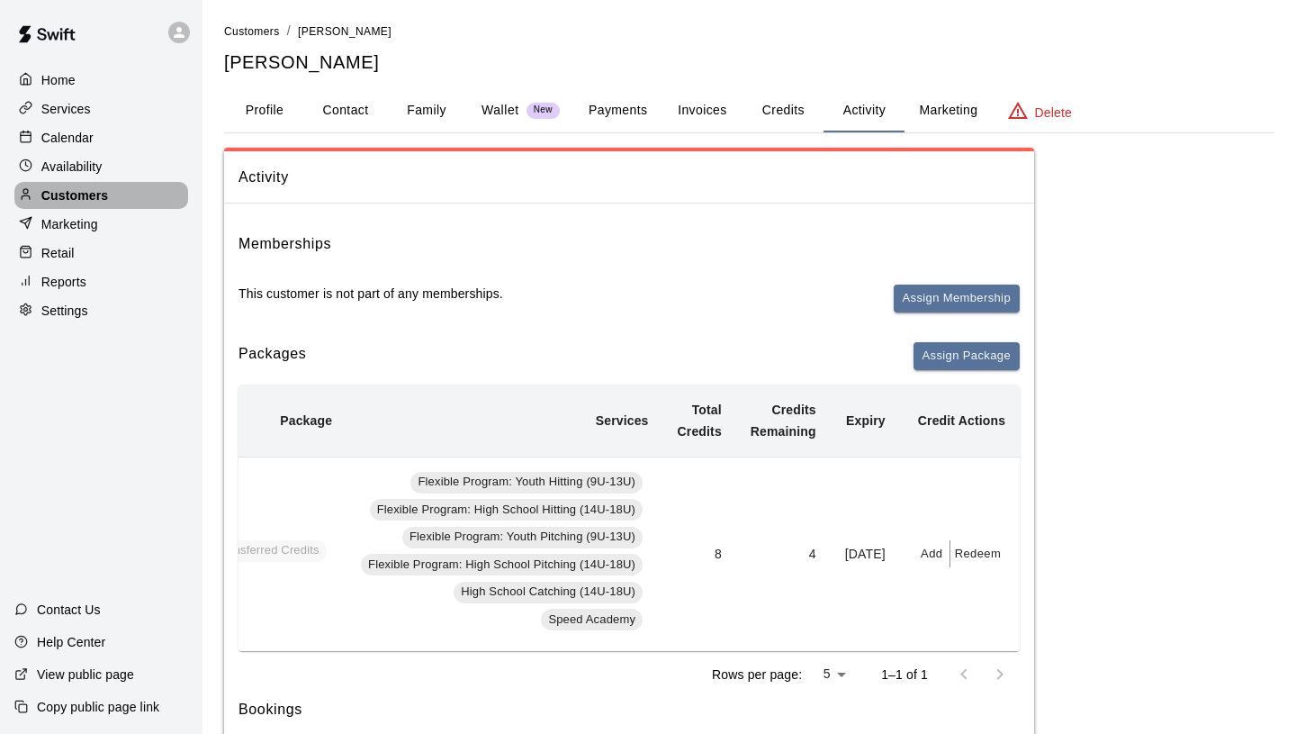
click at [116, 198] on div "Customers" at bounding box center [101, 195] width 174 height 27
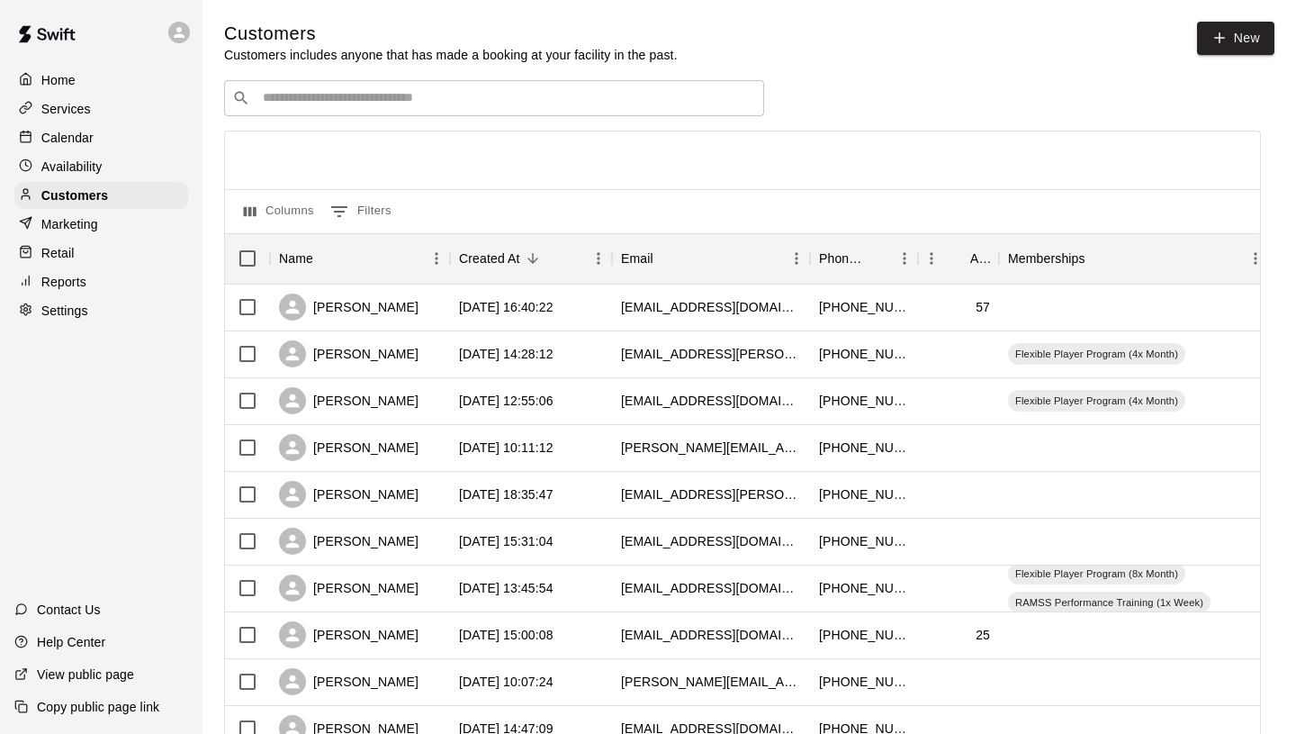
click at [85, 132] on p "Calendar" at bounding box center [67, 138] width 52 height 18
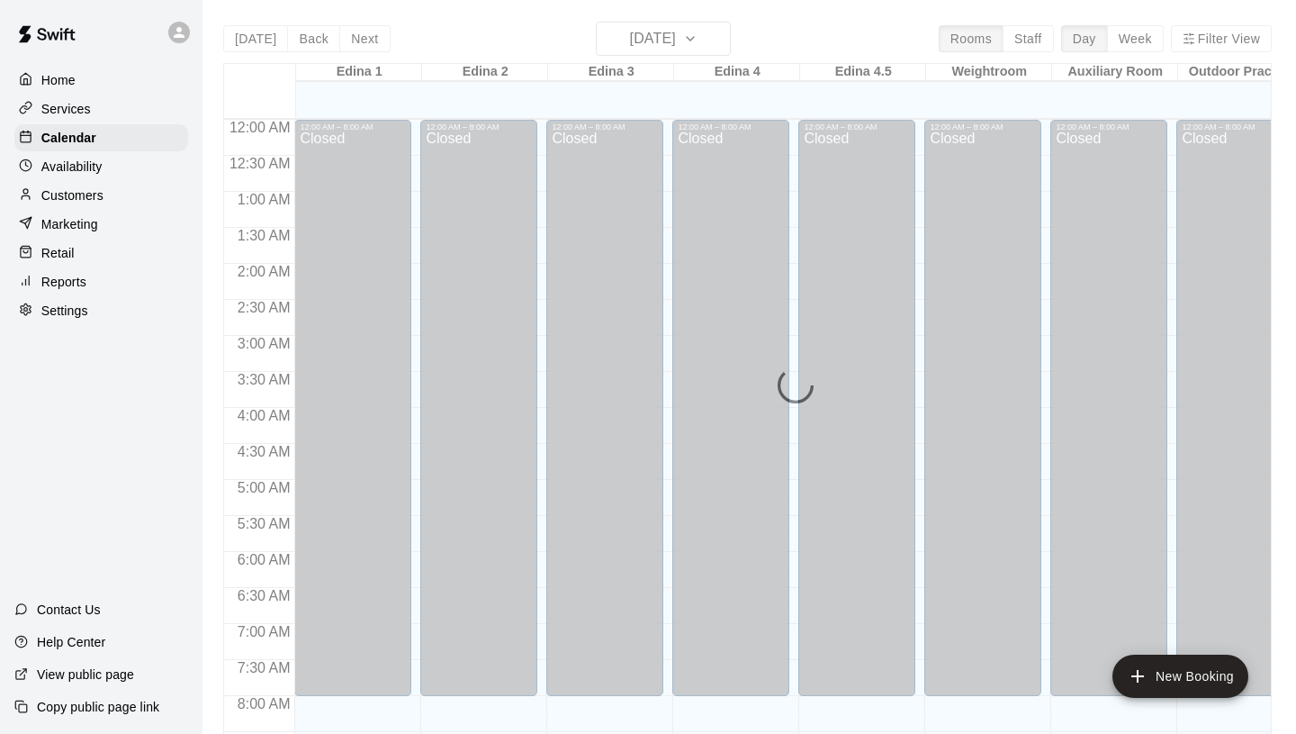
scroll to position [962, 0]
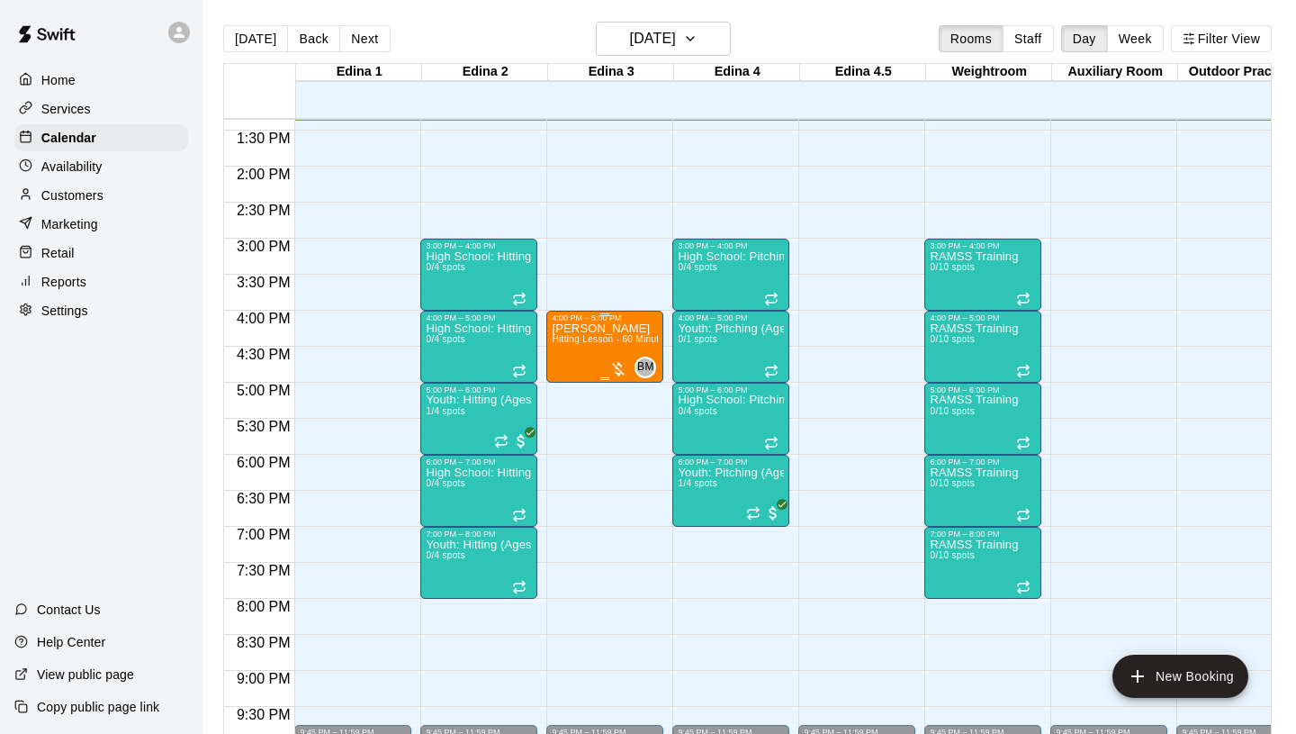
click at [586, 341] on span "Hitting Lesson - 60 Minutes" at bounding box center [610, 339] width 117 height 10
click at [565, 393] on img "edit" at bounding box center [571, 395] width 21 height 21
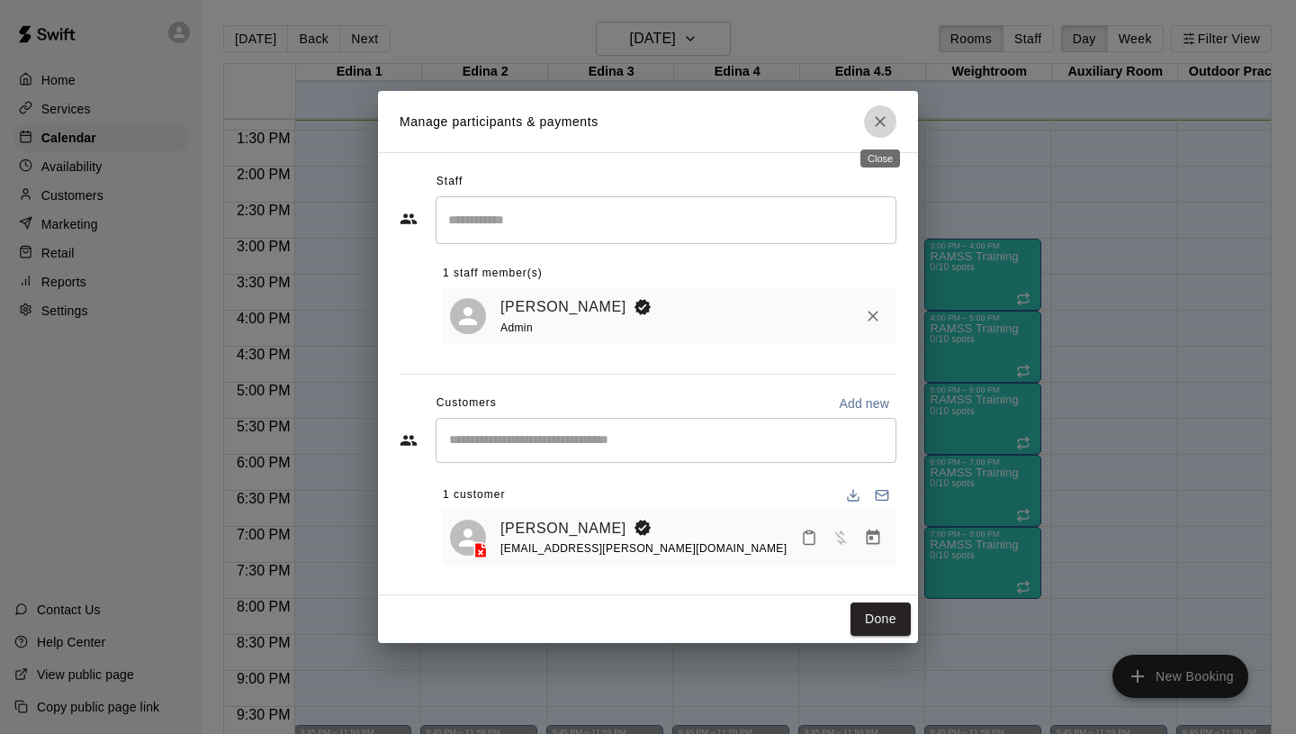
click at [888, 126] on icon "Close" at bounding box center [880, 122] width 18 height 18
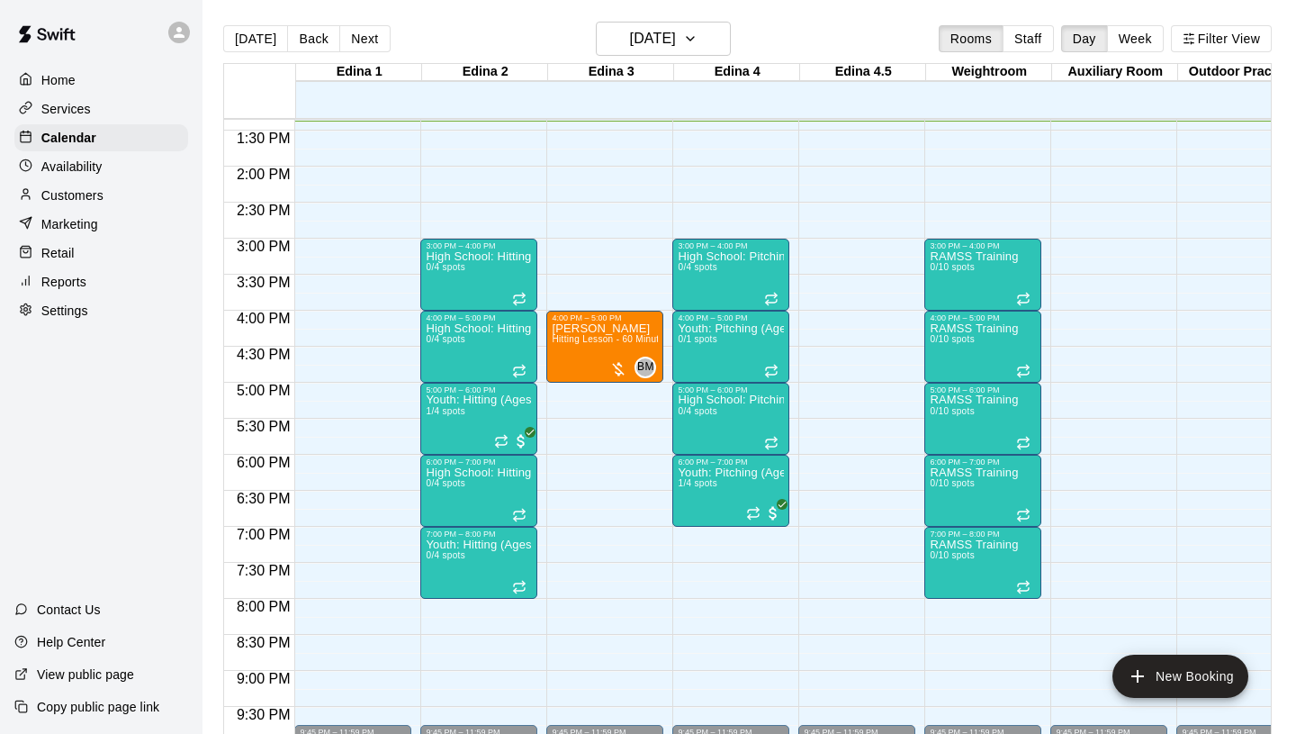
click at [107, 194] on div "Customers" at bounding box center [101, 195] width 174 height 27
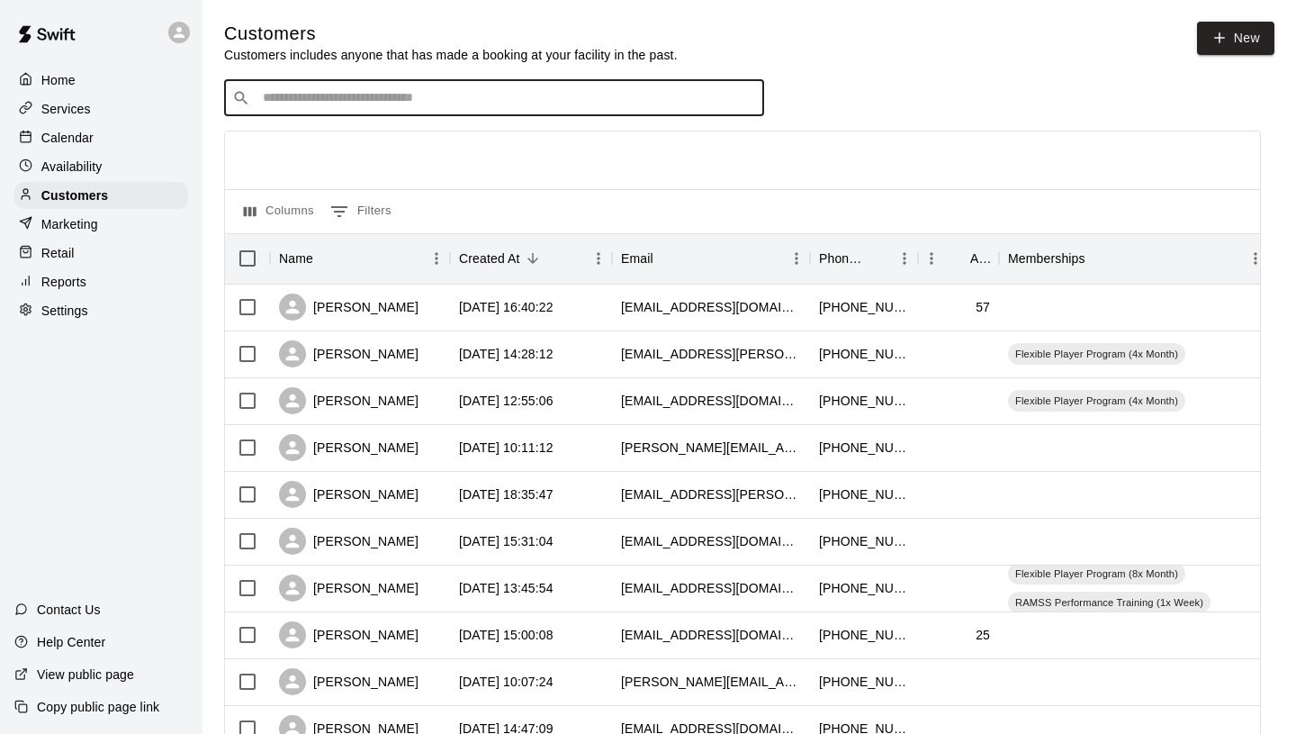
click at [470, 91] on input "Search customers by name or email" at bounding box center [506, 98] width 499 height 18
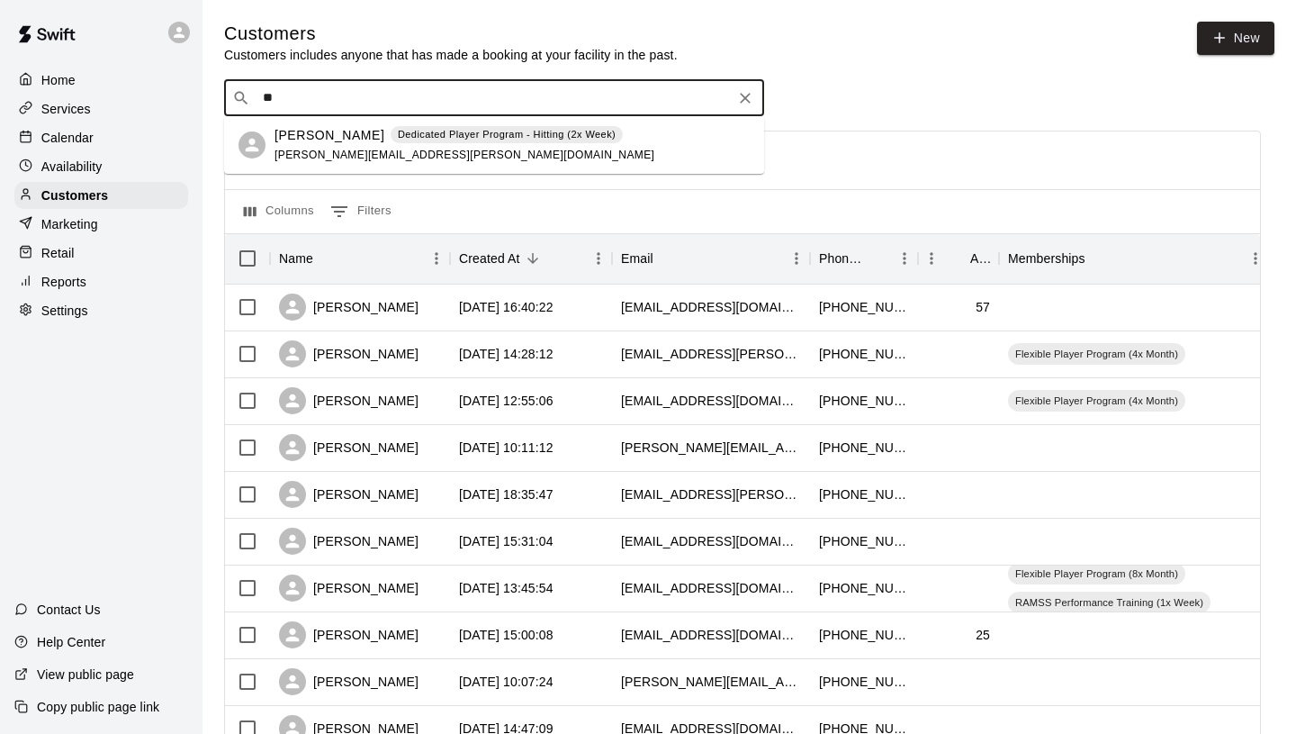
type input "*"
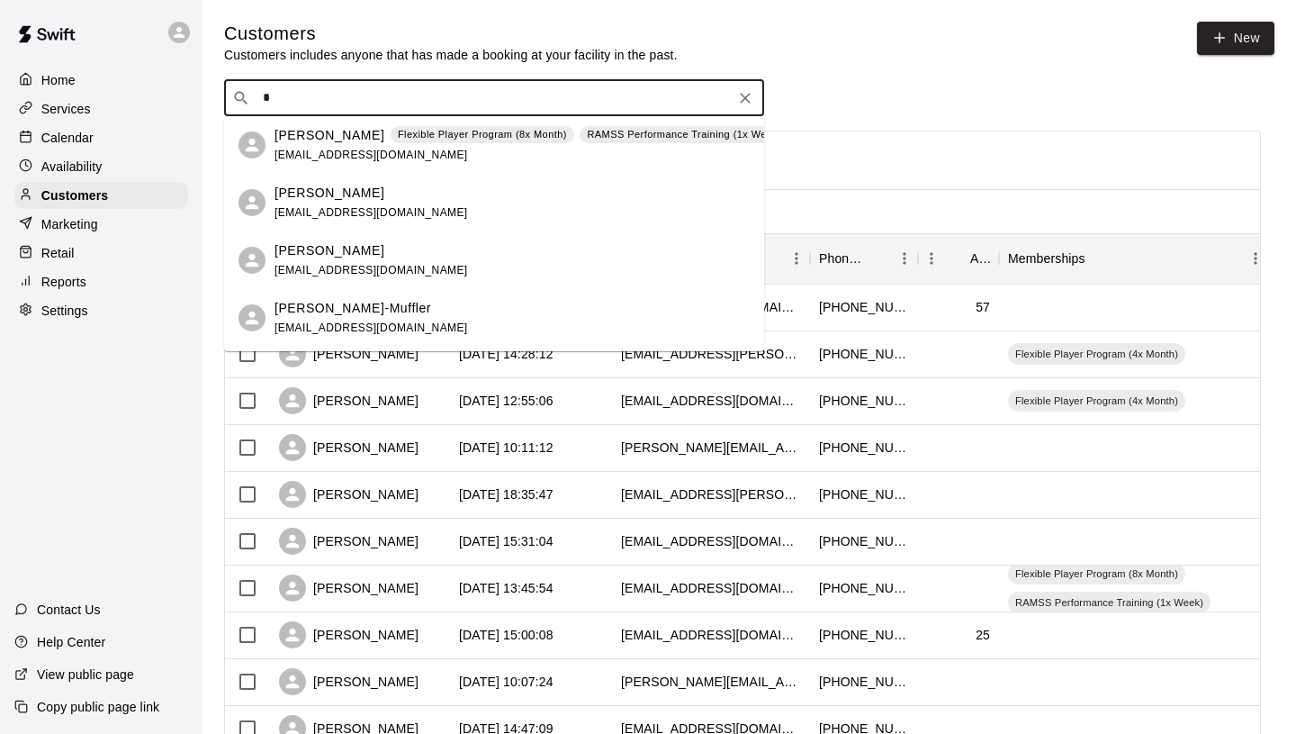
click at [402, 312] on p "[PERSON_NAME]-Muffler" at bounding box center [353, 308] width 157 height 19
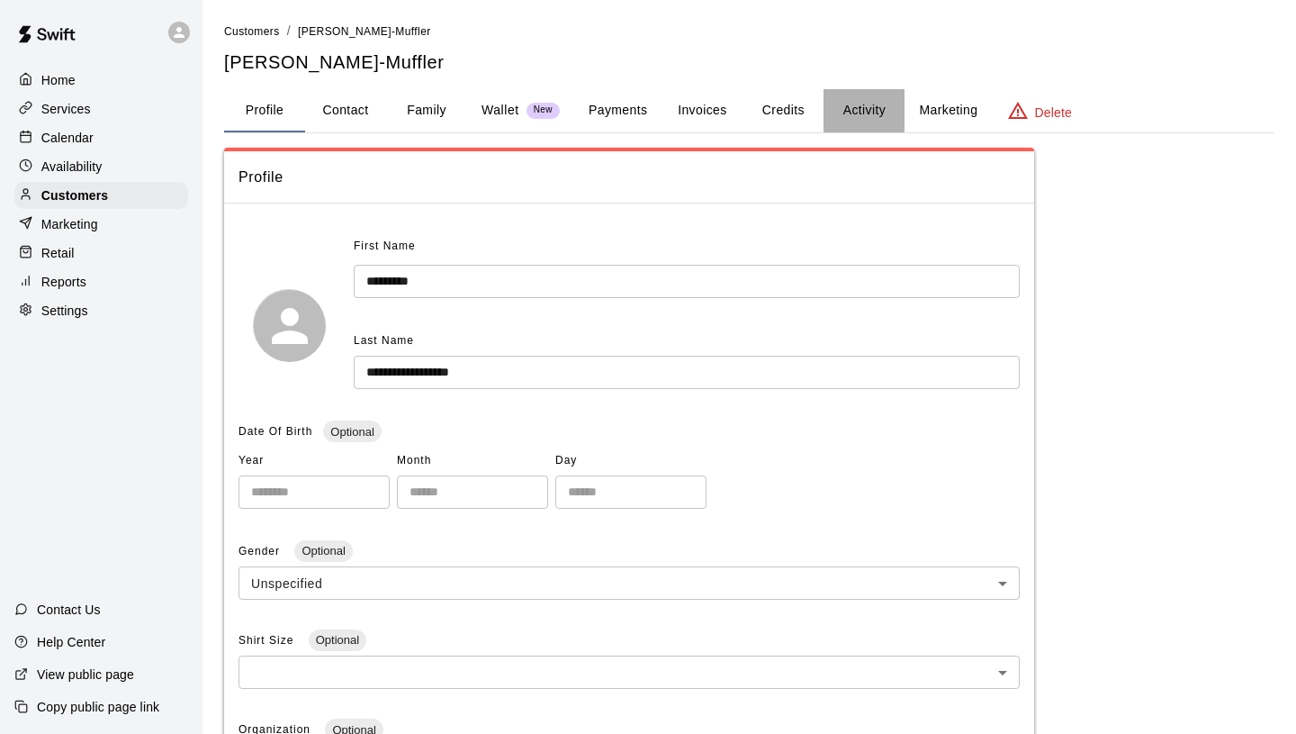
click at [855, 115] on button "Activity" at bounding box center [864, 110] width 81 height 43
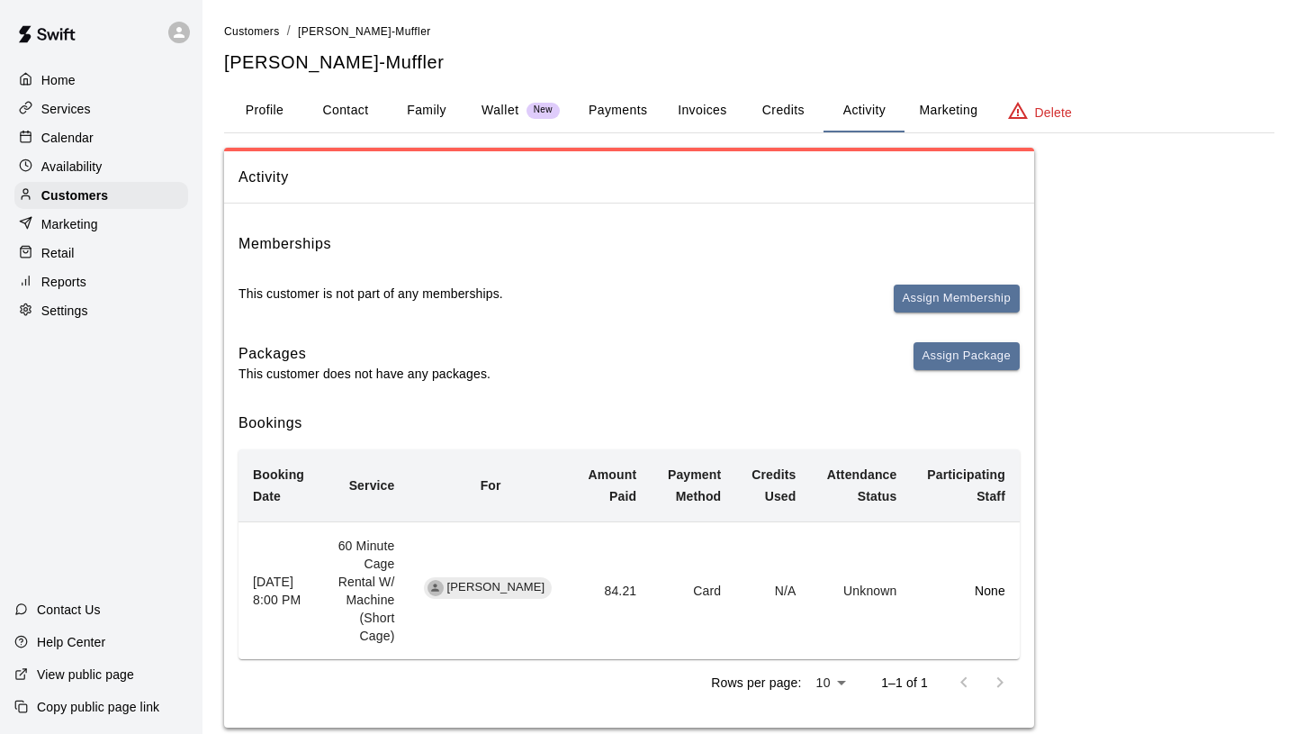
click at [642, 104] on button "Payments" at bounding box center [617, 110] width 87 height 43
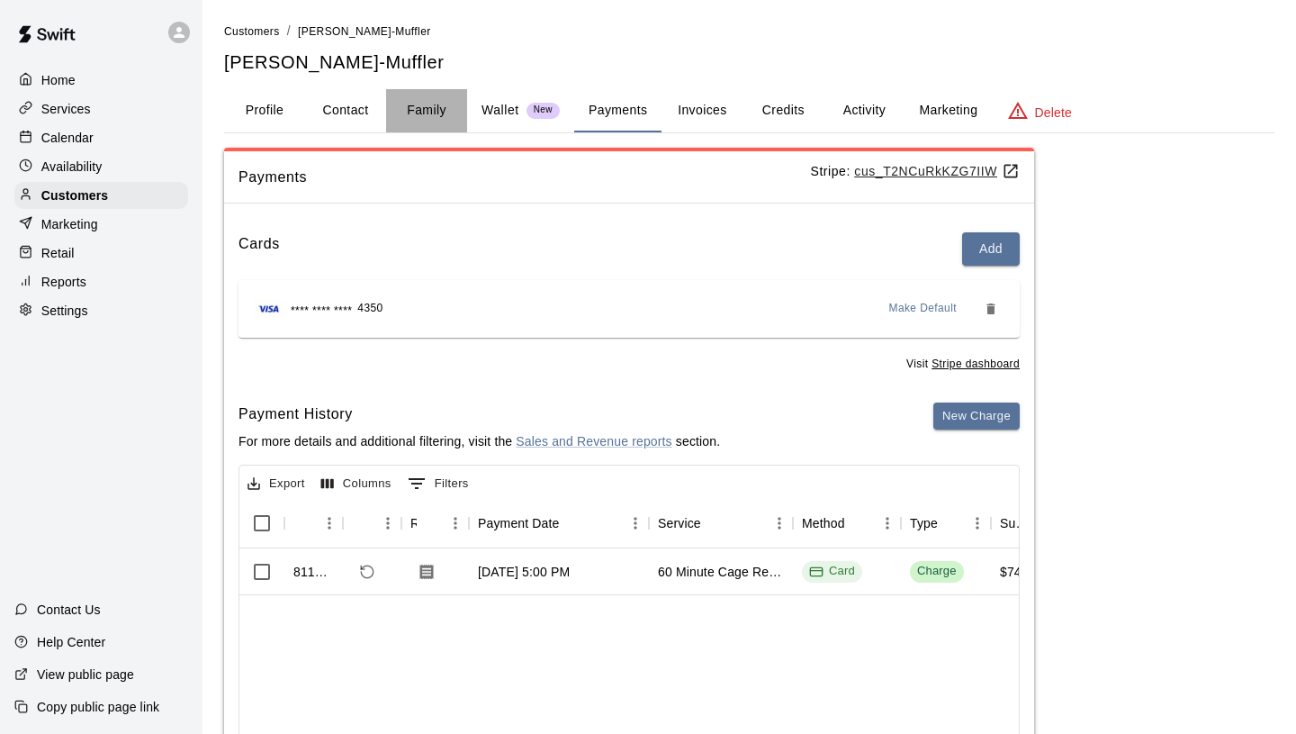
click at [436, 118] on button "Family" at bounding box center [426, 110] width 81 height 43
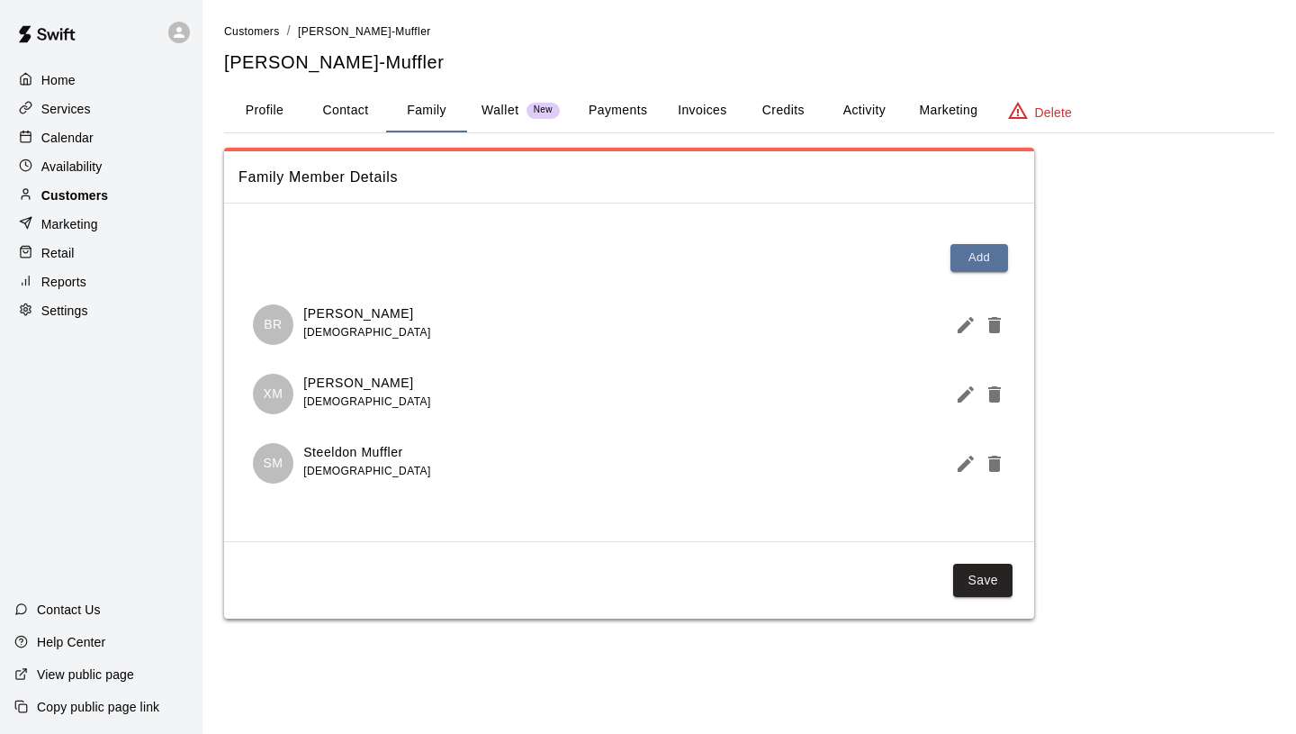
click at [133, 199] on div "Customers" at bounding box center [101, 195] width 174 height 27
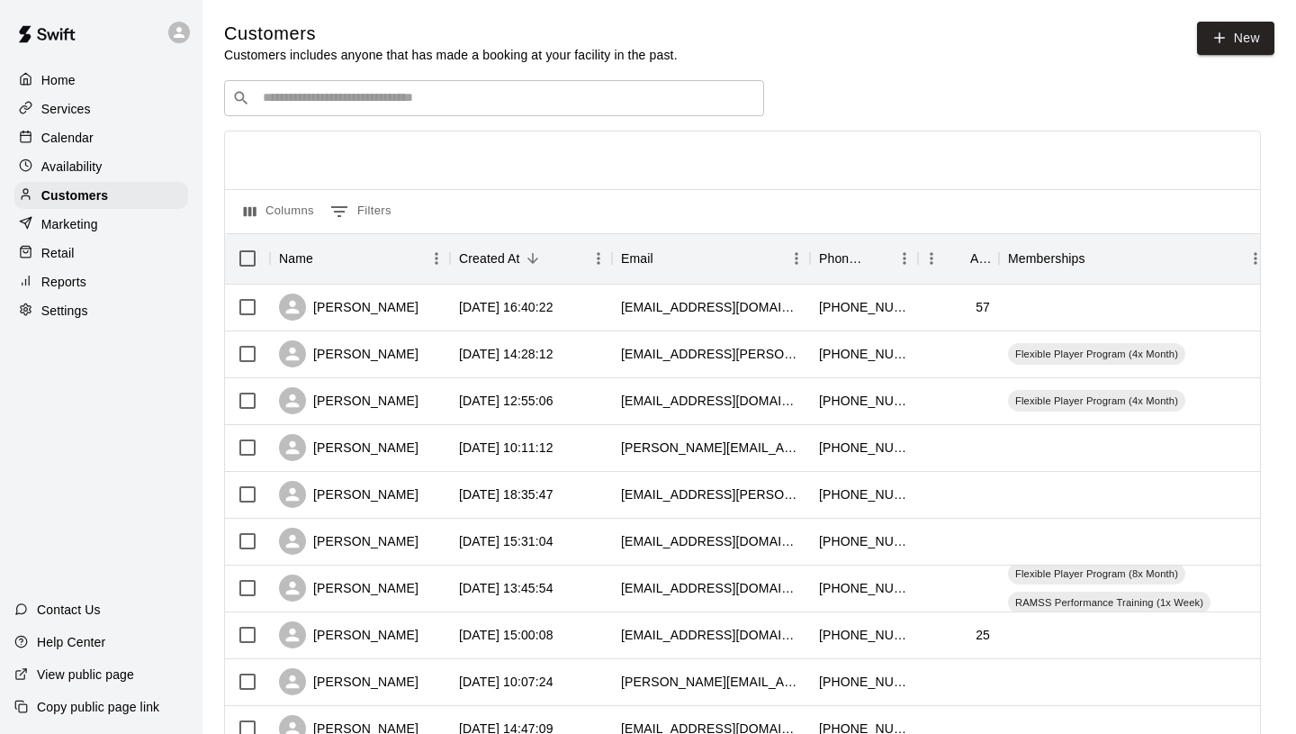
click at [340, 106] on div "​ ​" at bounding box center [494, 98] width 540 height 36
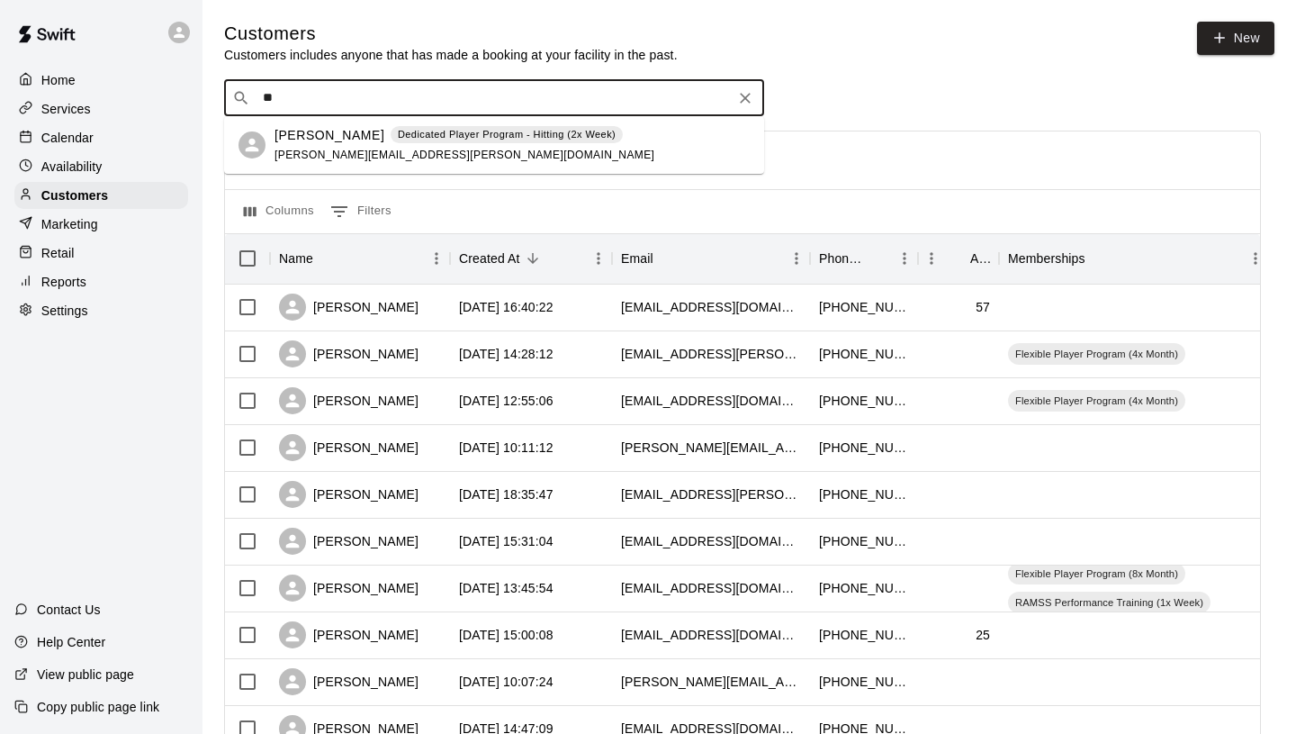
type input "*"
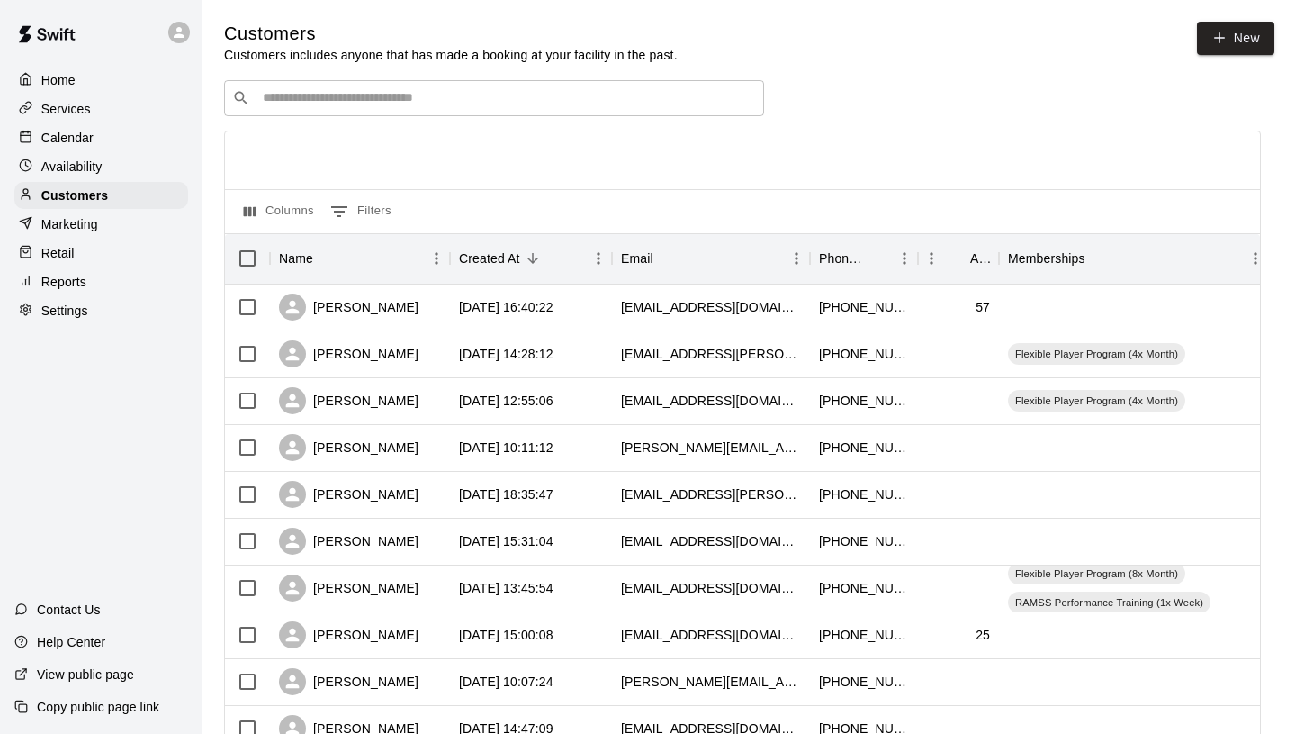
click at [83, 116] on p "Services" at bounding box center [66, 109] width 50 height 18
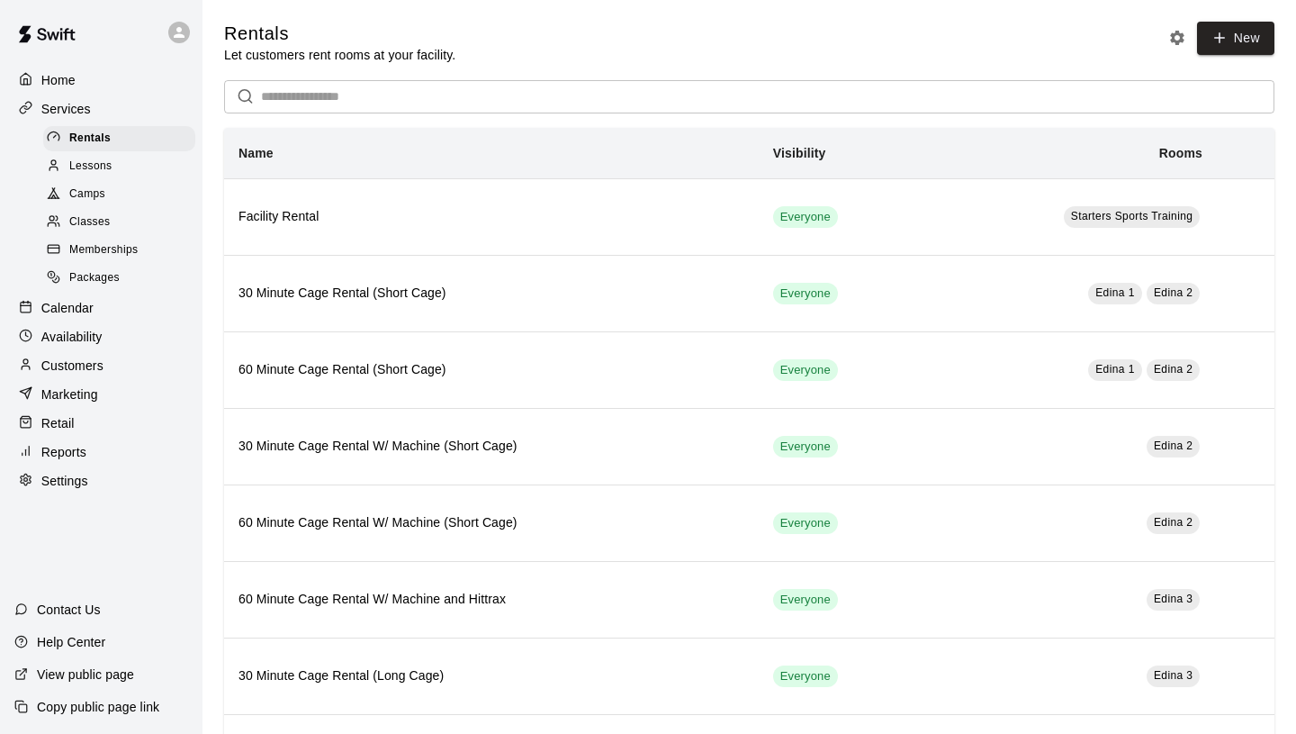
click at [123, 248] on span "Memberships" at bounding box center [103, 250] width 68 height 18
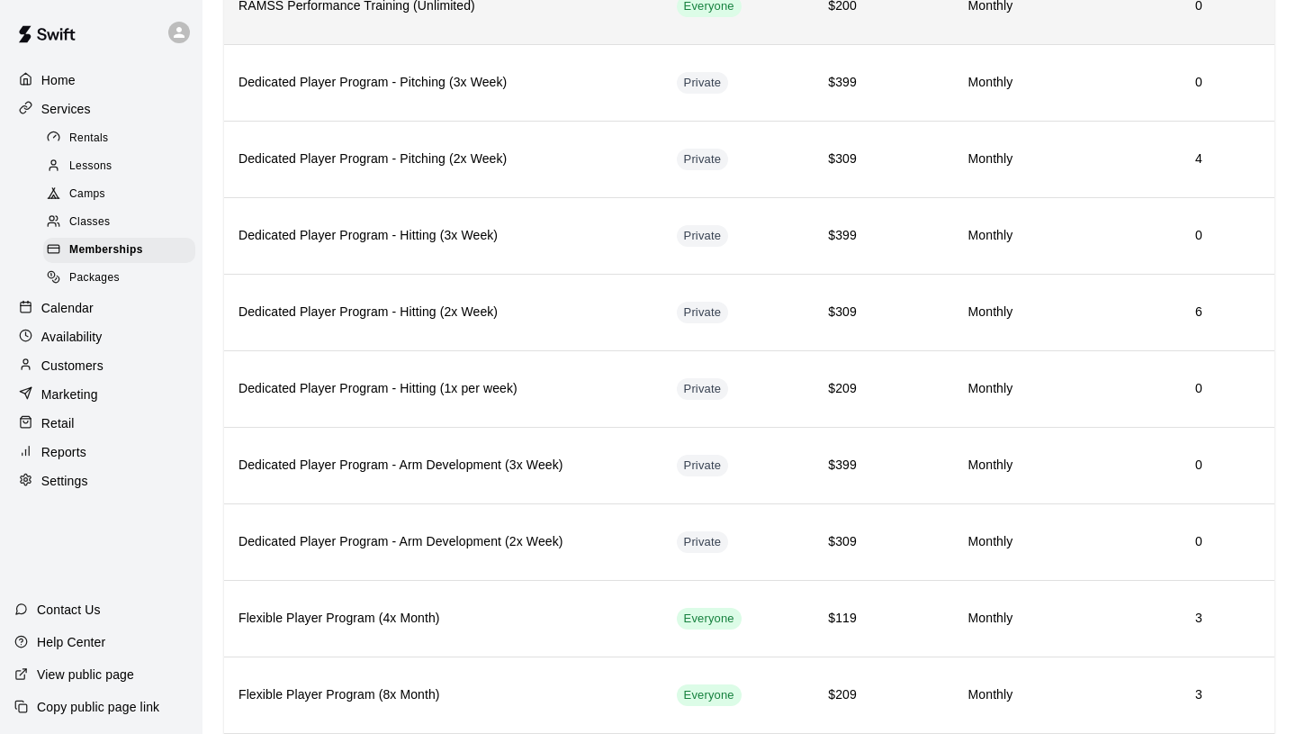
scroll to position [427, 0]
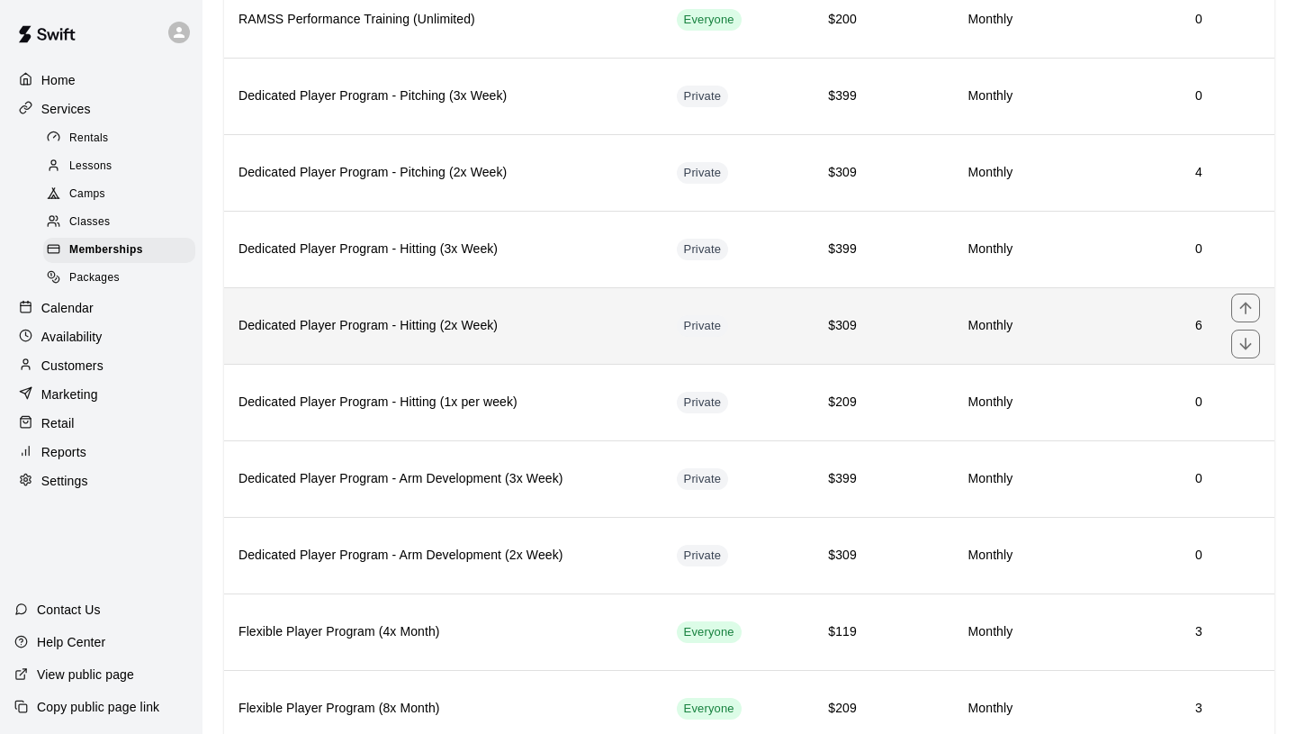
click at [422, 327] on h6 "Dedicated Player Program - Hitting (2x Week)" at bounding box center [444, 326] width 410 height 20
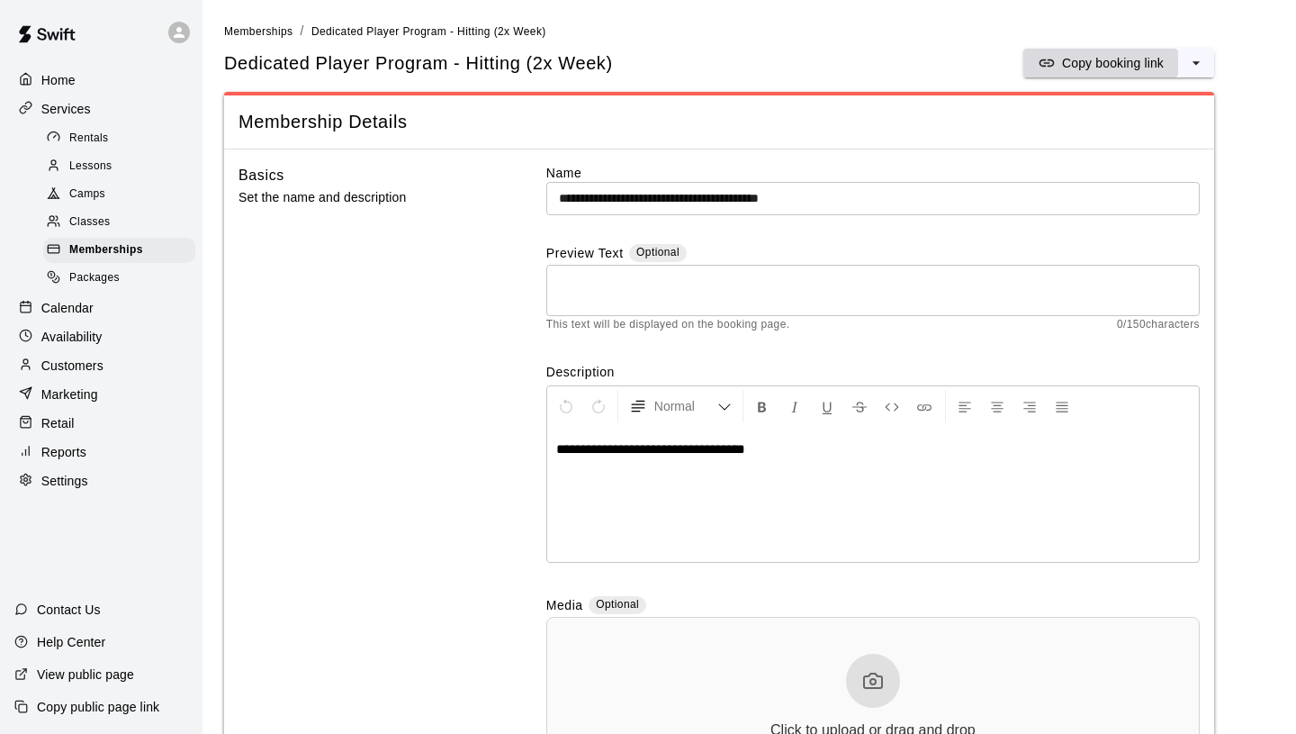
click at [1073, 62] on p "Copy booking link" at bounding box center [1113, 63] width 102 height 18
click at [1069, 68] on p "Copy booking link" at bounding box center [1113, 63] width 102 height 18
click at [94, 314] on div "Calendar" at bounding box center [101, 307] width 174 height 27
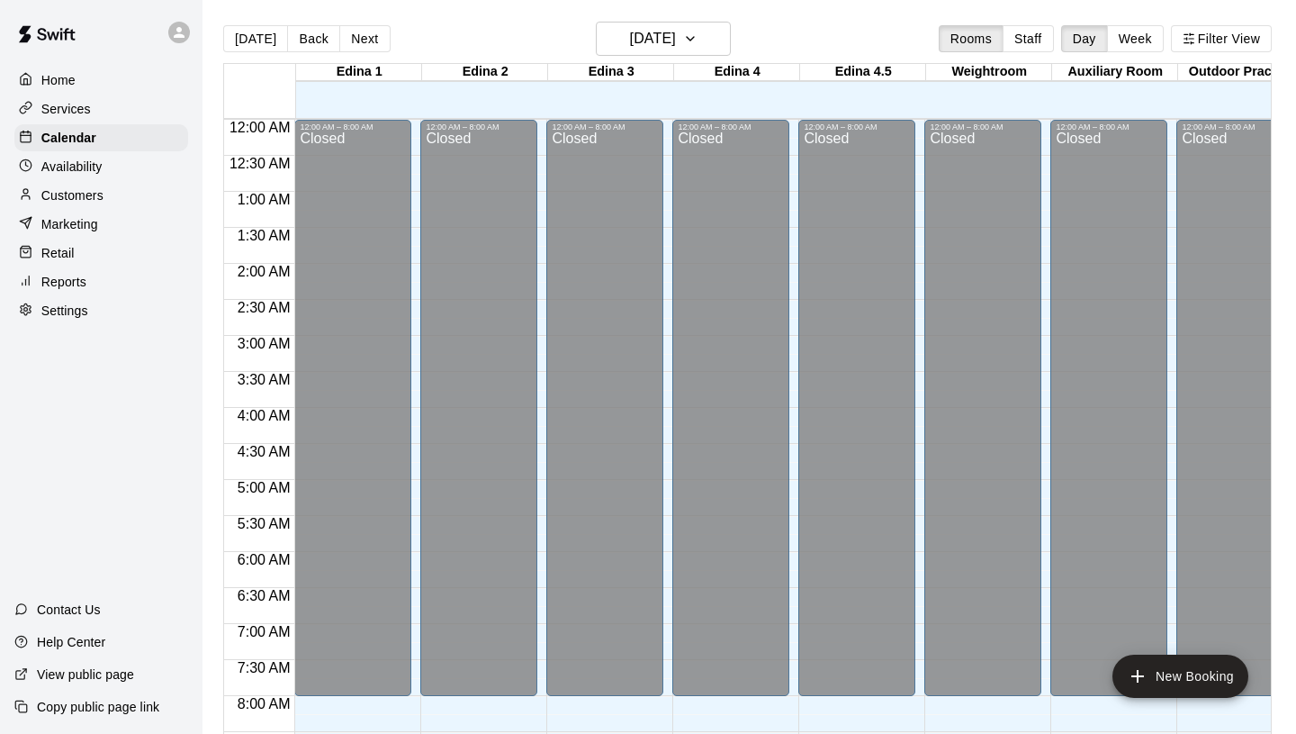
scroll to position [995, 0]
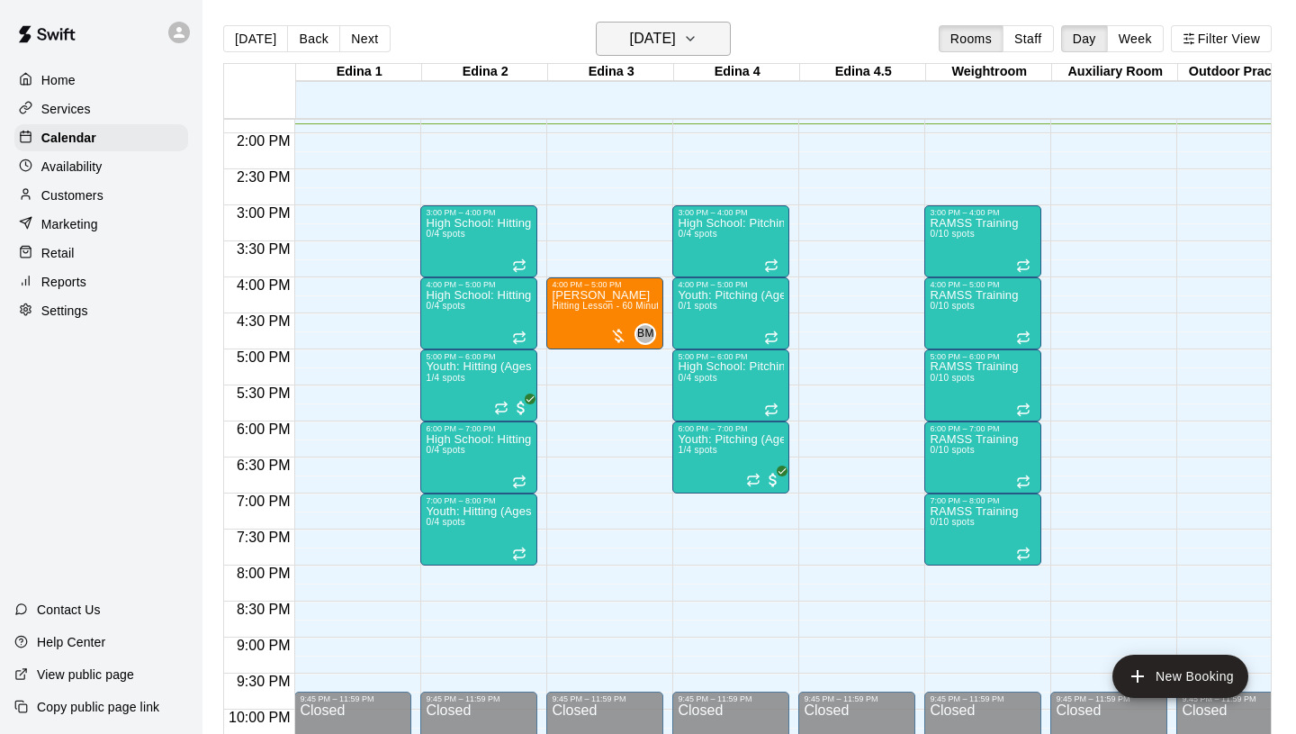
click at [676, 45] on h6 "[DATE]" at bounding box center [653, 38] width 46 height 25
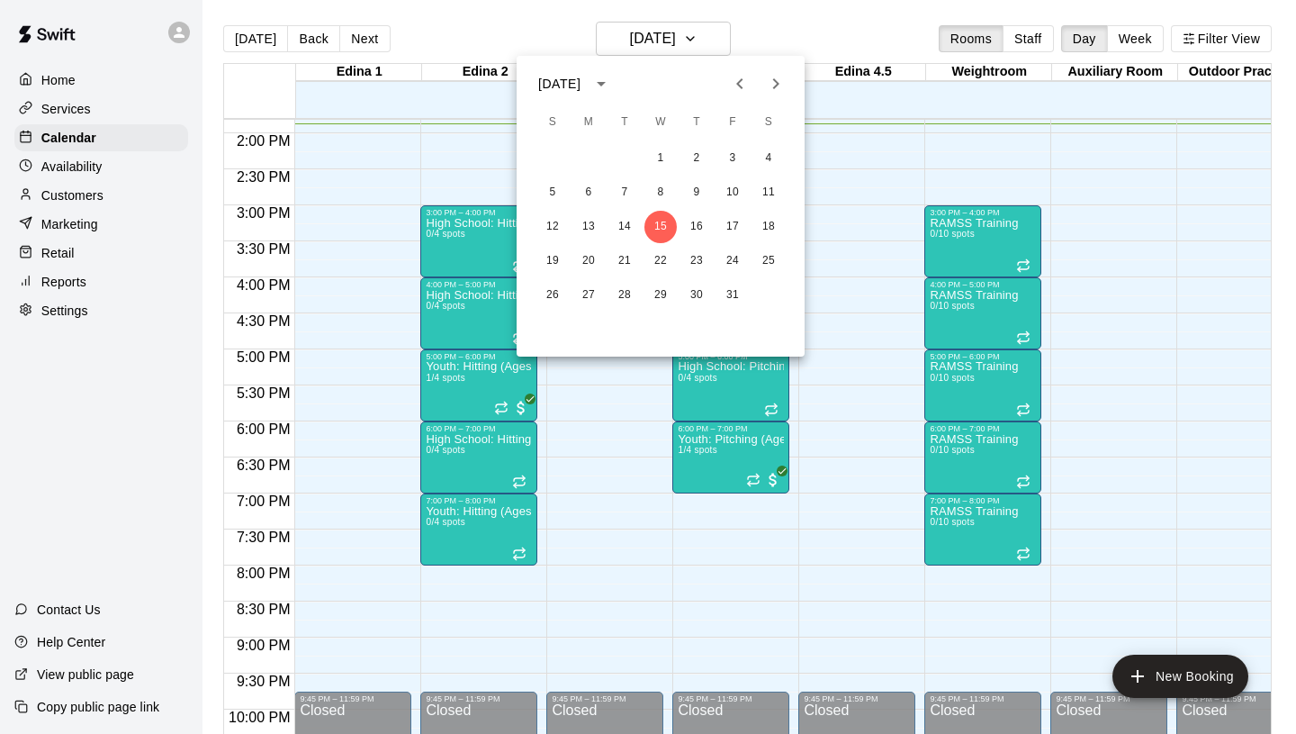
click at [755, 38] on div at bounding box center [648, 367] width 1296 height 734
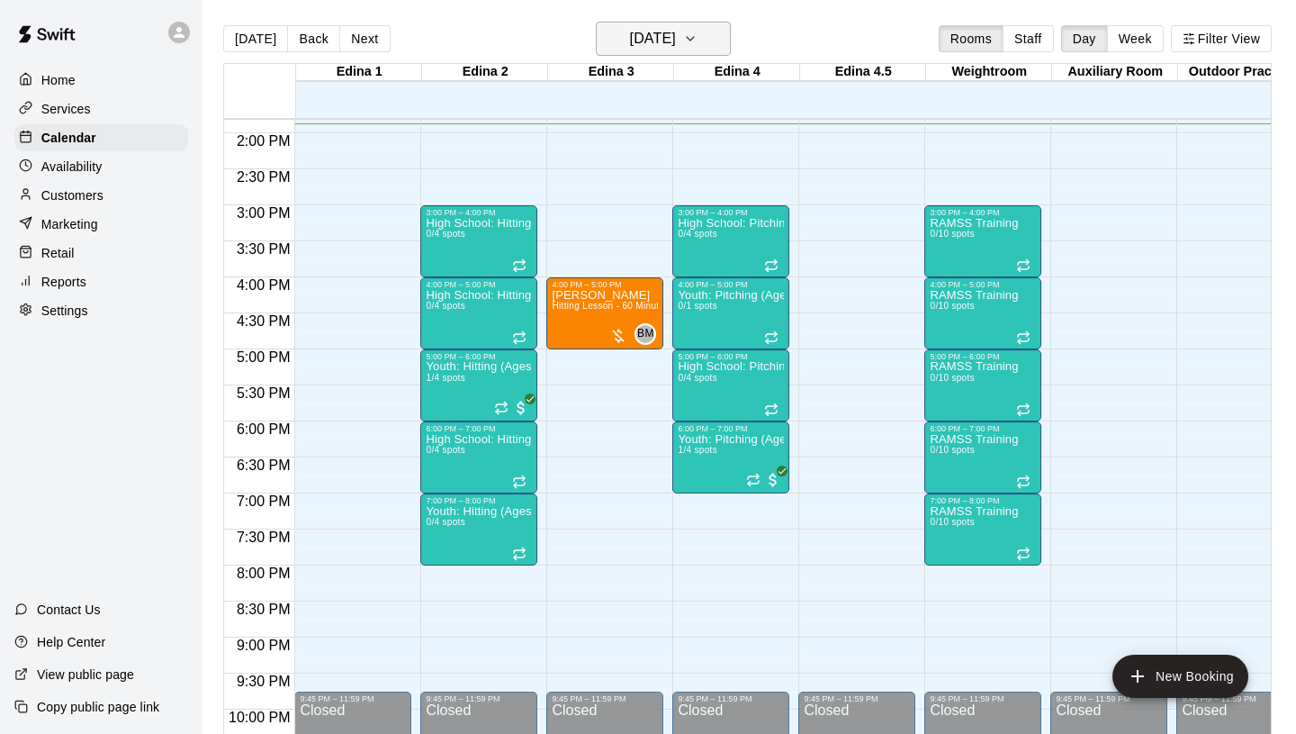
click at [639, 38] on h6 "[DATE]" at bounding box center [653, 38] width 46 height 25
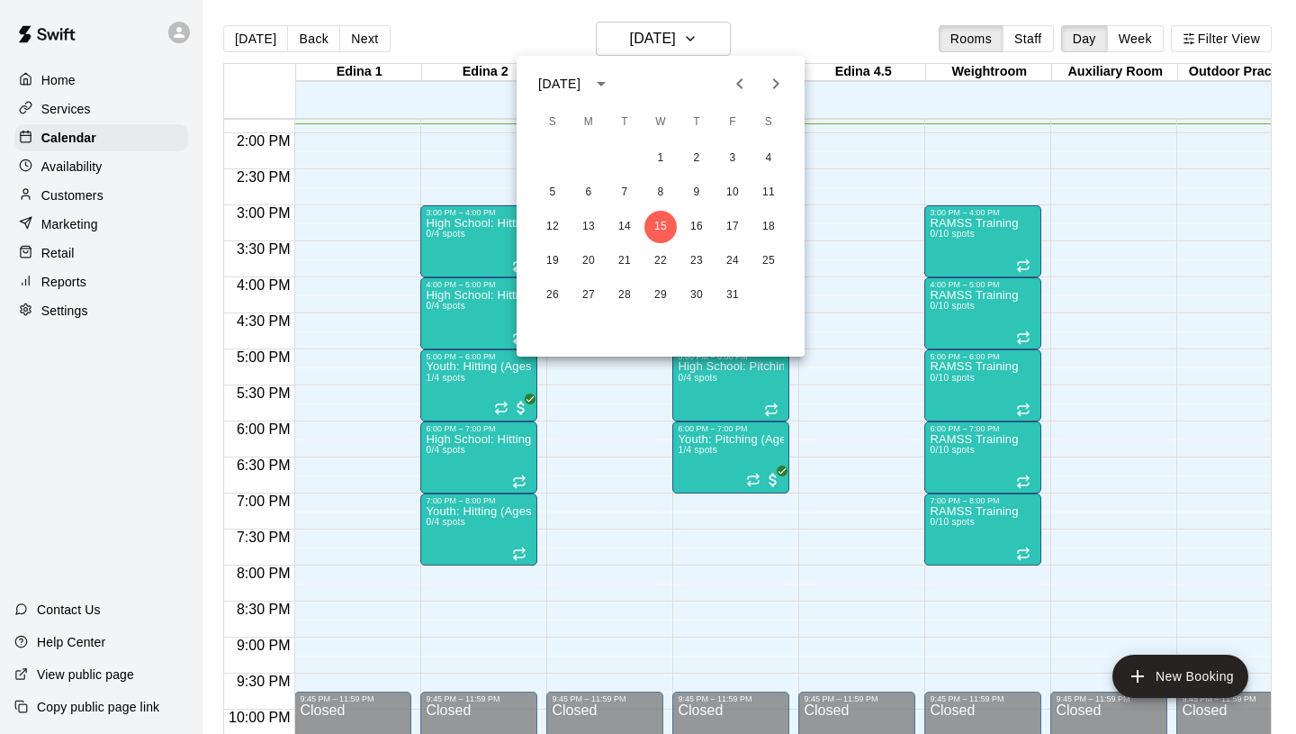
click at [771, 81] on icon "Next month" at bounding box center [776, 84] width 22 height 22
click at [667, 221] on button "12" at bounding box center [661, 227] width 32 height 32
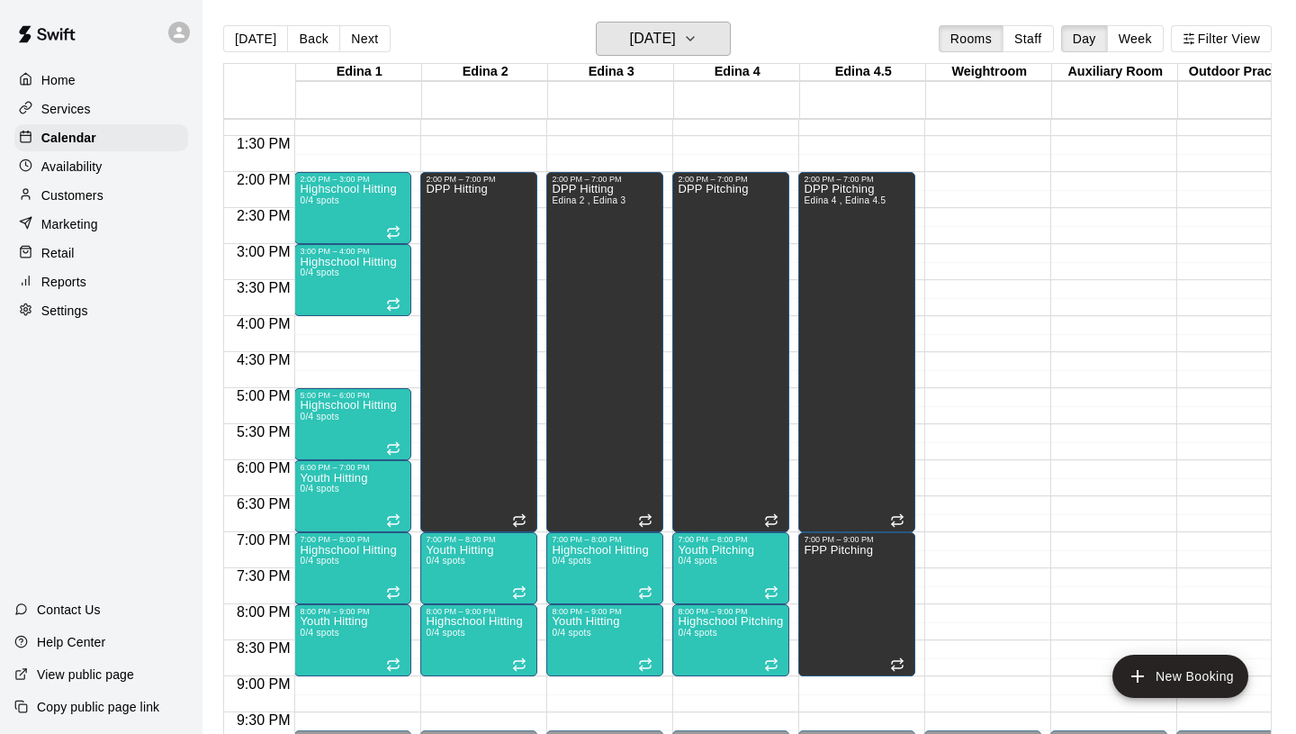
scroll to position [1052, 0]
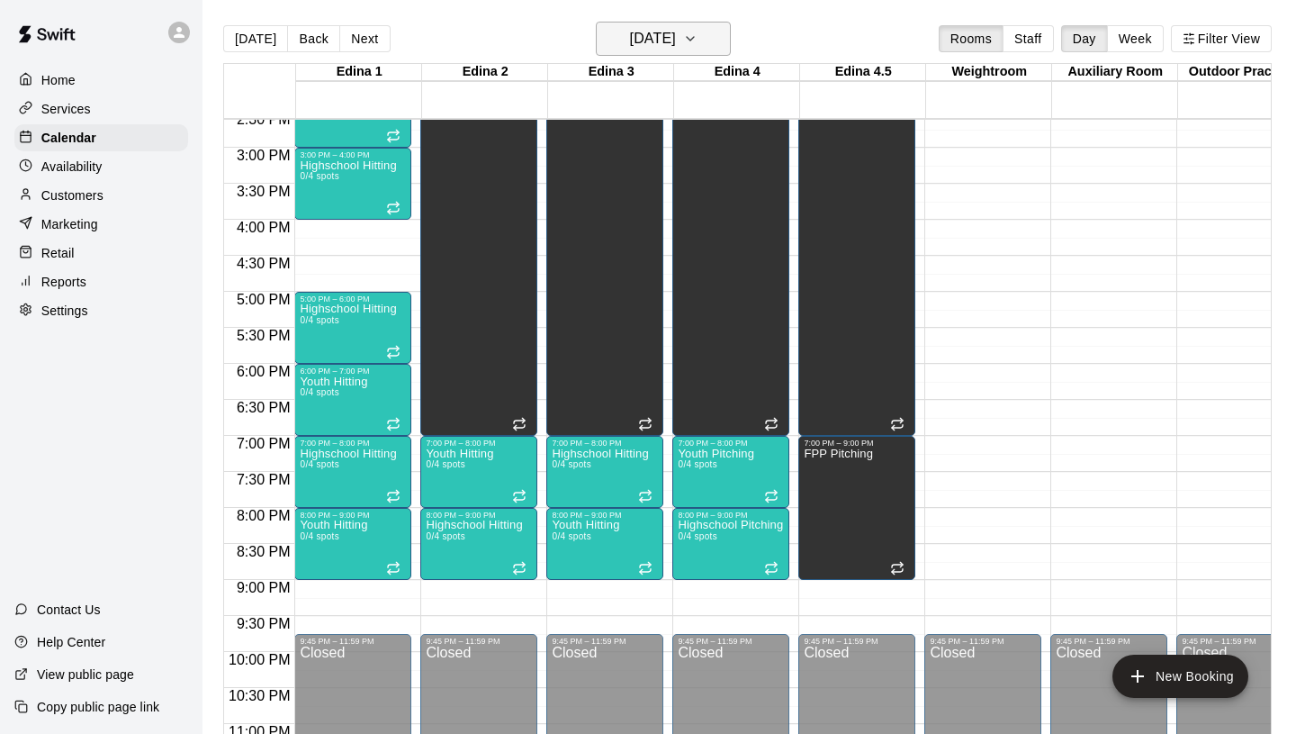
click at [676, 33] on h6 "[DATE]" at bounding box center [653, 38] width 46 height 25
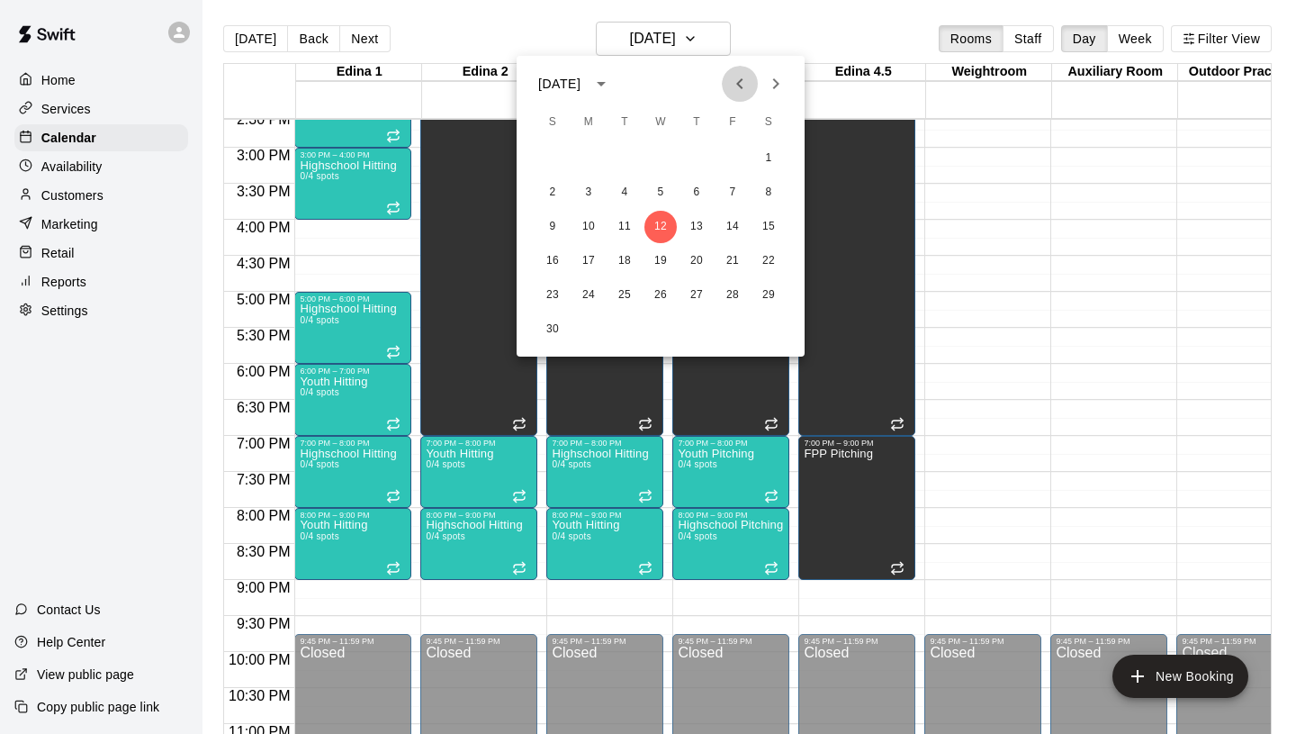
click at [741, 77] on icon "Previous month" at bounding box center [740, 84] width 22 height 22
click at [669, 219] on button "15" at bounding box center [661, 227] width 32 height 32
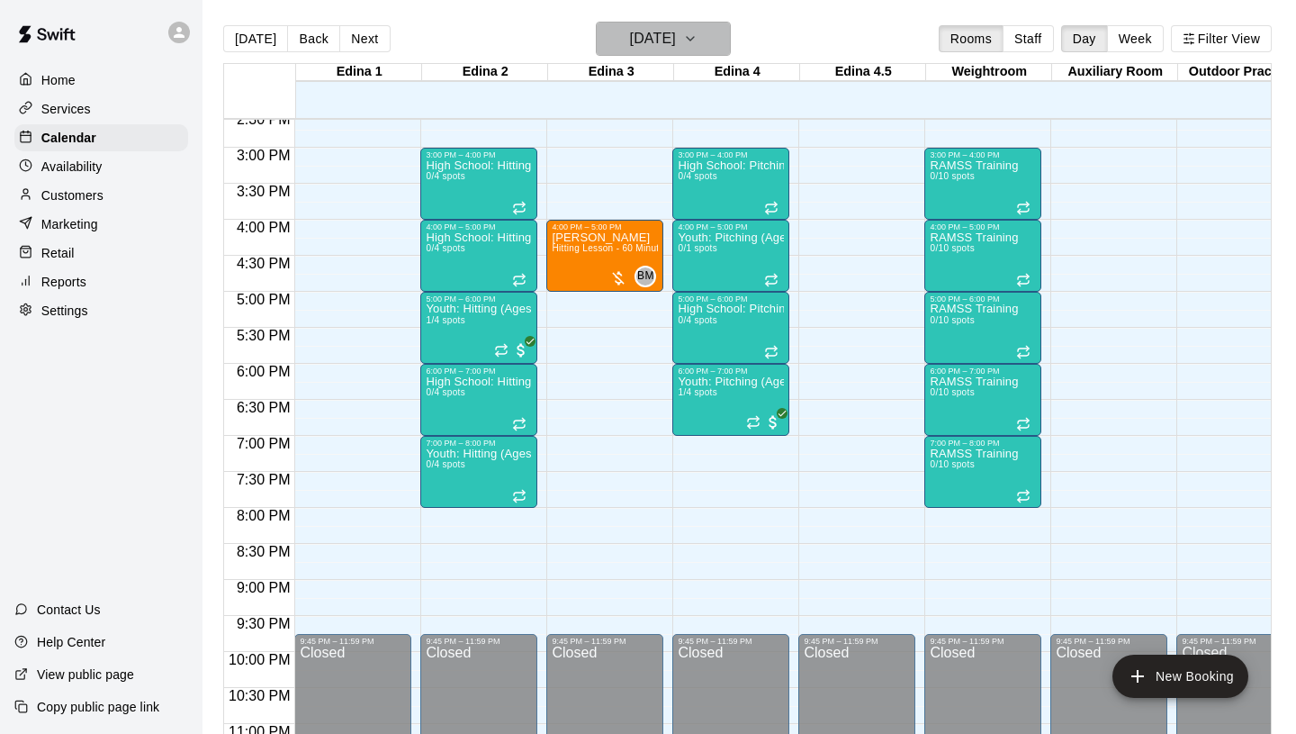
click at [676, 36] on h6 "[DATE]" at bounding box center [653, 38] width 46 height 25
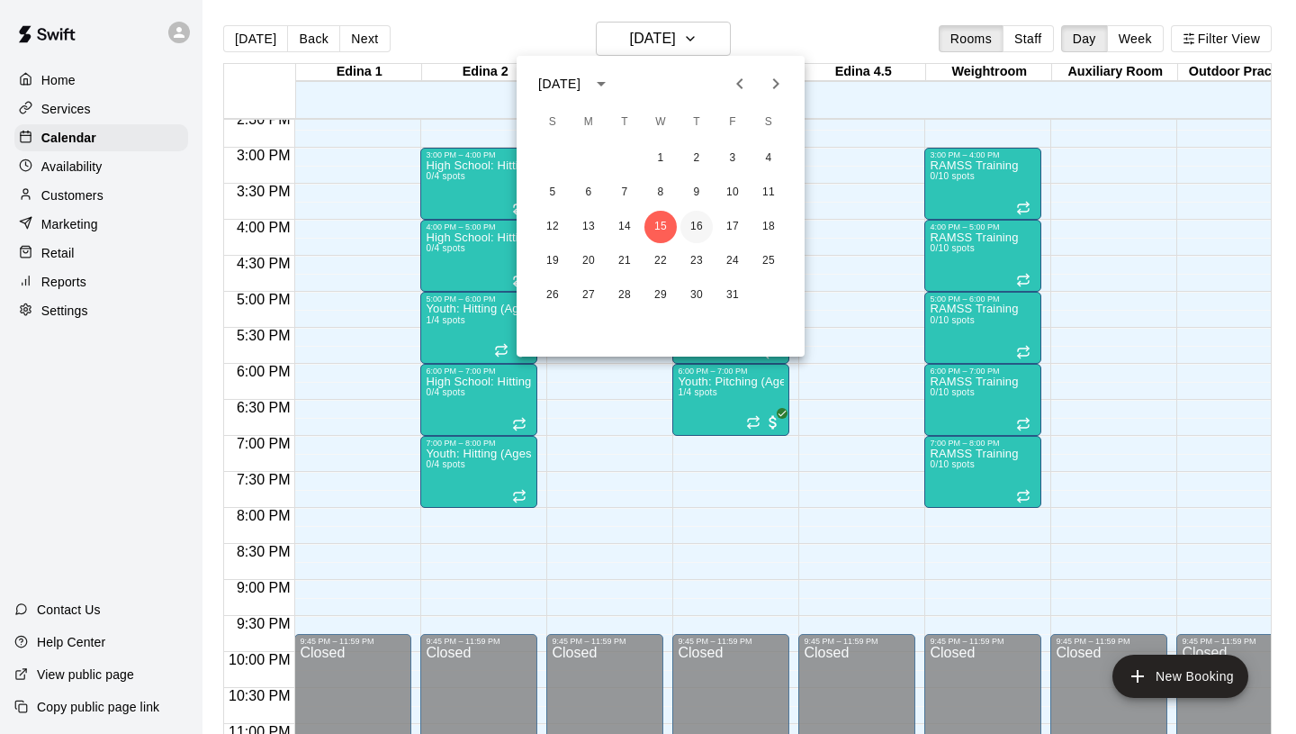
click at [695, 227] on button "16" at bounding box center [697, 227] width 32 height 32
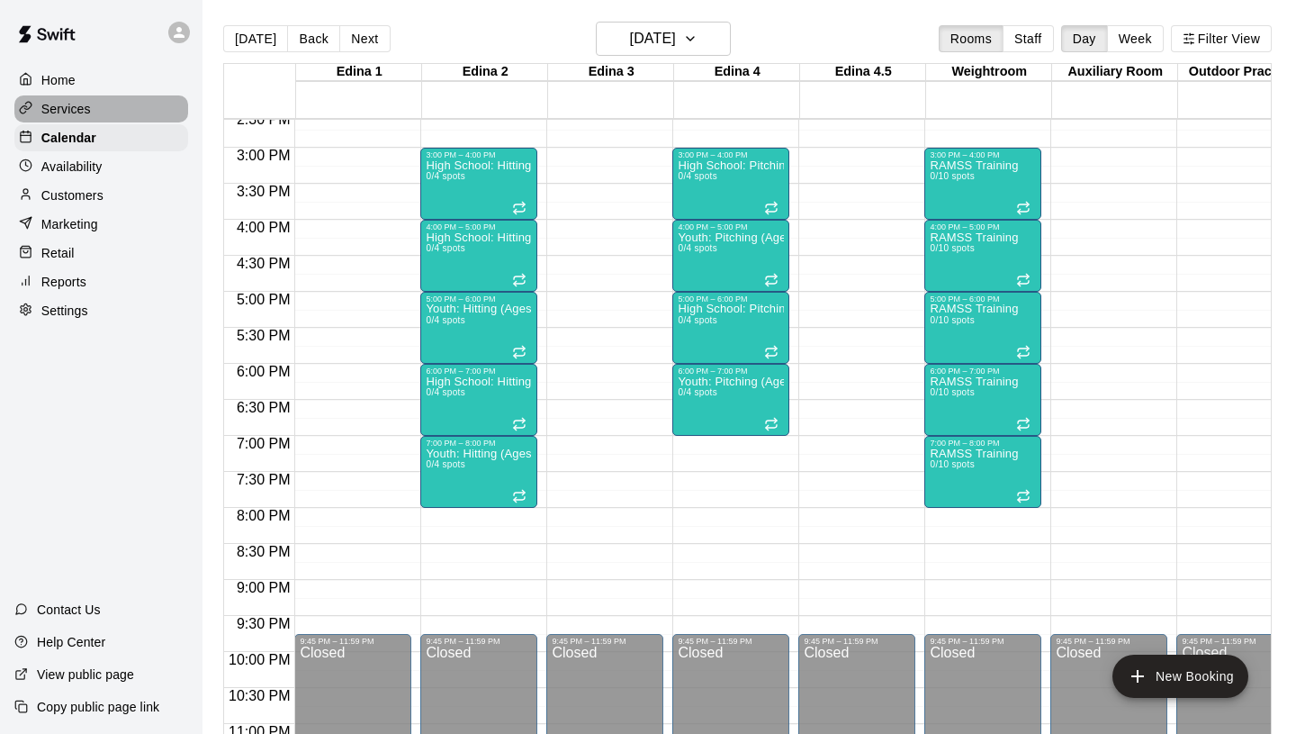
click at [85, 110] on p "Services" at bounding box center [66, 109] width 50 height 18
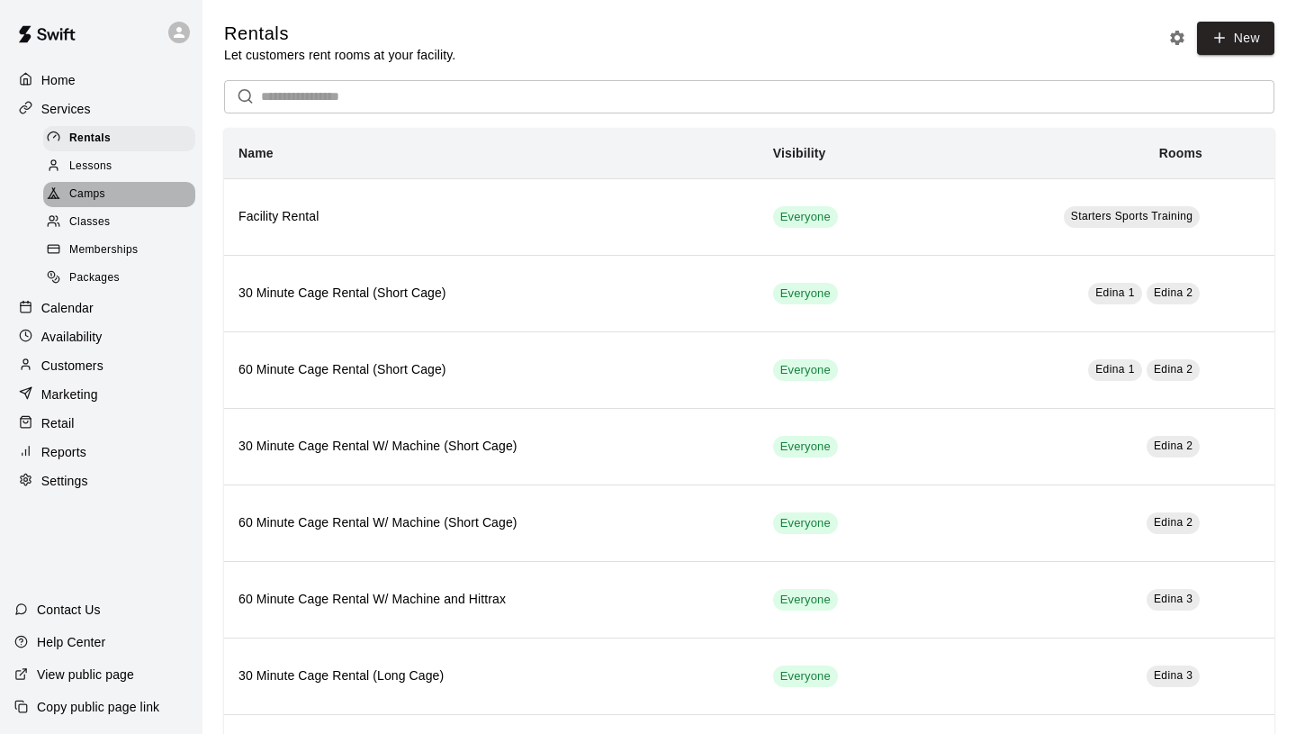
click at [93, 192] on span "Camps" at bounding box center [87, 194] width 36 height 18
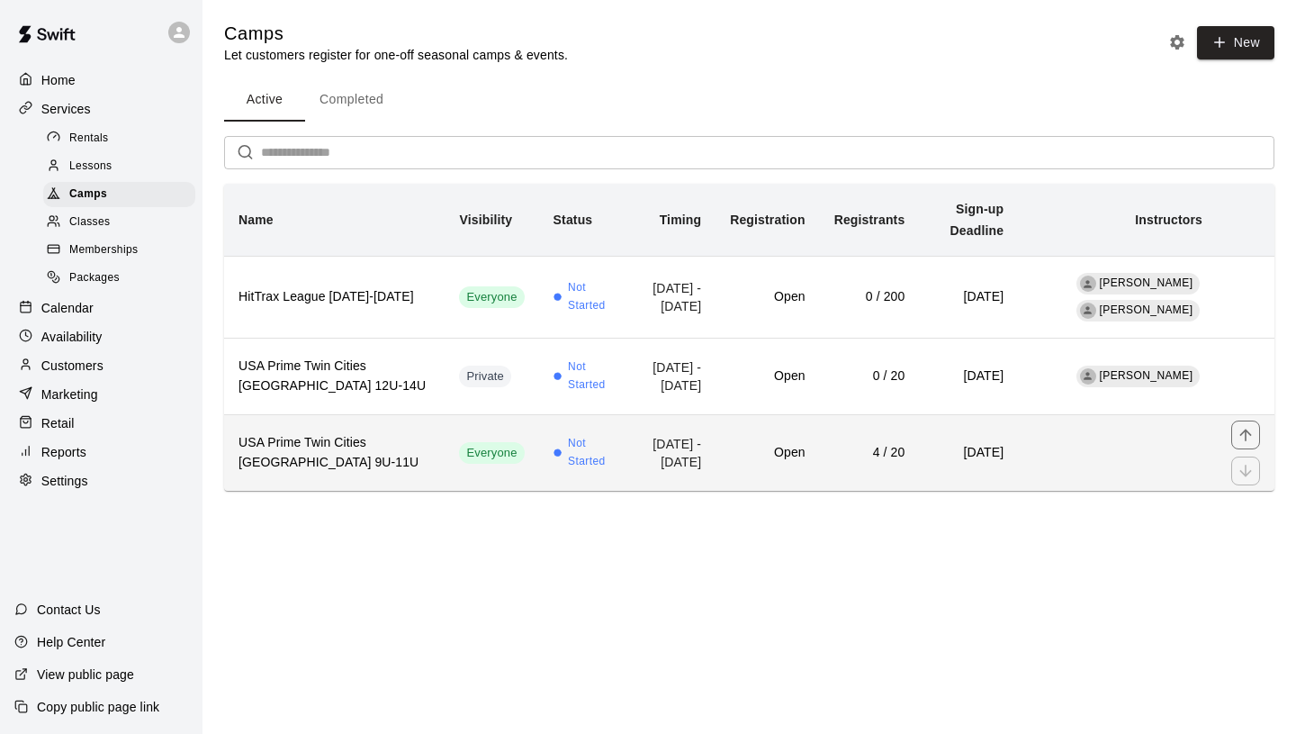
click at [629, 465] on td "[DATE] - [DATE]" at bounding box center [672, 453] width 87 height 77
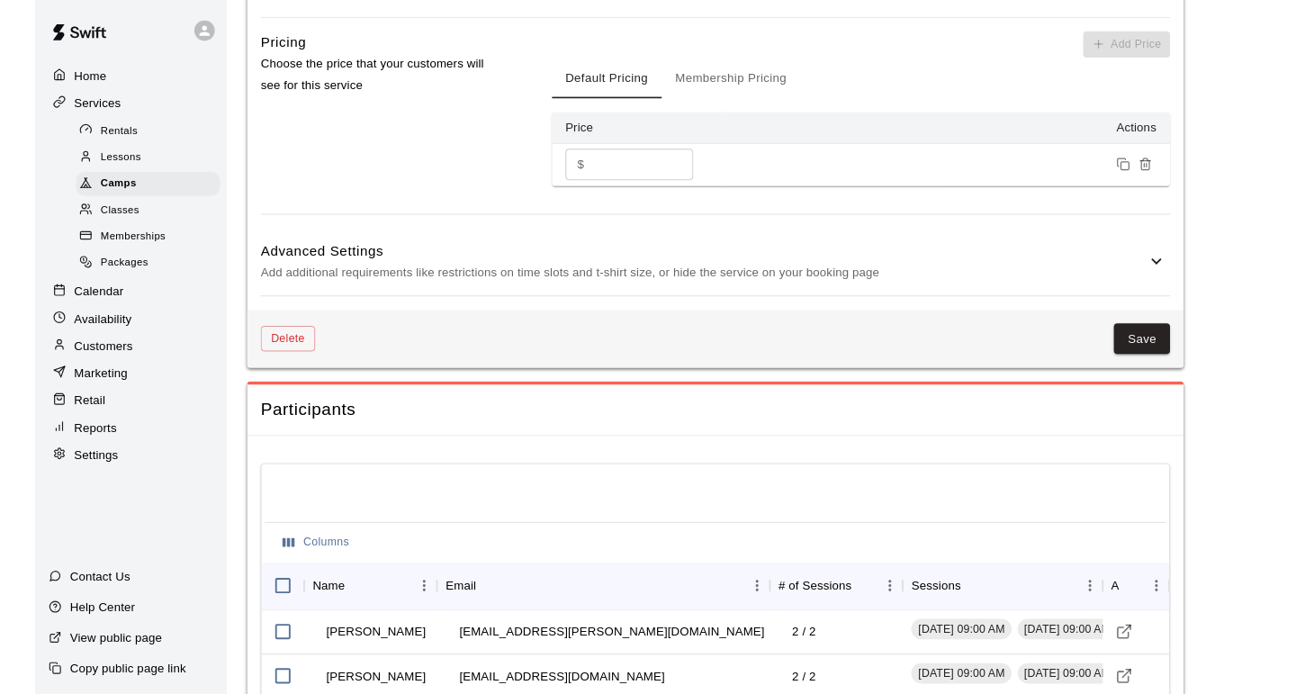
scroll to position [1784, 0]
